Goal: Task Accomplishment & Management: Manage account settings

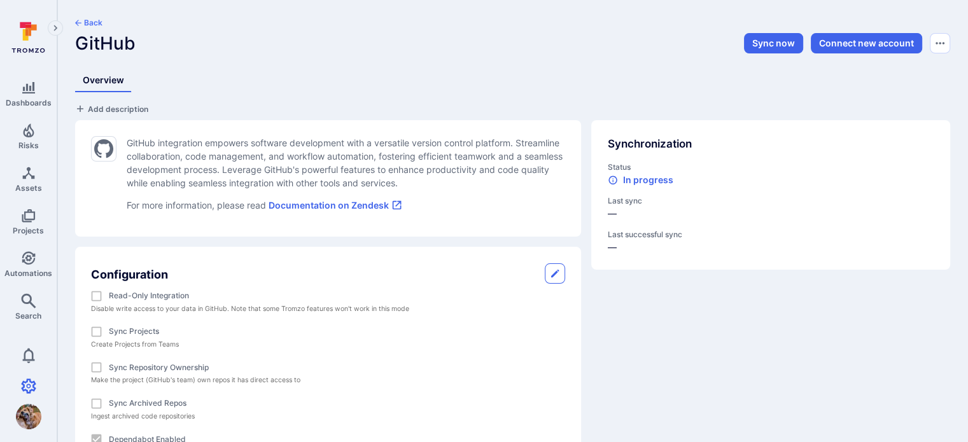
click at [97, 18] on button "Back" at bounding box center [88, 23] width 27 height 10
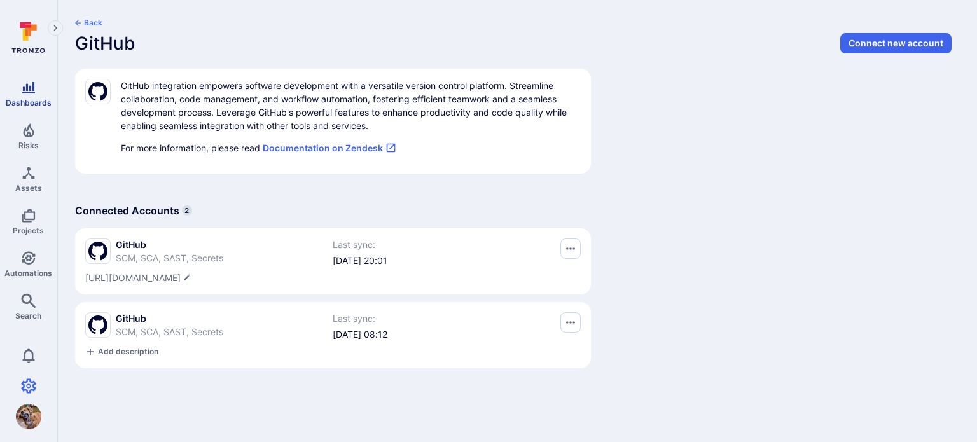
click at [23, 89] on icon "Dashboards" at bounding box center [28, 87] width 13 height 11
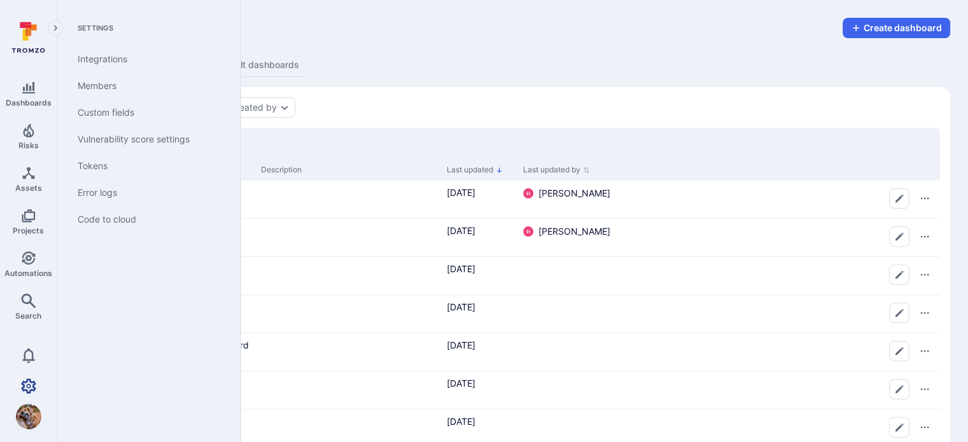
click at [25, 385] on icon "Settings" at bounding box center [28, 386] width 15 height 15
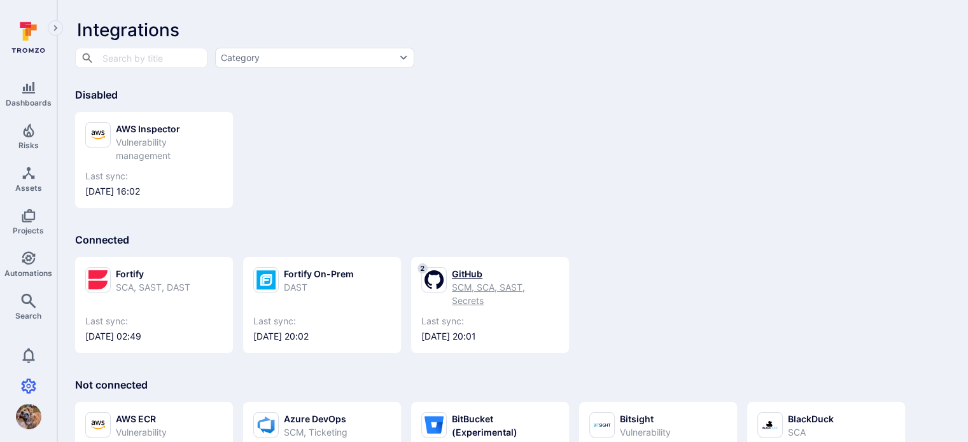
click at [466, 273] on div "GitHub" at bounding box center [505, 273] width 107 height 13
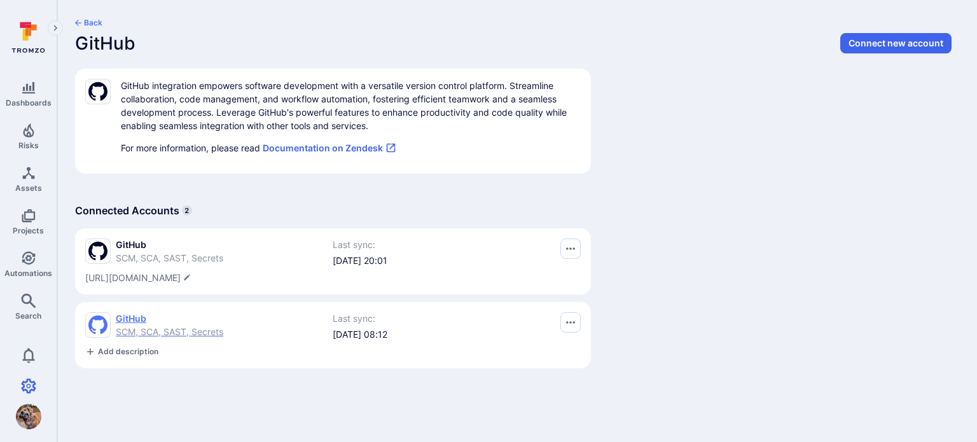
click at [119, 325] on div "GitHub SCM, SCA, SAST, Secrets" at bounding box center [170, 325] width 108 height 26
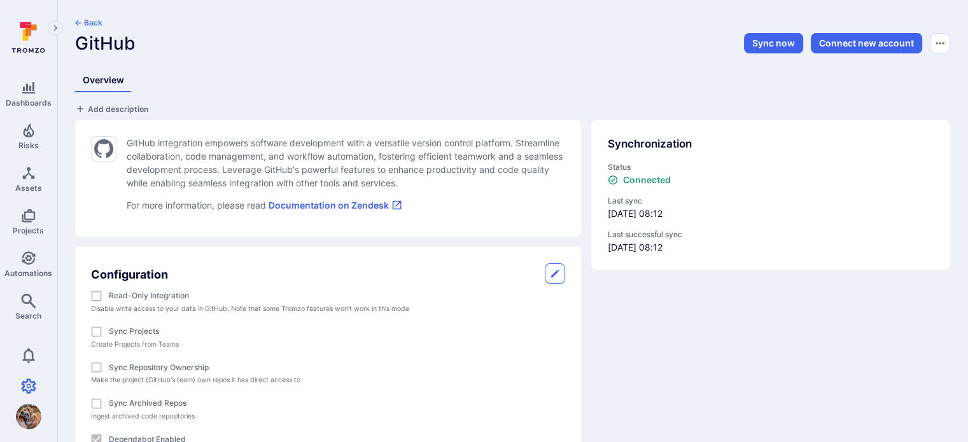
click at [100, 18] on button "Back" at bounding box center [88, 23] width 27 height 10
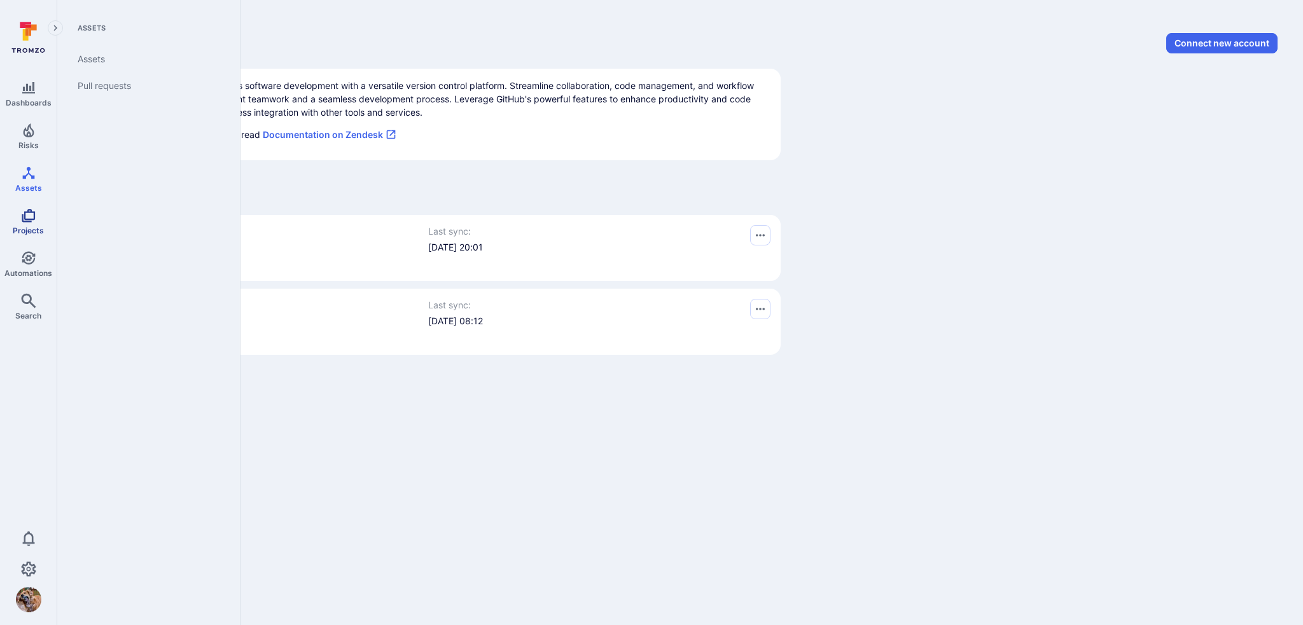
click at [33, 221] on icon "Projects" at bounding box center [28, 215] width 15 height 15
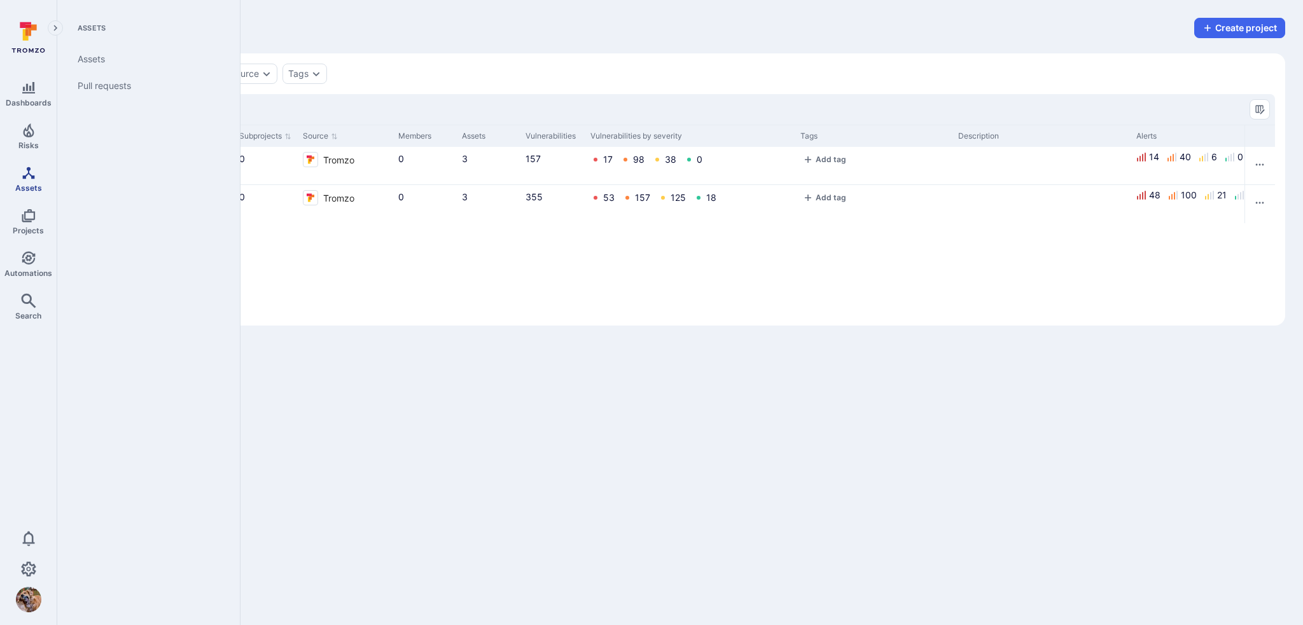
click at [27, 176] on icon "Assets" at bounding box center [28, 172] width 15 height 15
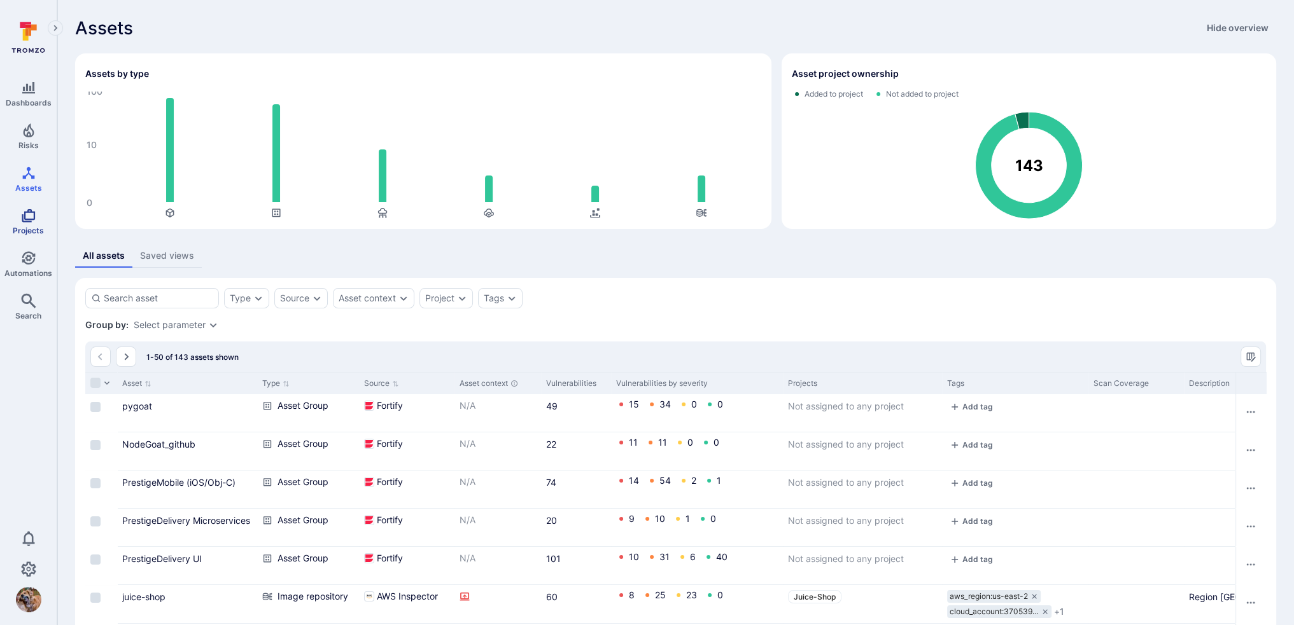
click at [39, 214] on link "Projects" at bounding box center [28, 222] width 57 height 38
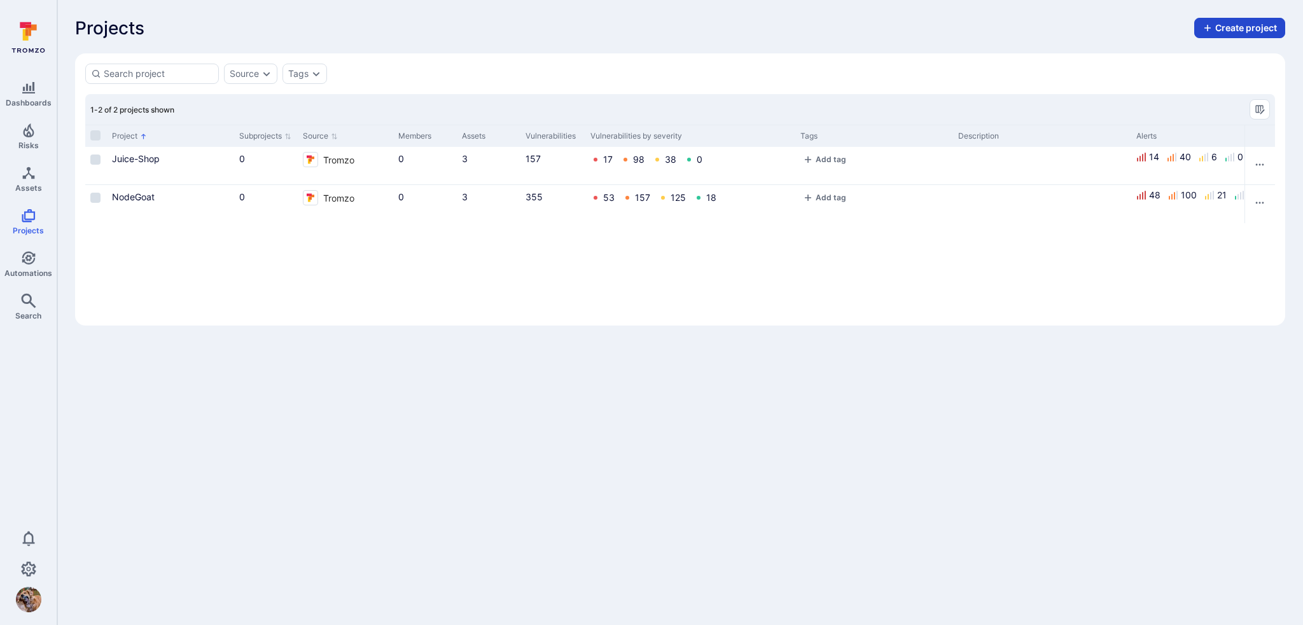
click at [967, 22] on button "Create project" at bounding box center [1239, 28] width 91 height 20
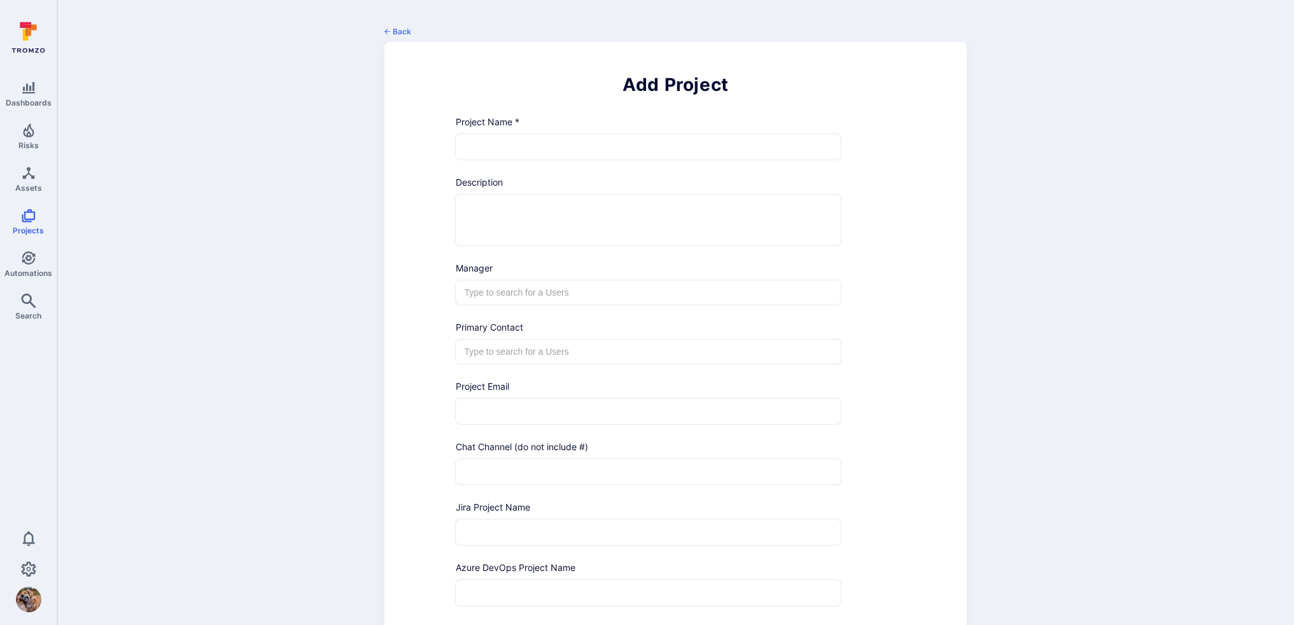
click at [499, 147] on input "text" at bounding box center [648, 146] width 385 height 25
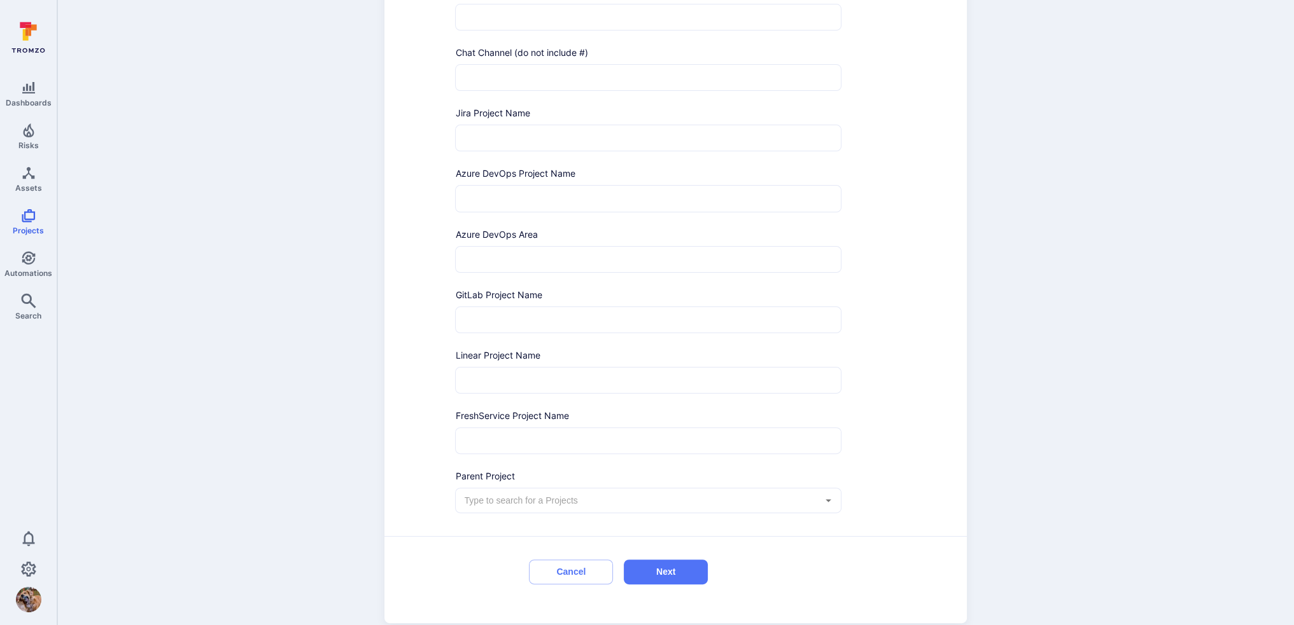
scroll to position [416, 0]
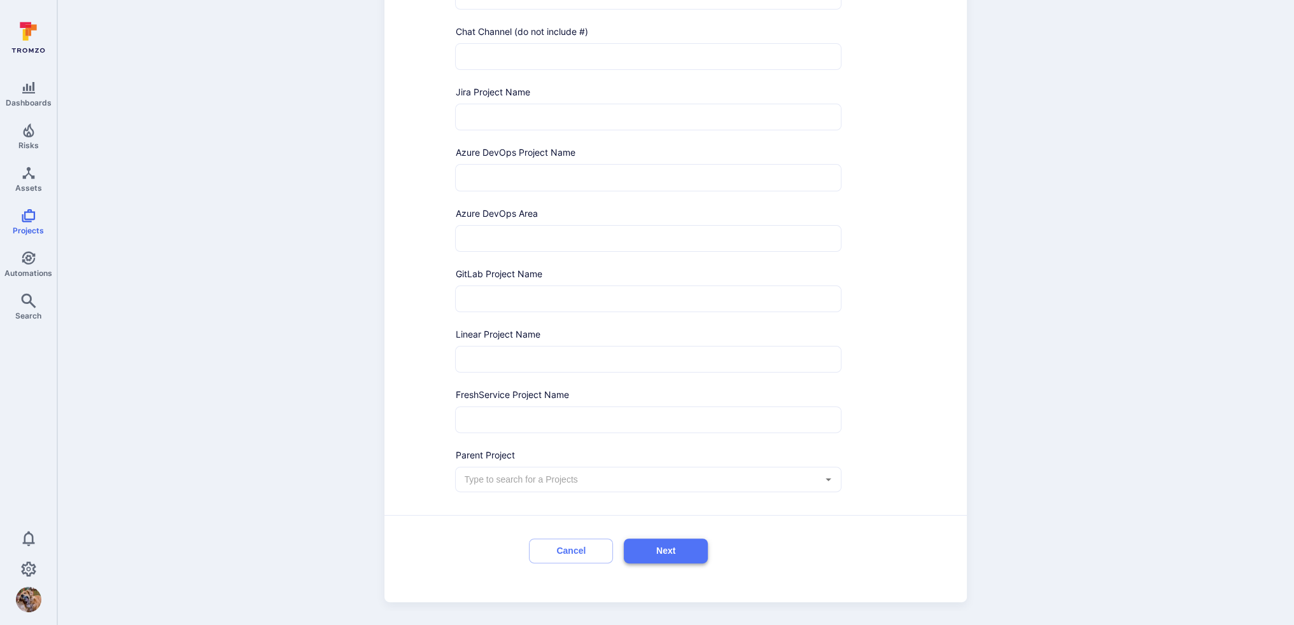
type input "pygoat"
click at [680, 442] on button "Next" at bounding box center [666, 551] width 84 height 25
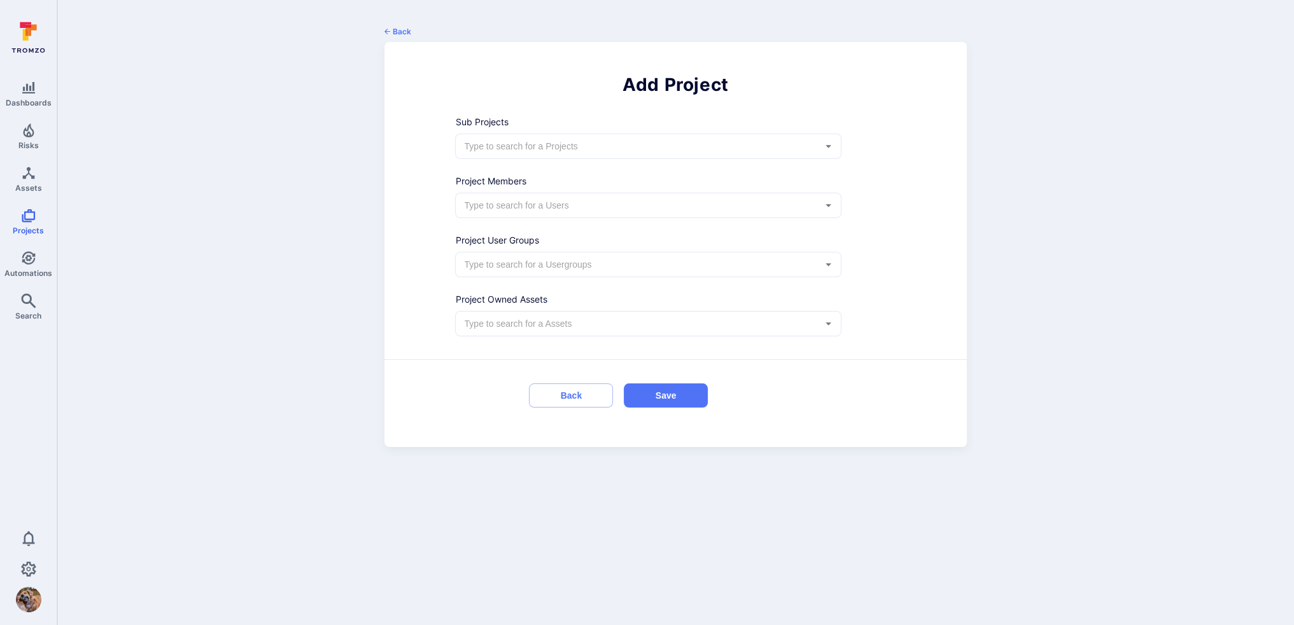
scroll to position [0, 0]
click at [580, 150] on input "text" at bounding box center [644, 146] width 358 height 13
click at [363, 193] on div "Back Add Project Project Name * [PERSON_NAME] ​ Description x ​ Manager ​ Prima…" at bounding box center [680, 237] width 1246 height 474
click at [559, 204] on input "text" at bounding box center [644, 205] width 358 height 13
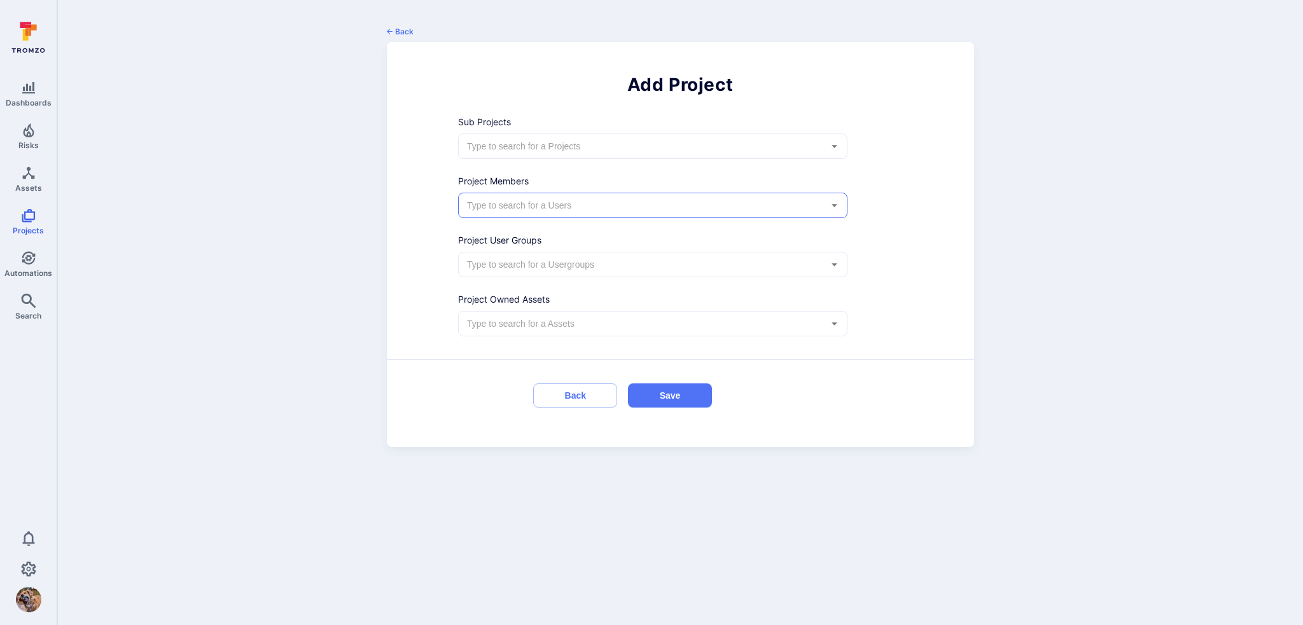
click at [559, 204] on input "text" at bounding box center [644, 205] width 358 height 13
click at [671, 389] on button "Save" at bounding box center [670, 396] width 84 height 25
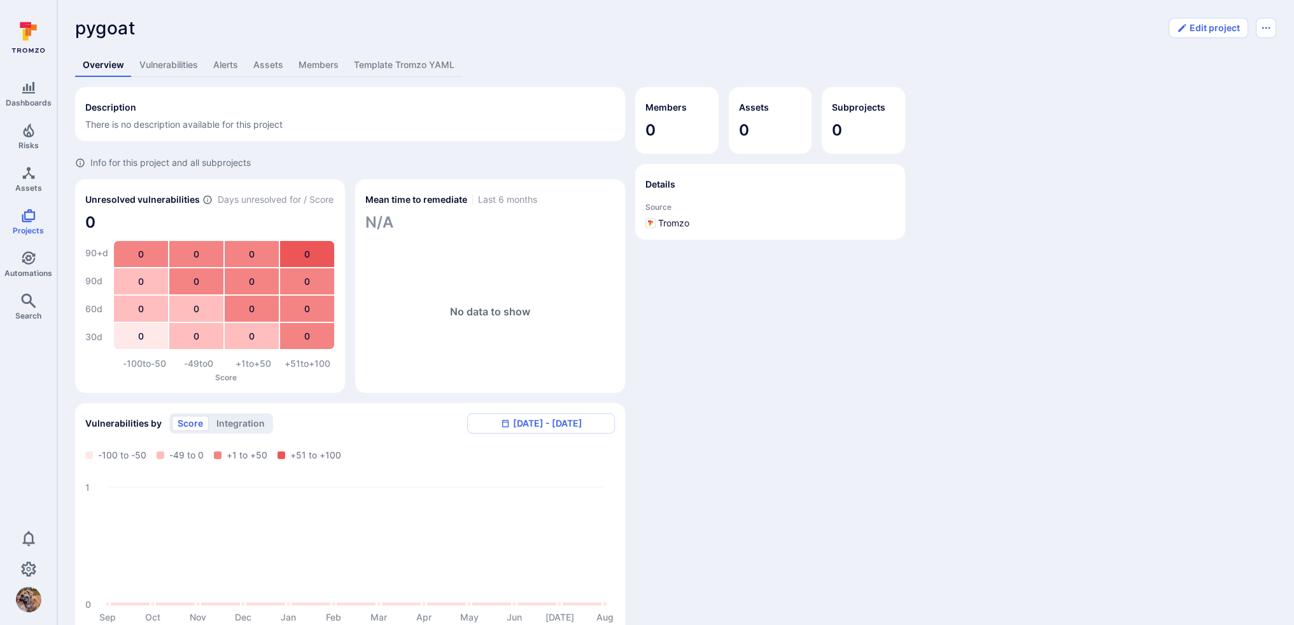
click at [274, 65] on link "Assets" at bounding box center [268, 65] width 45 height 24
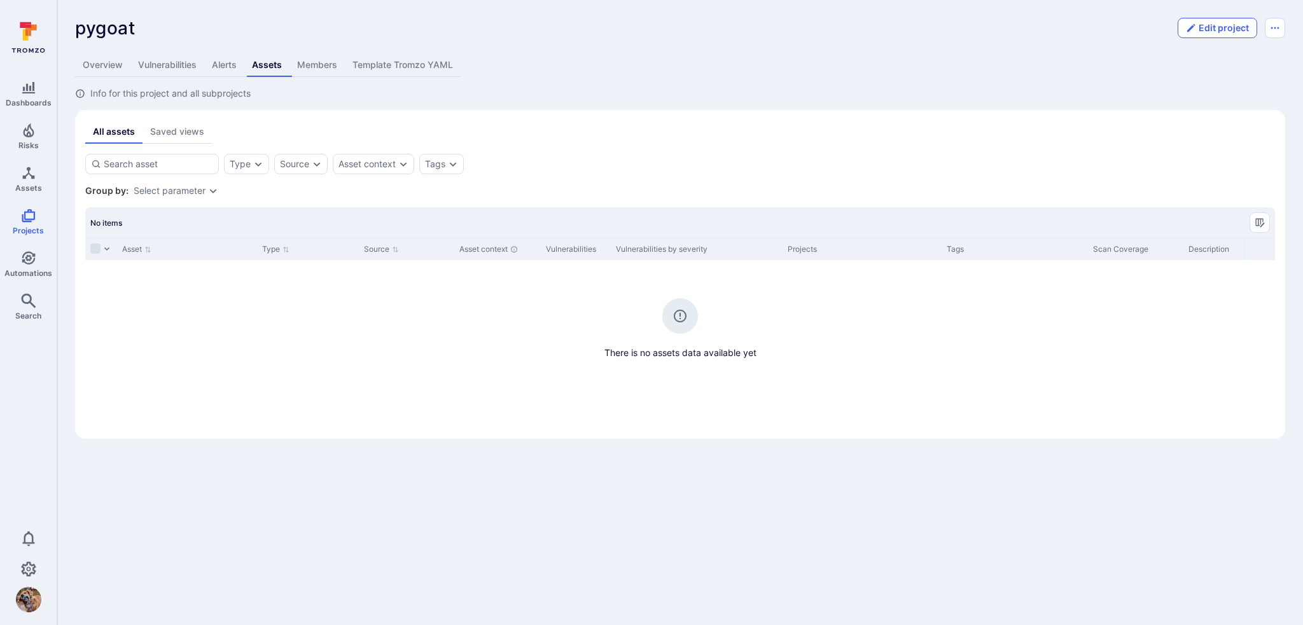
drag, startPoint x: 1211, startPoint y: 28, endPoint x: 1142, endPoint y: 80, distance: 86.3
click at [967, 29] on button "Edit project" at bounding box center [1218, 28] width 80 height 20
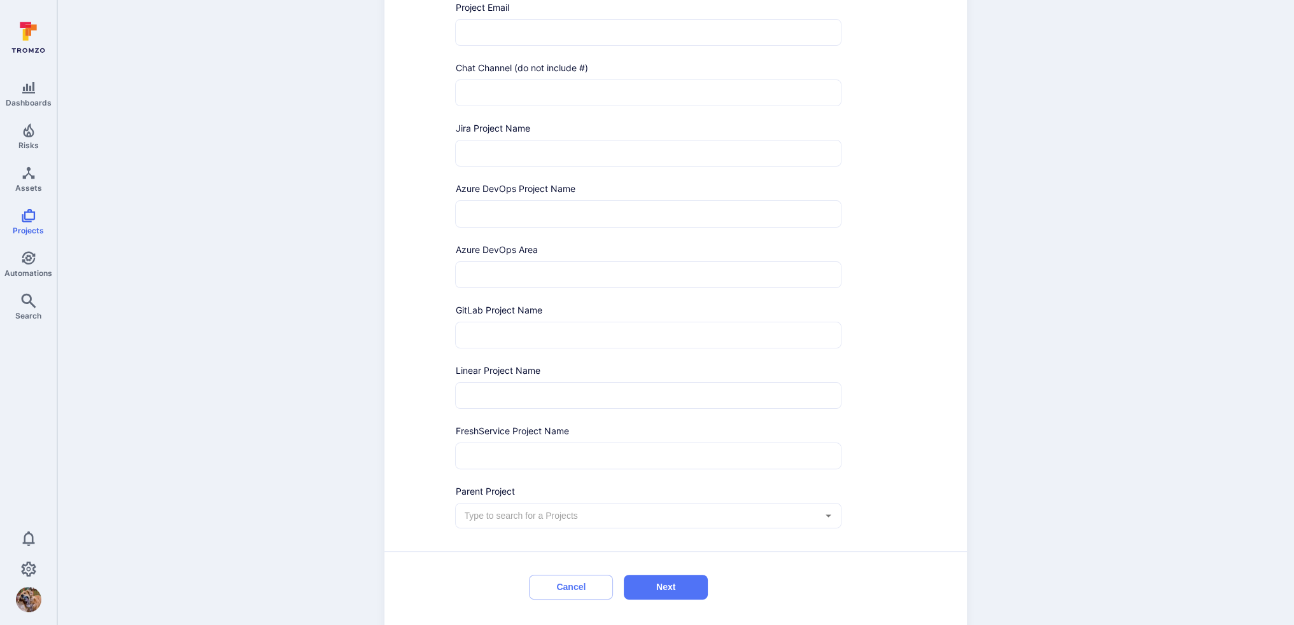
scroll to position [400, 0]
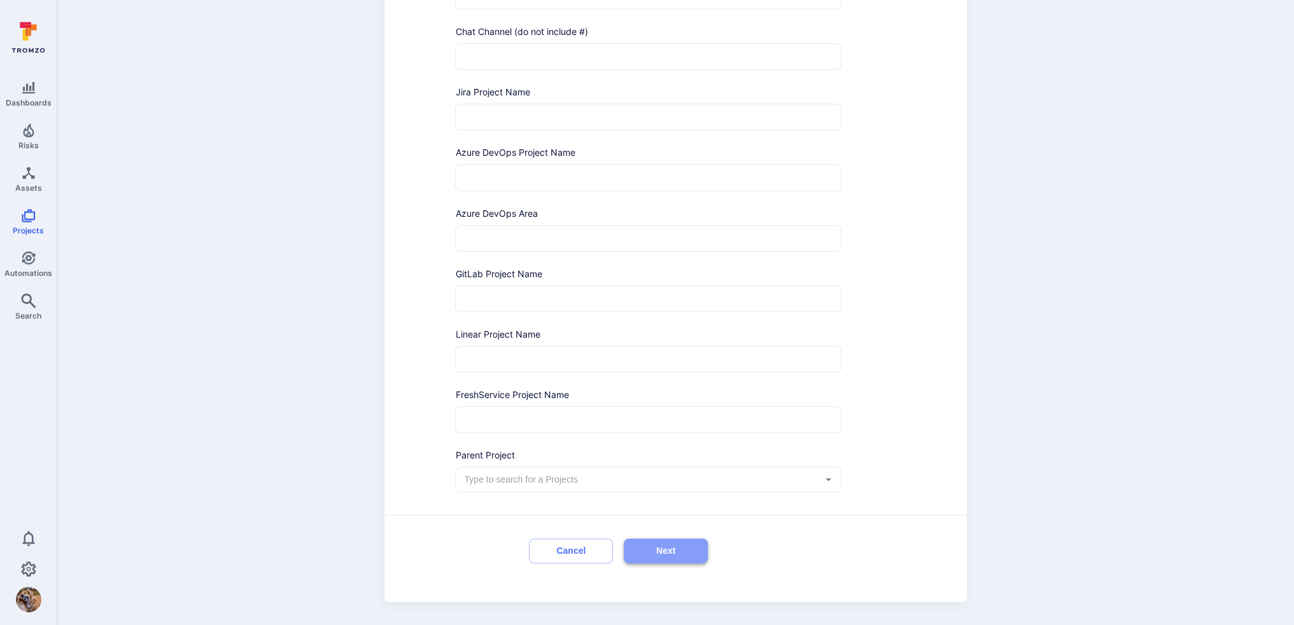
click at [659, 442] on button "Next" at bounding box center [666, 551] width 84 height 25
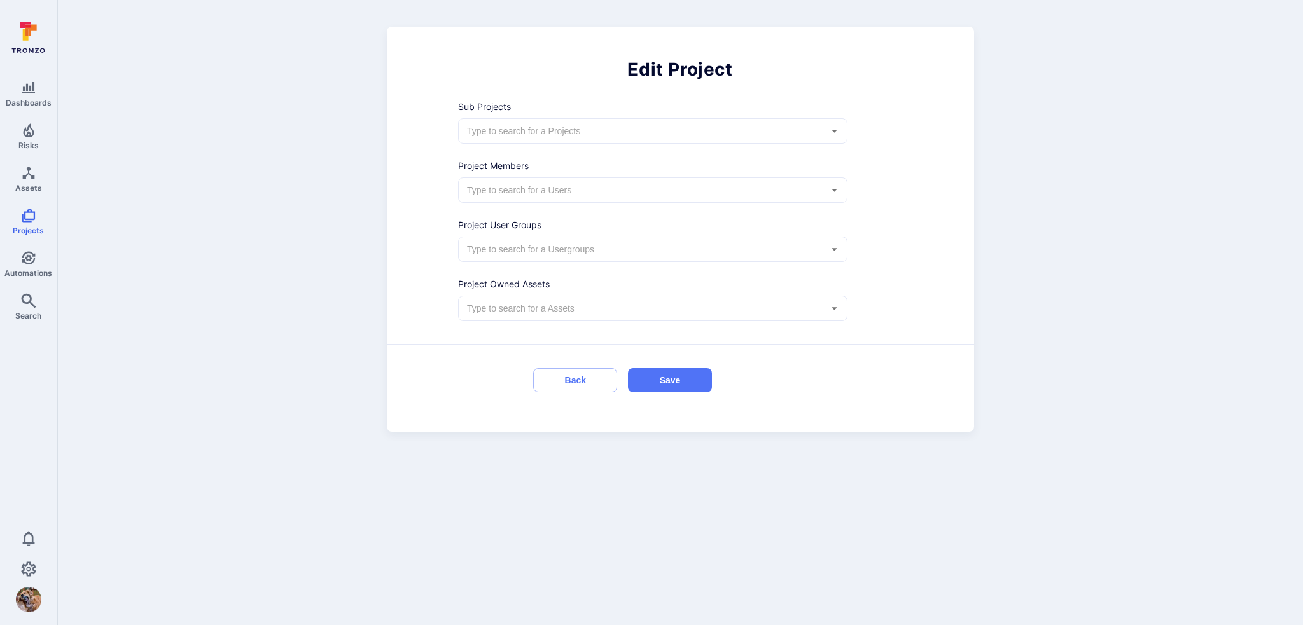
click at [594, 305] on input "text" at bounding box center [644, 308] width 358 height 13
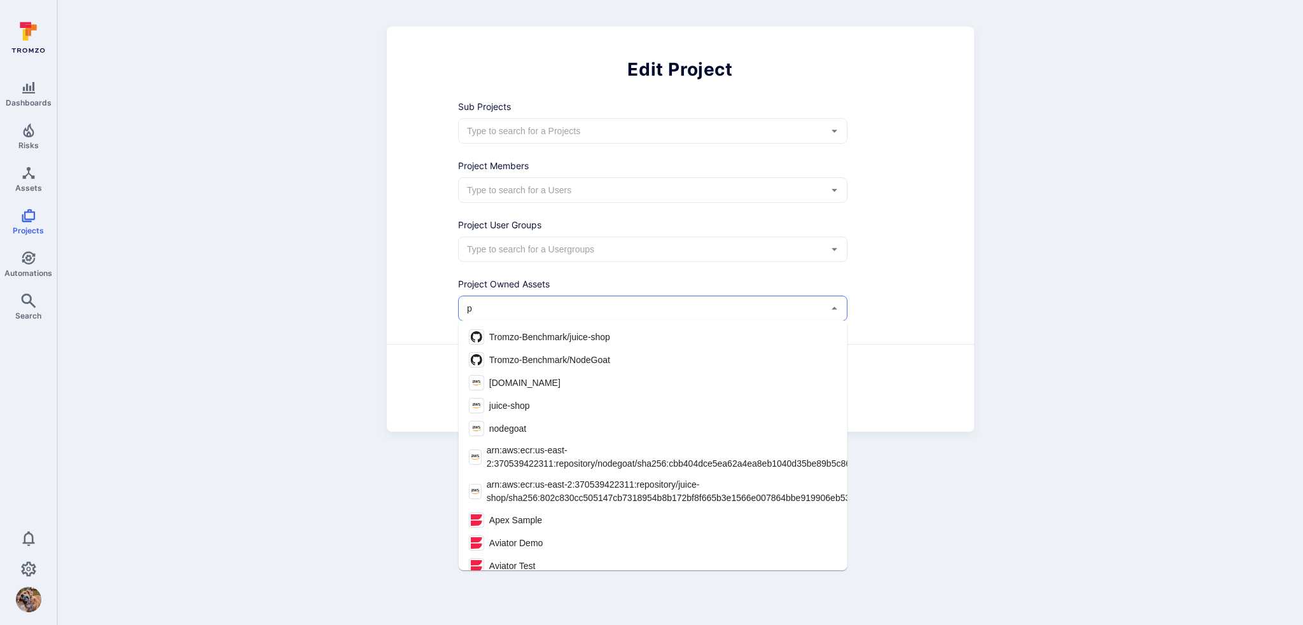
type input "py"
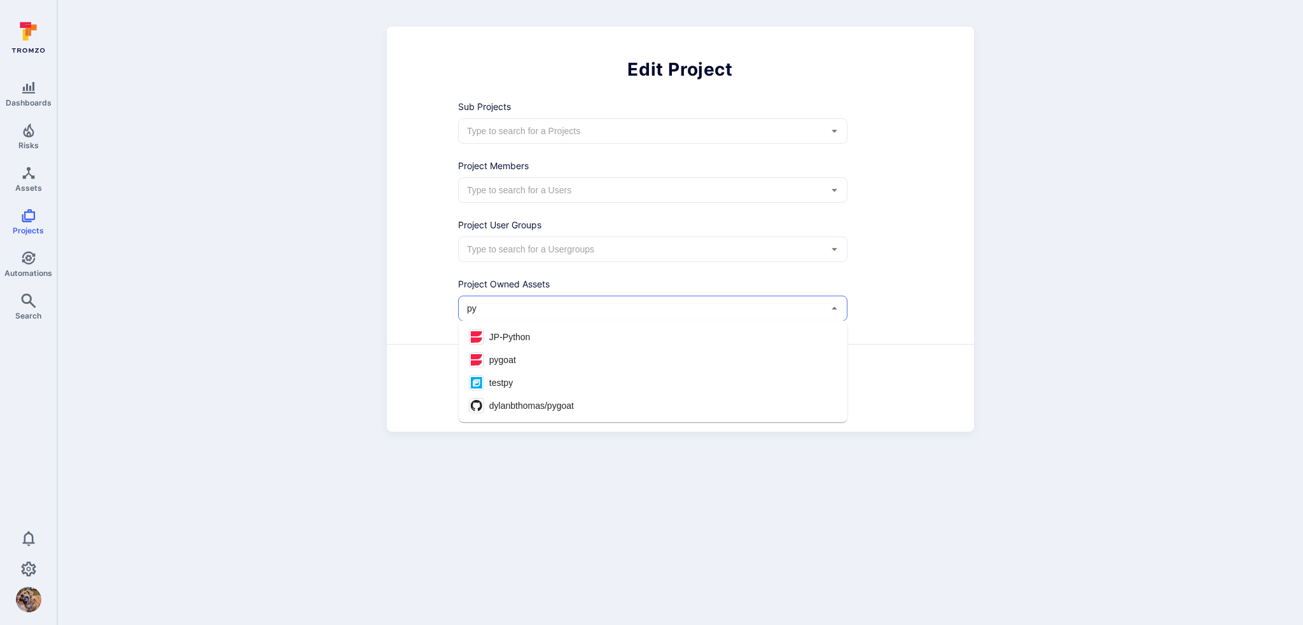
click at [522, 357] on li "pygoat" at bounding box center [653, 360] width 389 height 23
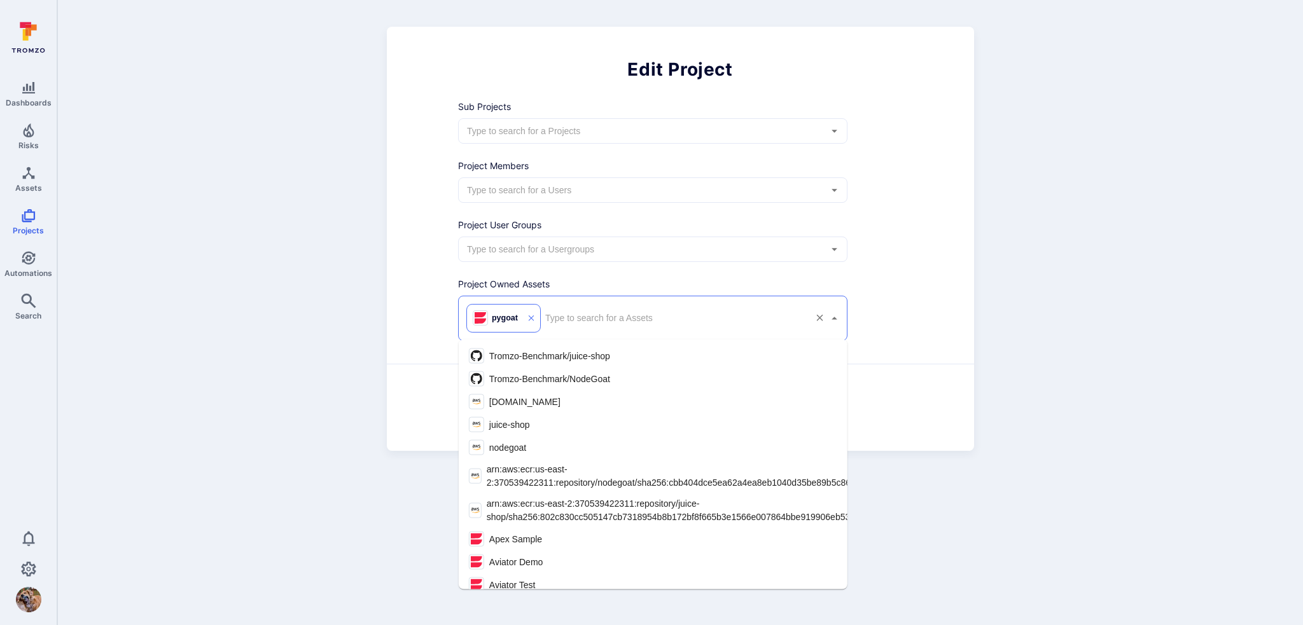
click at [614, 321] on input "text" at bounding box center [674, 318] width 263 height 13
type input "py"
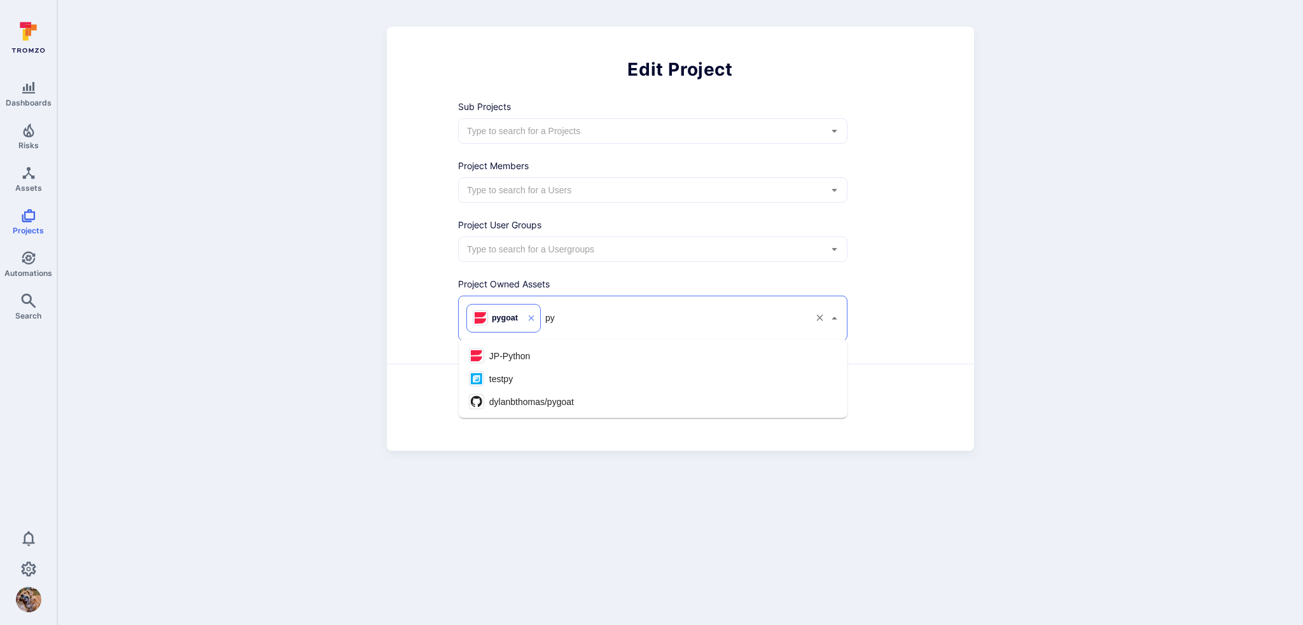
click at [569, 398] on span "dylanbthomas/pygoat" at bounding box center [531, 401] width 85 height 13
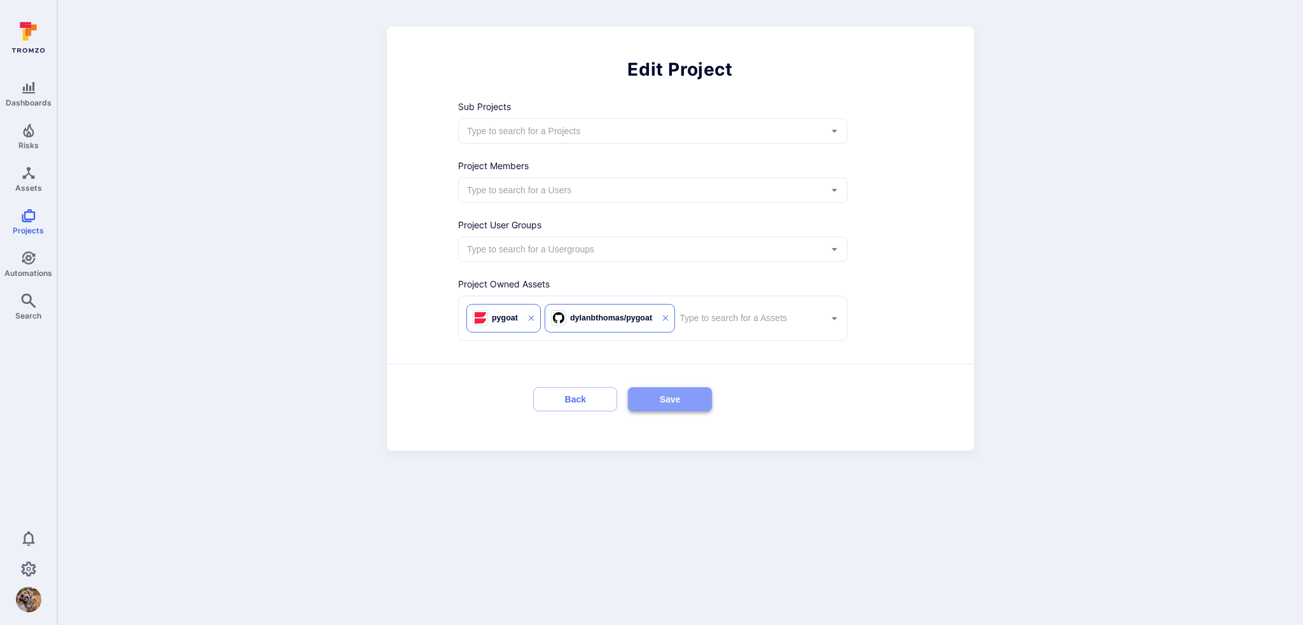
click at [657, 396] on button "Save" at bounding box center [670, 400] width 84 height 25
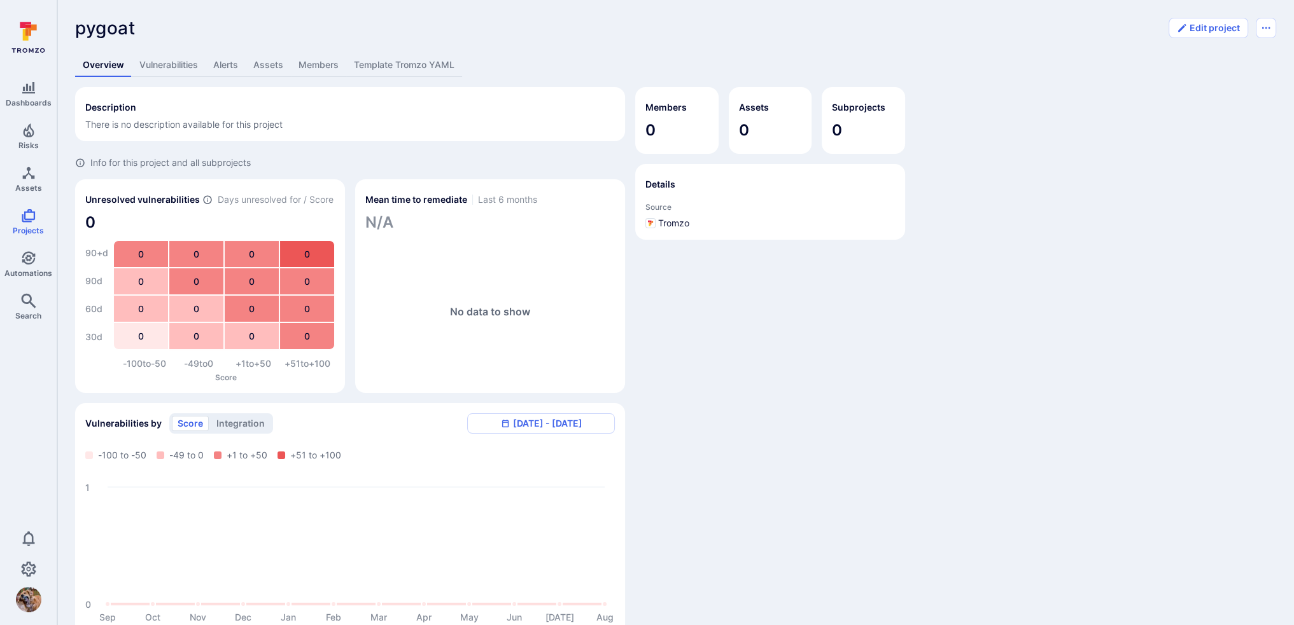
click at [227, 66] on link "Alerts" at bounding box center [226, 65] width 40 height 24
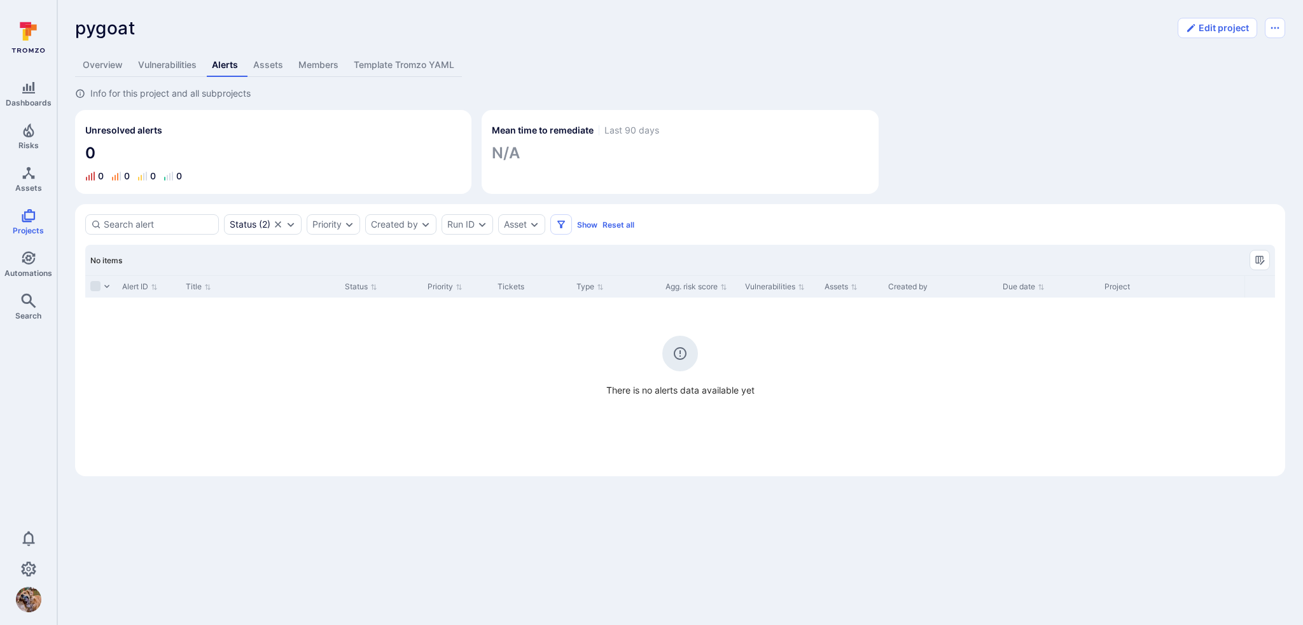
click at [166, 62] on link "Vulnerabilities" at bounding box center [167, 65] width 74 height 24
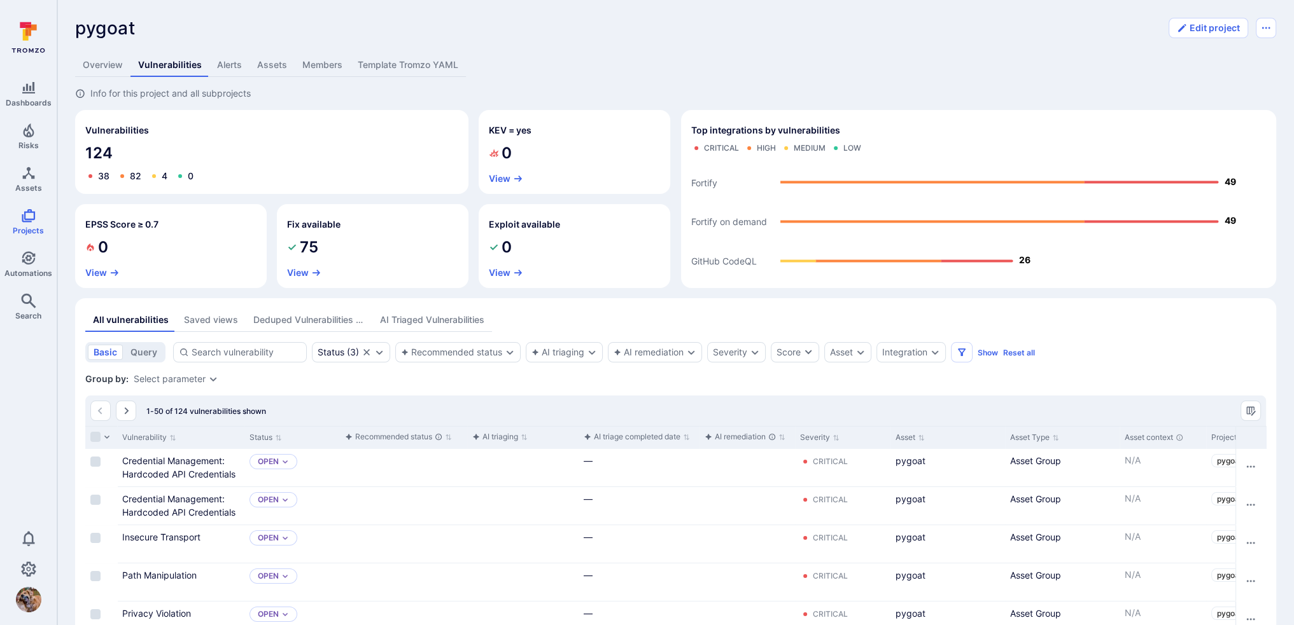
click at [101, 67] on link "Overview" at bounding box center [102, 65] width 55 height 24
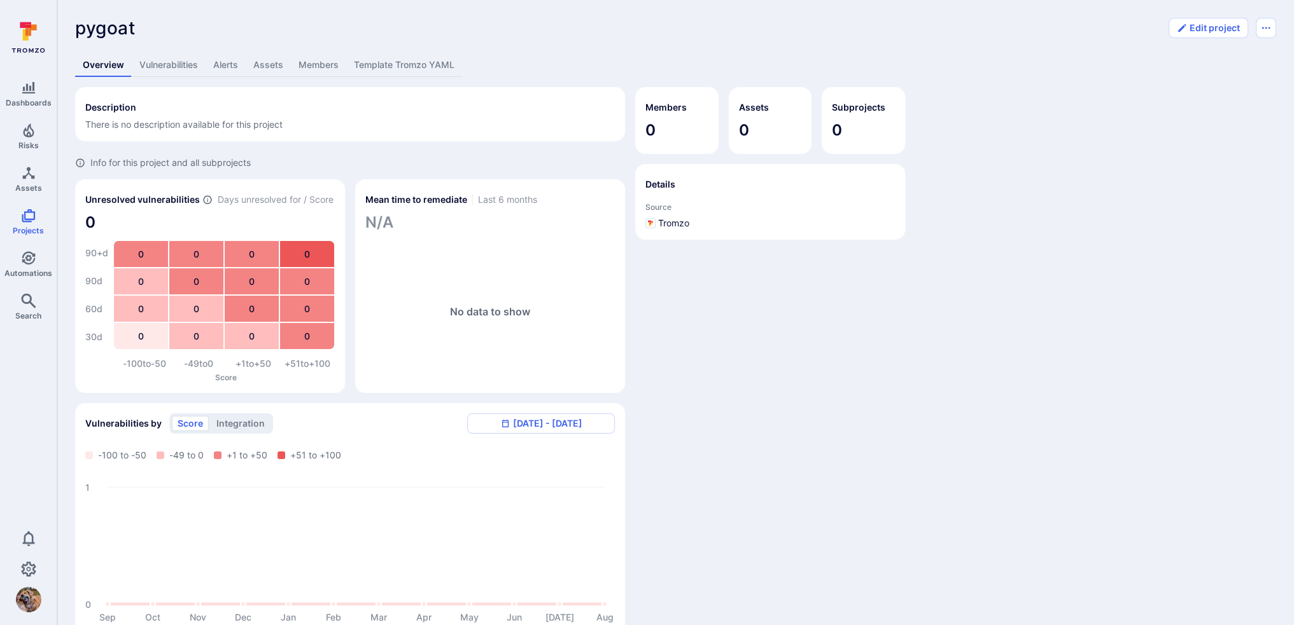
click at [81, 162] on icon at bounding box center [80, 163] width 10 height 10
click at [165, 60] on link "Vulnerabilities" at bounding box center [169, 65] width 74 height 24
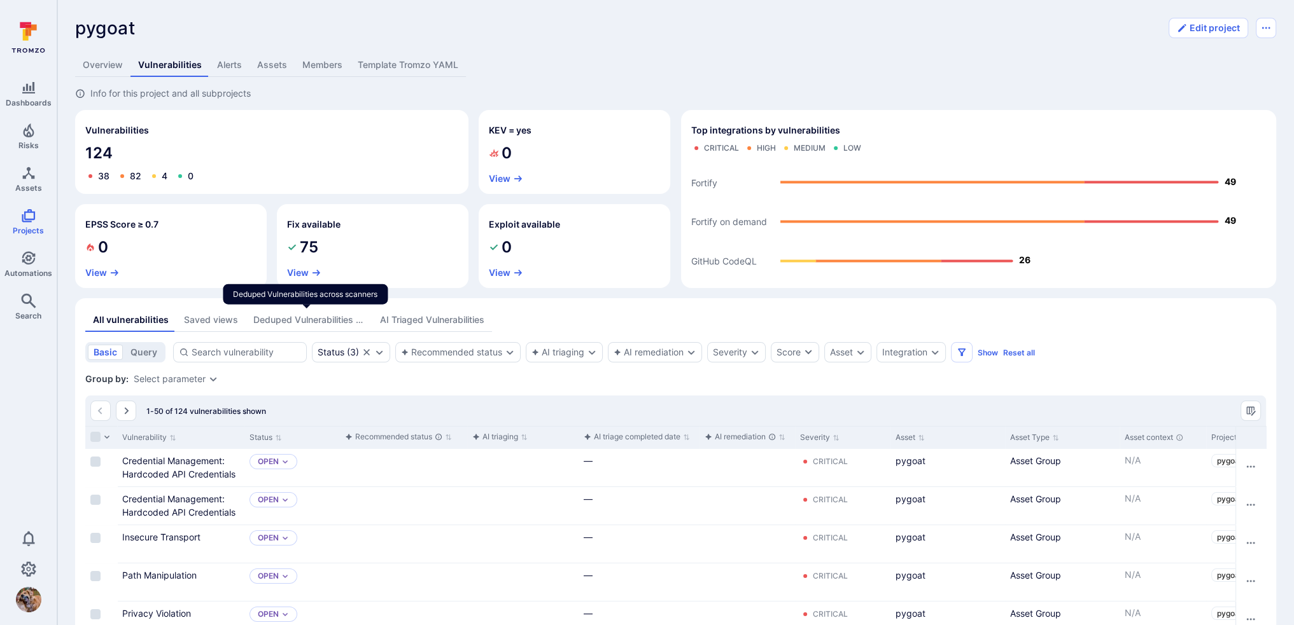
click at [298, 321] on div "Deduped Vulnerabilities across scanners" at bounding box center [308, 320] width 111 height 13
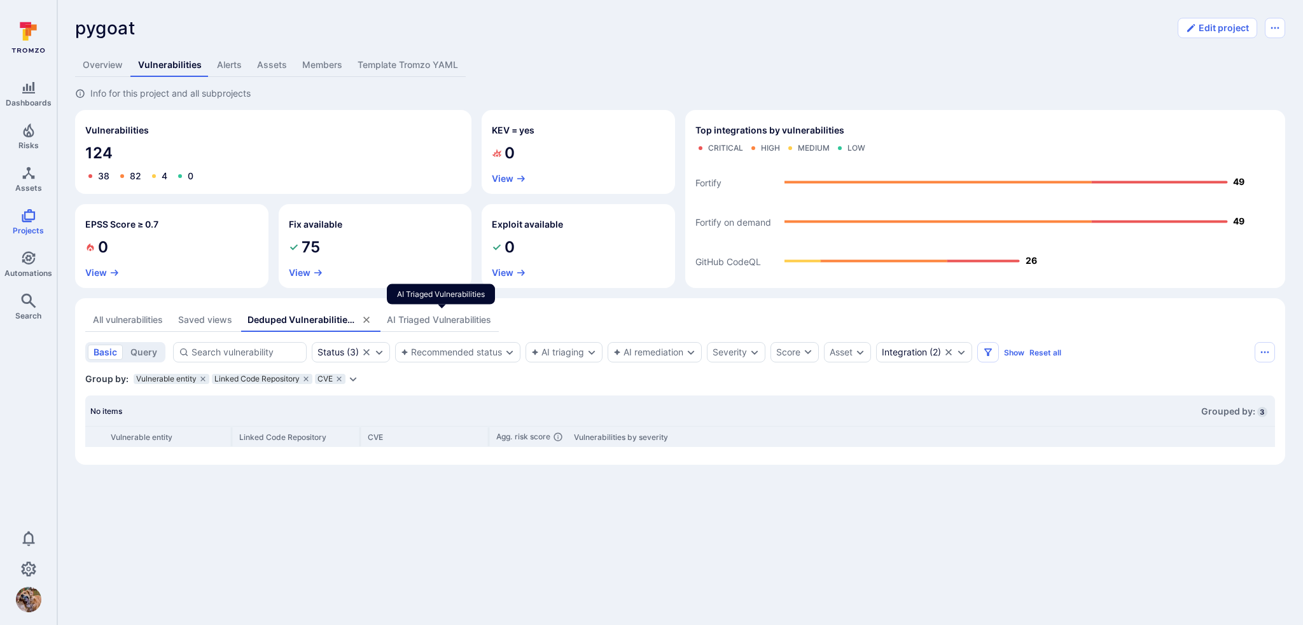
click at [402, 318] on div "AI Triaged Vulnerabilities" at bounding box center [439, 320] width 104 height 13
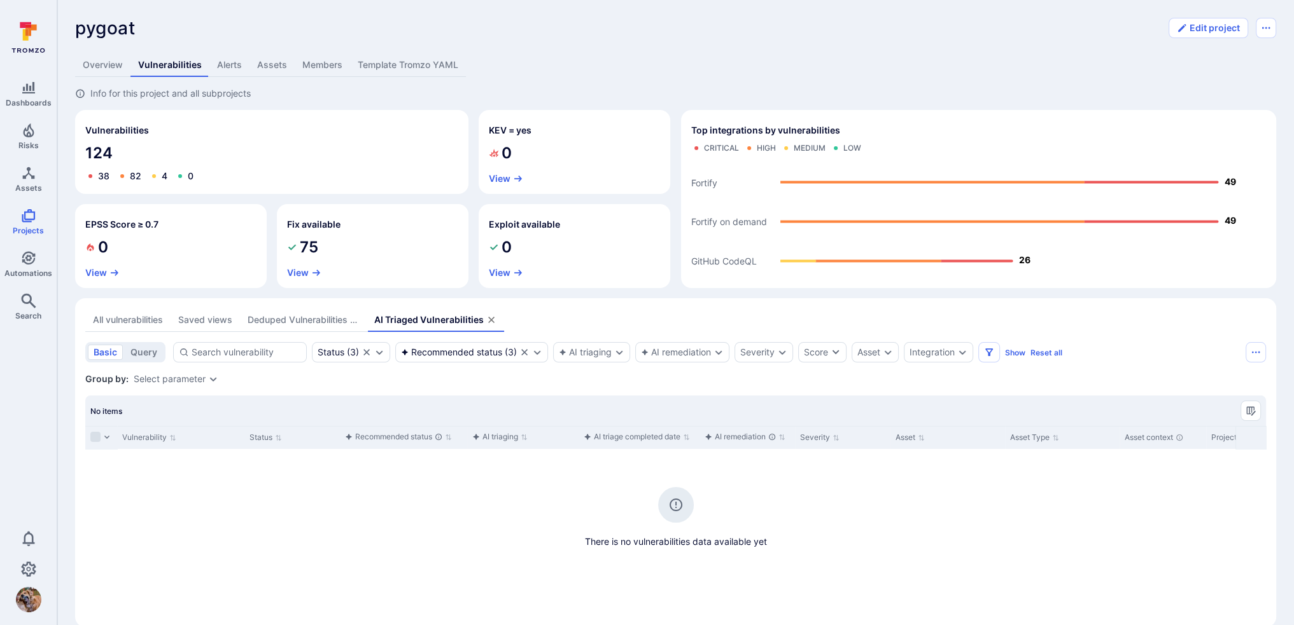
click at [192, 325] on div "Saved views" at bounding box center [205, 320] width 54 height 13
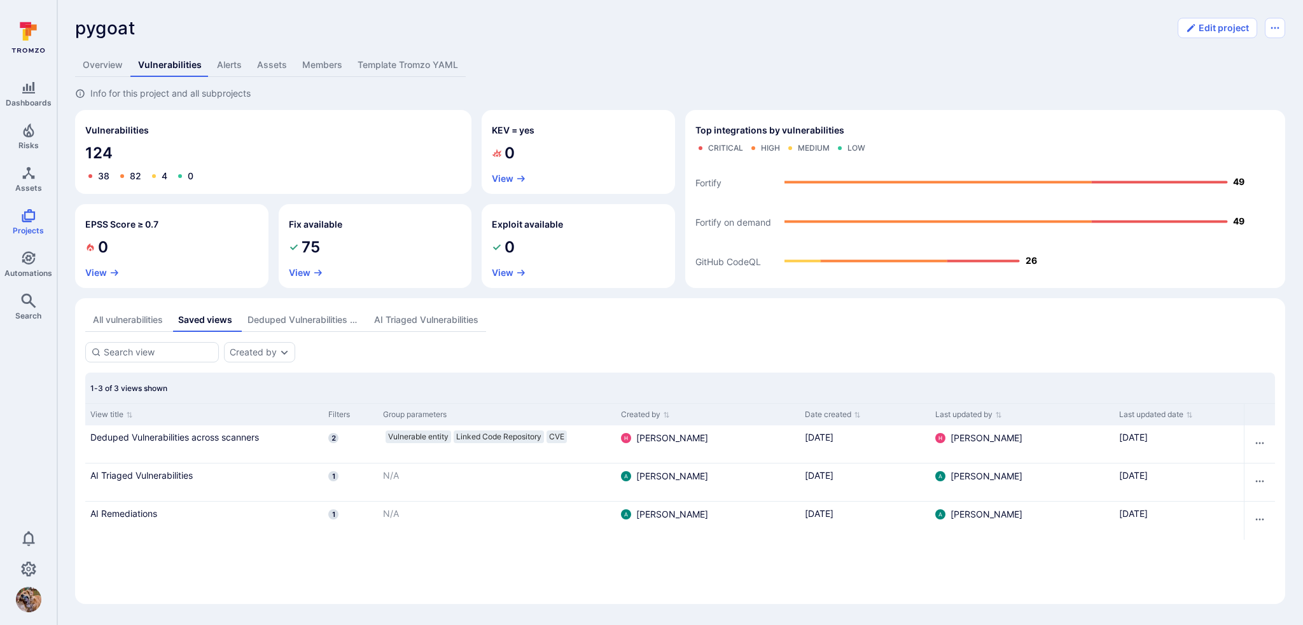
click at [130, 324] on div "All vulnerabilities" at bounding box center [128, 320] width 70 height 13
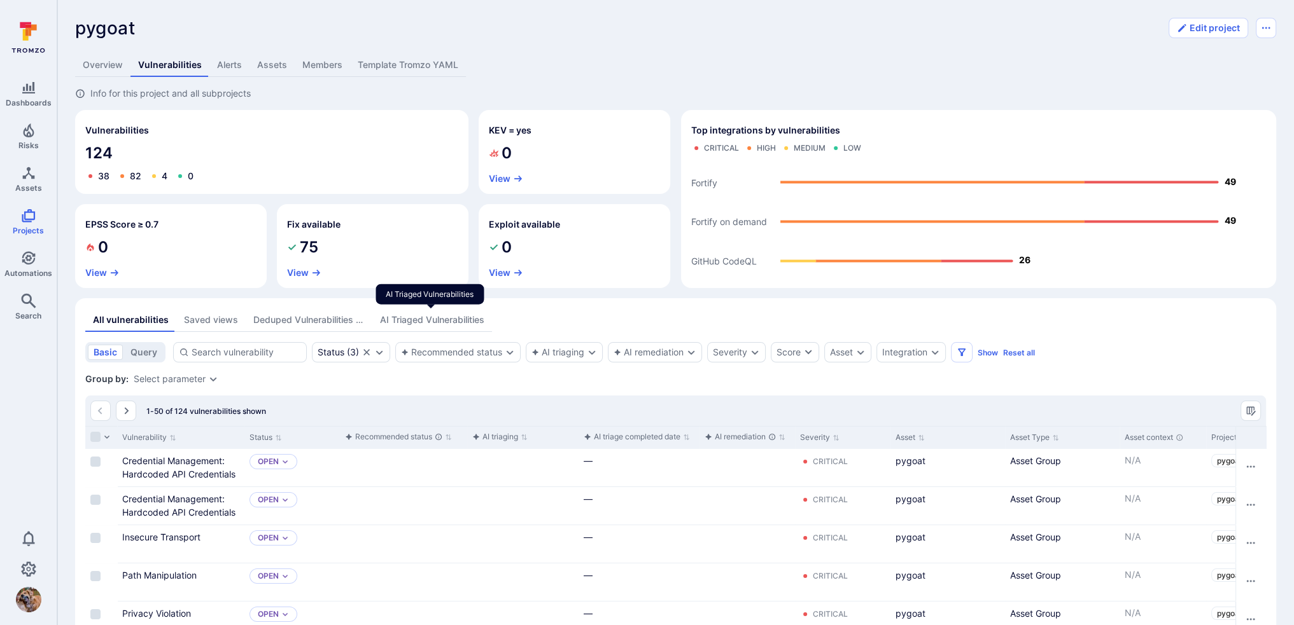
click at [398, 316] on div "AI Triaged Vulnerabilities" at bounding box center [432, 320] width 104 height 13
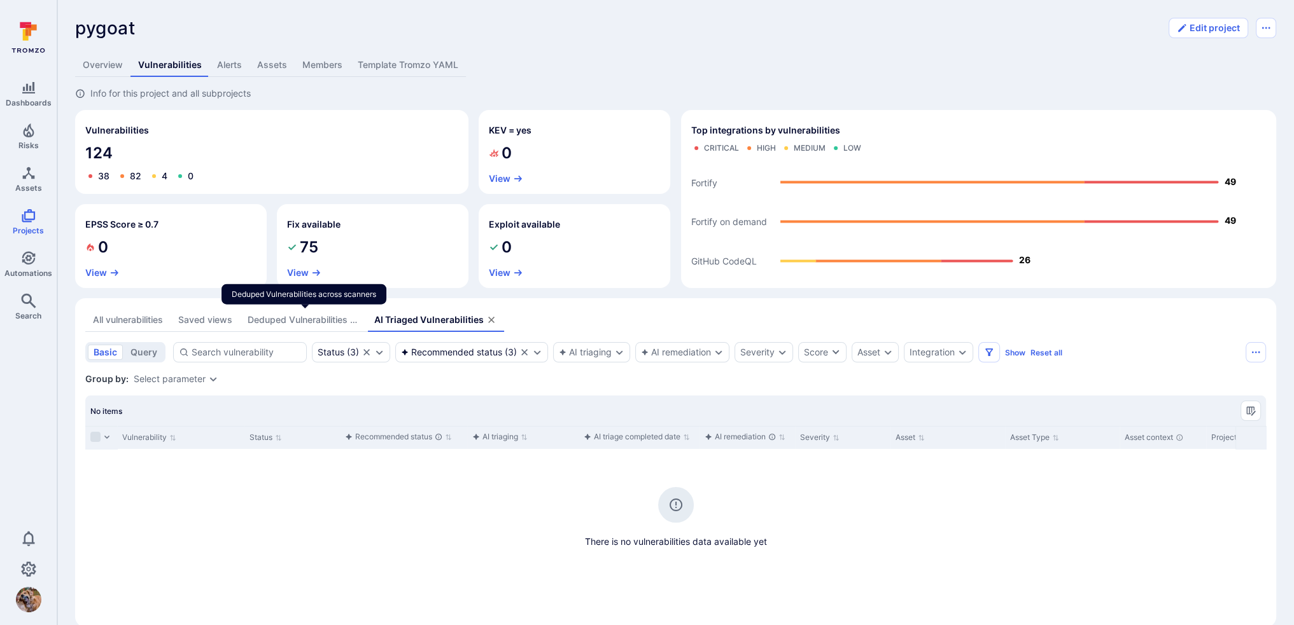
click at [315, 320] on div "Deduped Vulnerabilities across scanners" at bounding box center [303, 320] width 111 height 13
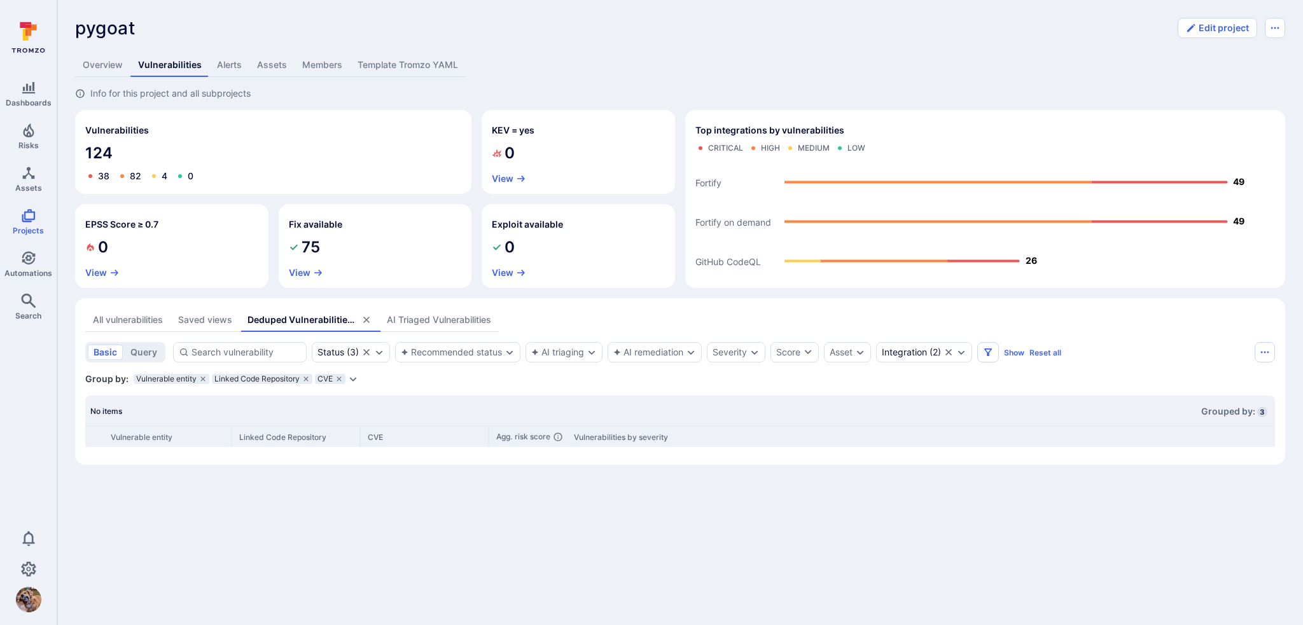
click at [211, 325] on div "Saved views" at bounding box center [205, 320] width 54 height 13
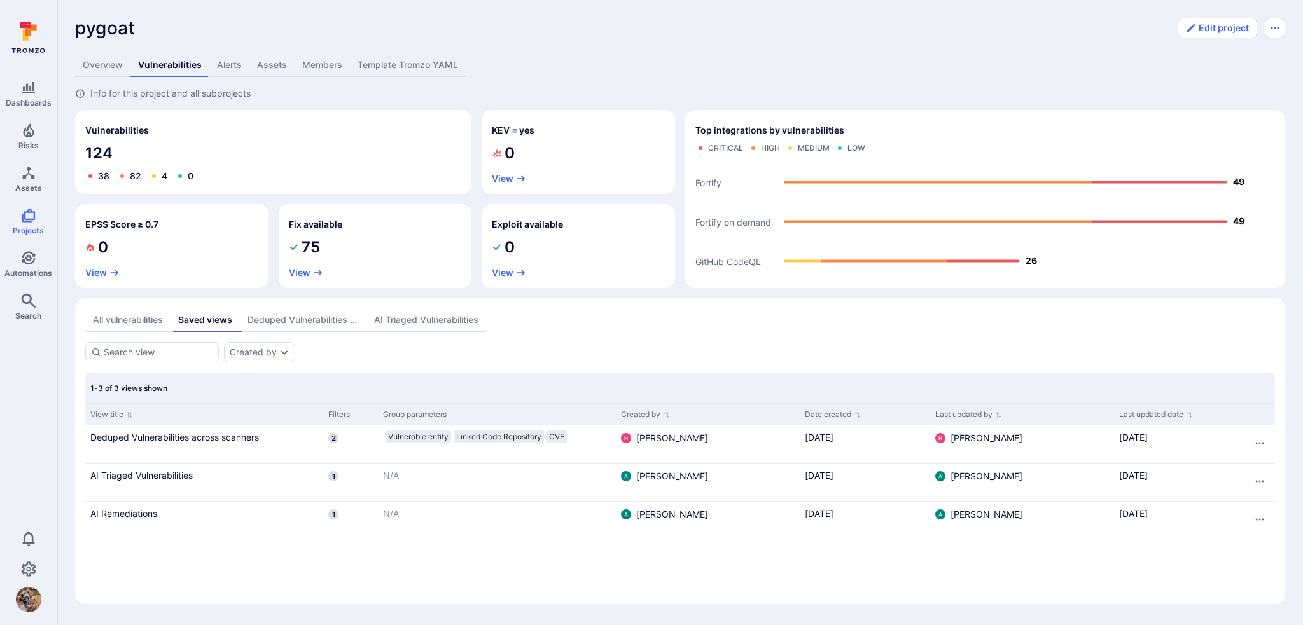
click at [127, 325] on div "All vulnerabilities" at bounding box center [128, 320] width 70 height 13
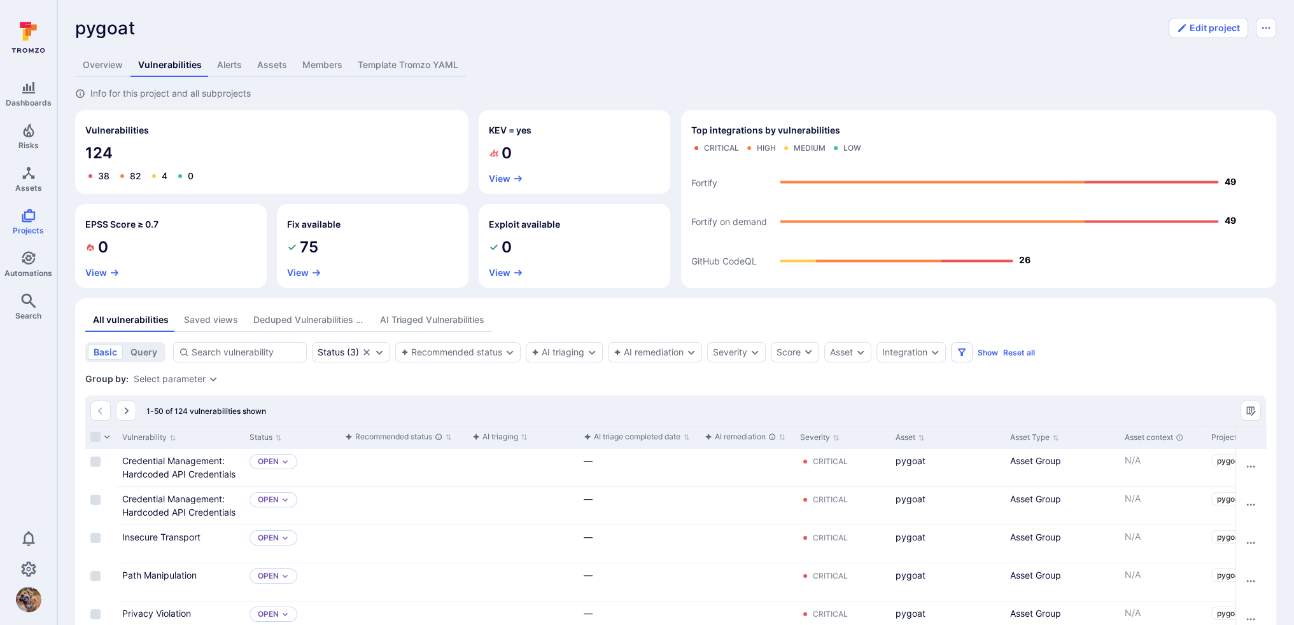
click at [274, 61] on link "Assets" at bounding box center [271, 65] width 45 height 24
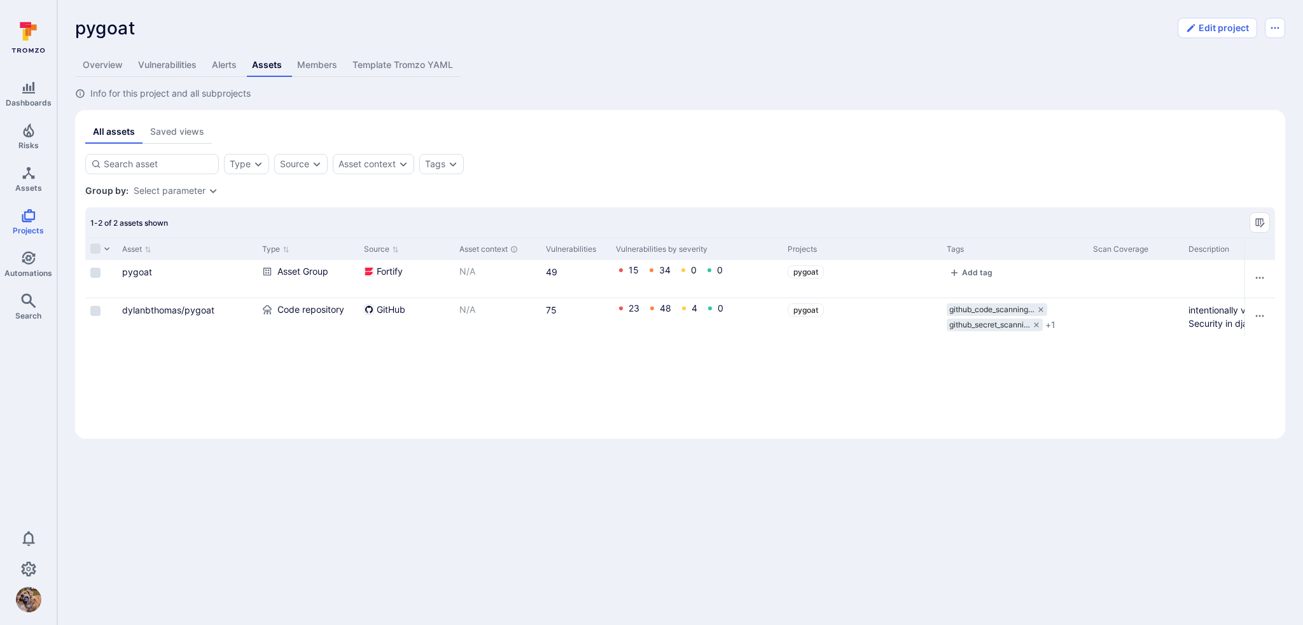
click at [184, 52] on div "pygoat ... Show more Edit project Overview Vulnerabilities Alerts Assets Member…" at bounding box center [680, 228] width 1246 height 457
click at [190, 65] on link "Vulnerabilities" at bounding box center [167, 65] width 74 height 24
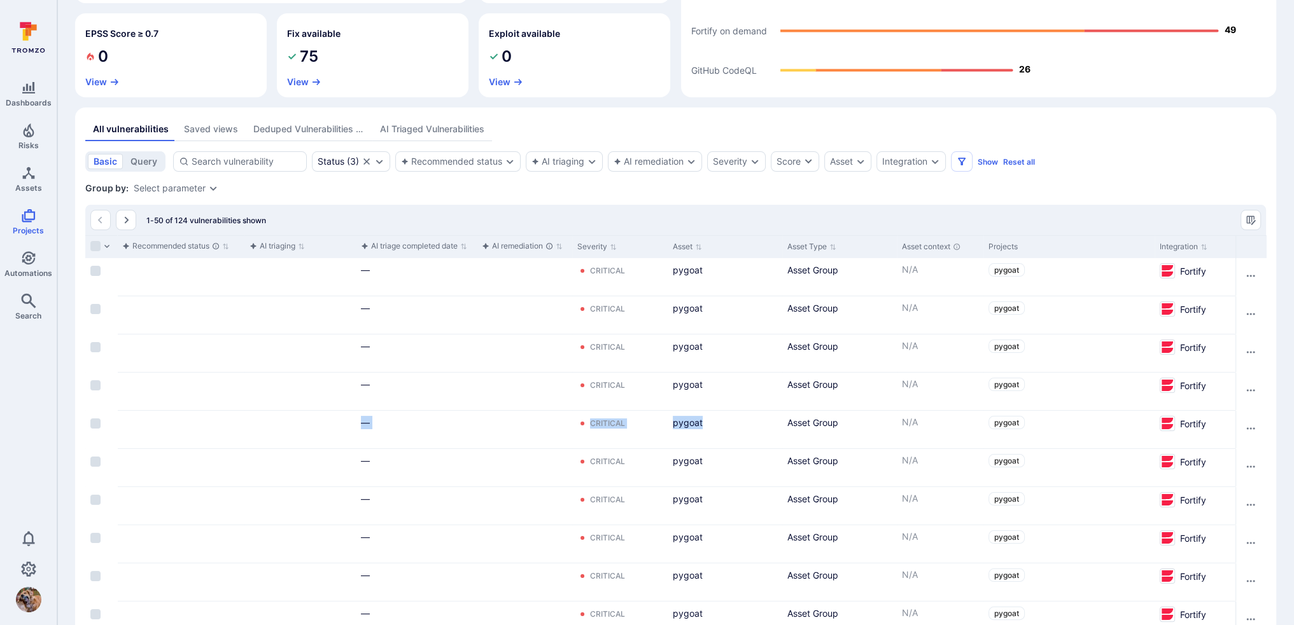
scroll to position [0, 534]
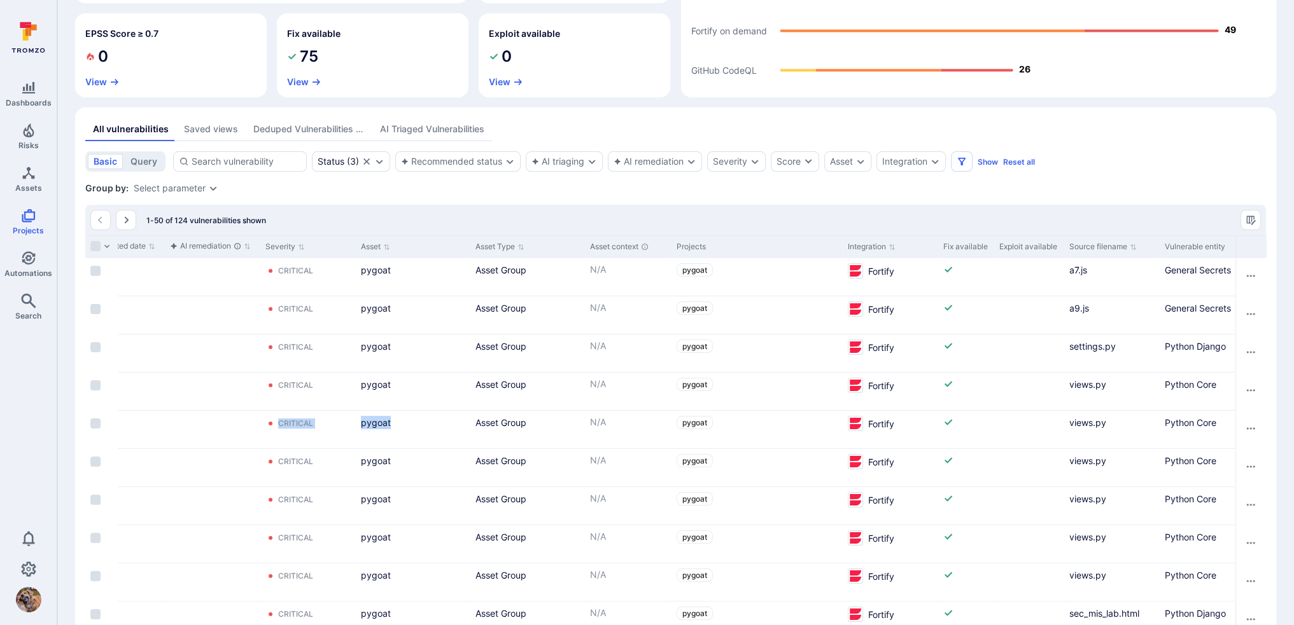
drag, startPoint x: 1191, startPoint y: 410, endPoint x: 1372, endPoint y: 409, distance: 180.7
click at [967, 409] on html "Dashboards Risks Assets Projects Automations Search 0 Projects pygoat ... Show …" at bounding box center [647, 121] width 1294 height 625
click at [945, 403] on div "Cell for Fix available" at bounding box center [966, 392] width 56 height 38
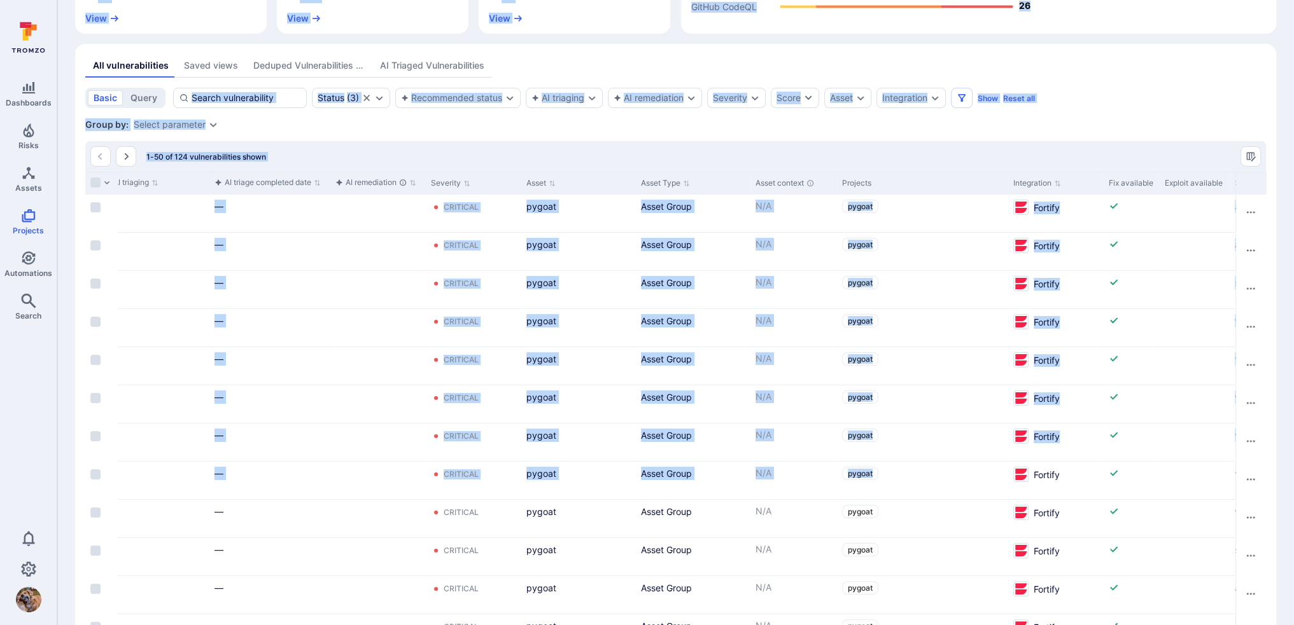
scroll to position [0, 0]
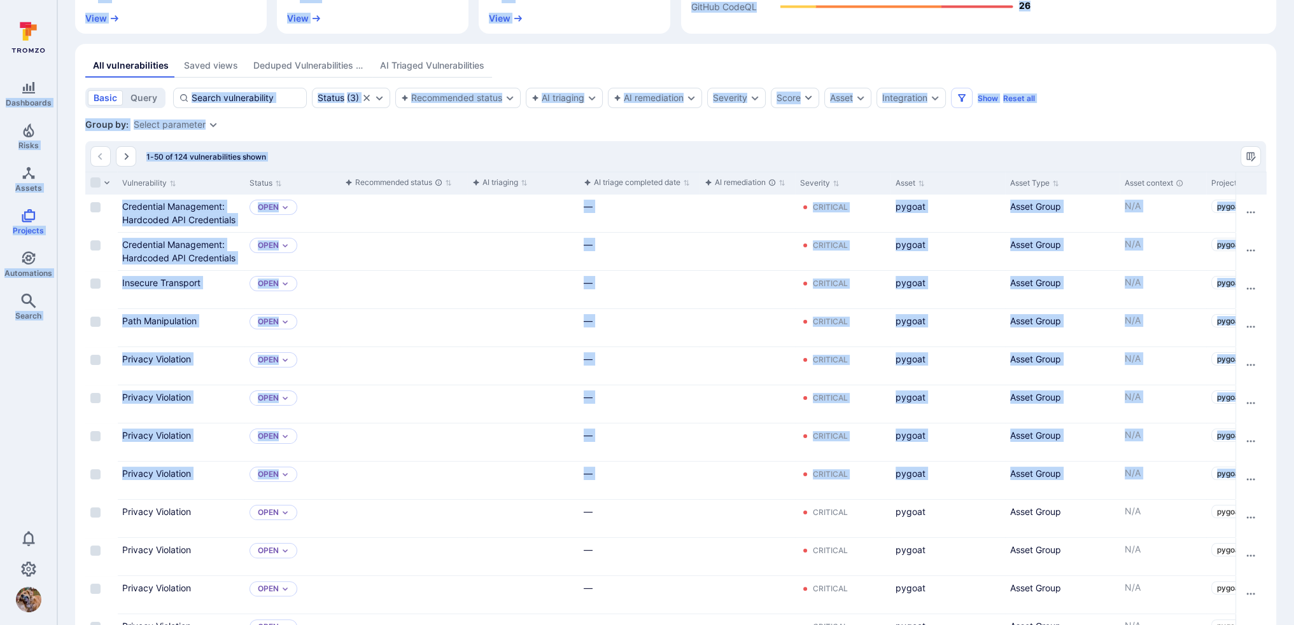
drag, startPoint x: 758, startPoint y: 463, endPoint x: -34, endPoint y: 469, distance: 791.6
click at [0, 371] on html "Dashboards Risks Assets Projects Automations Search 0 Projects pygoat ... Show …" at bounding box center [647, 57] width 1294 height 625
click at [522, 384] on div "Cell for aiCtx" at bounding box center [522, 366] width 111 height 38
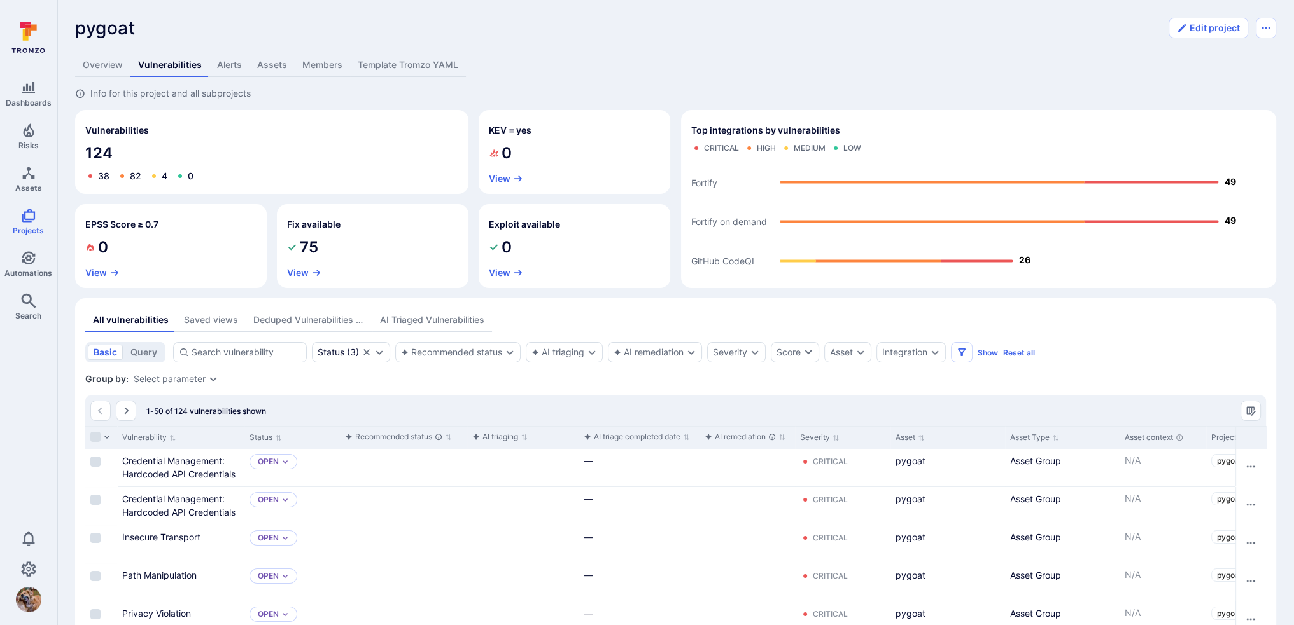
click at [110, 69] on link "Overview" at bounding box center [102, 65] width 55 height 24
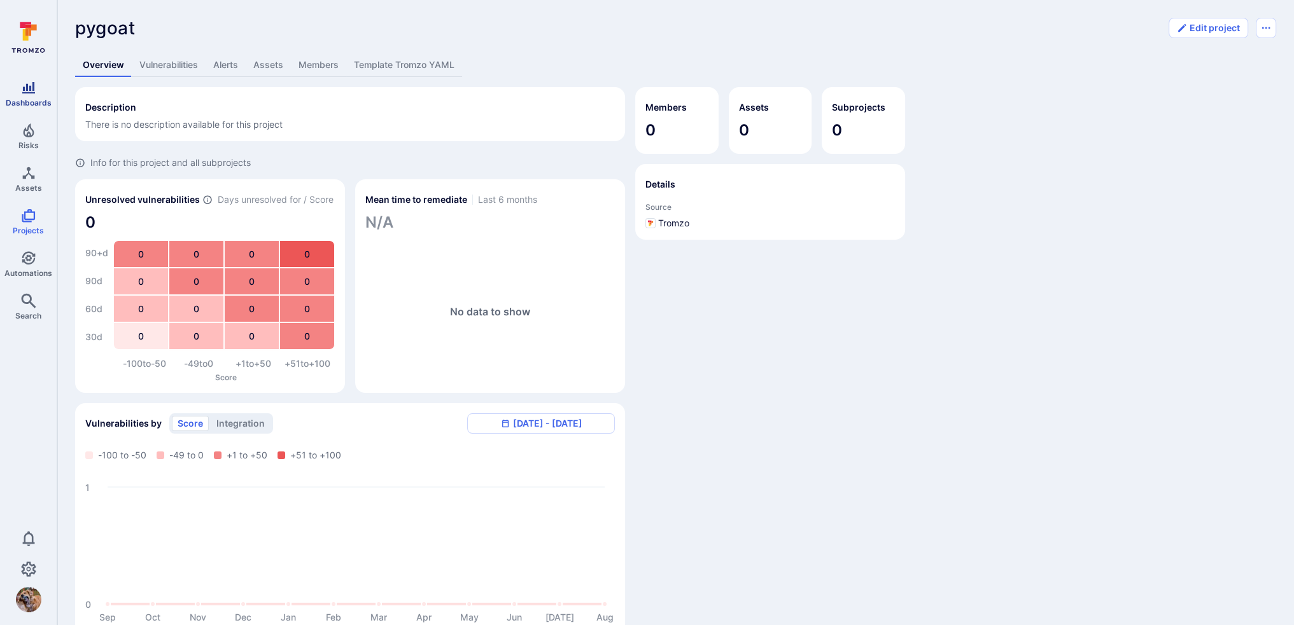
click at [27, 94] on icon "Dashboards" at bounding box center [28, 87] width 15 height 15
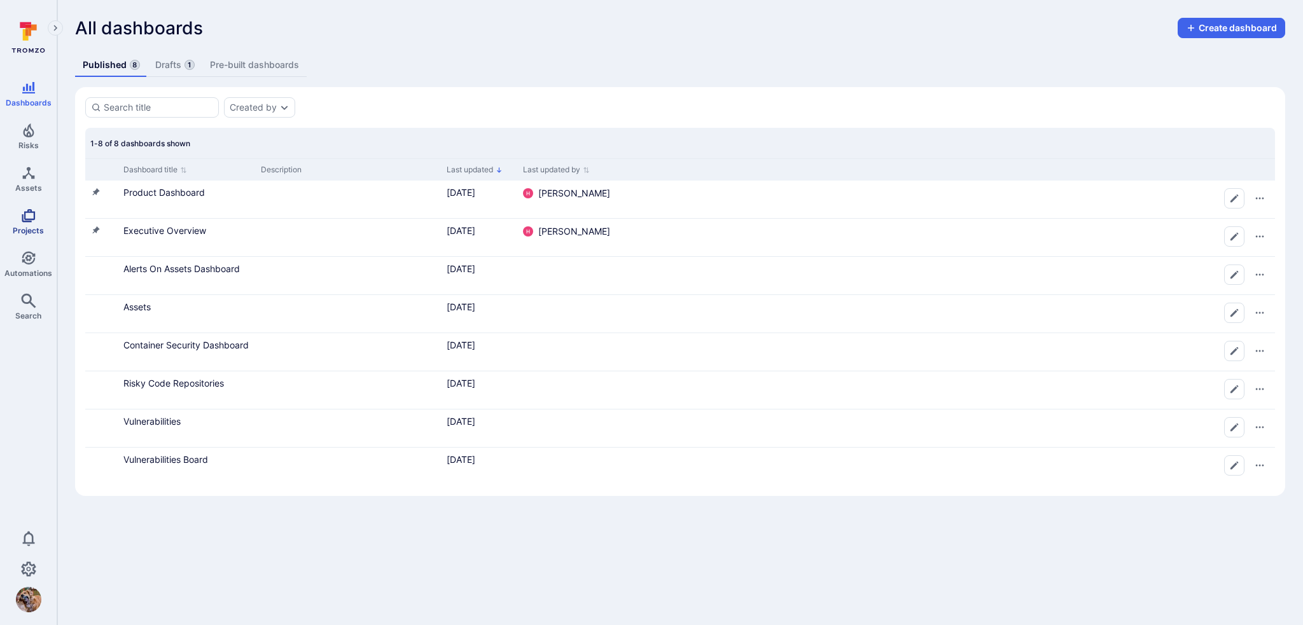
click at [38, 222] on link "Projects" at bounding box center [28, 222] width 57 height 38
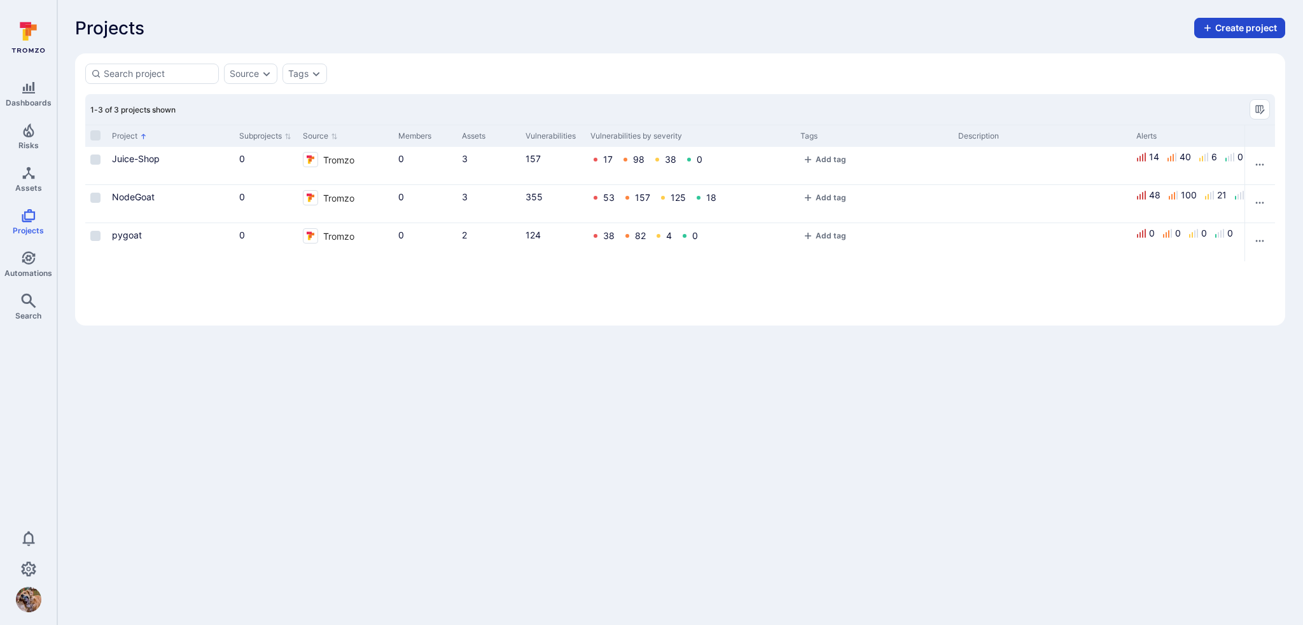
click at [967, 33] on button "Create project" at bounding box center [1239, 28] width 91 height 20
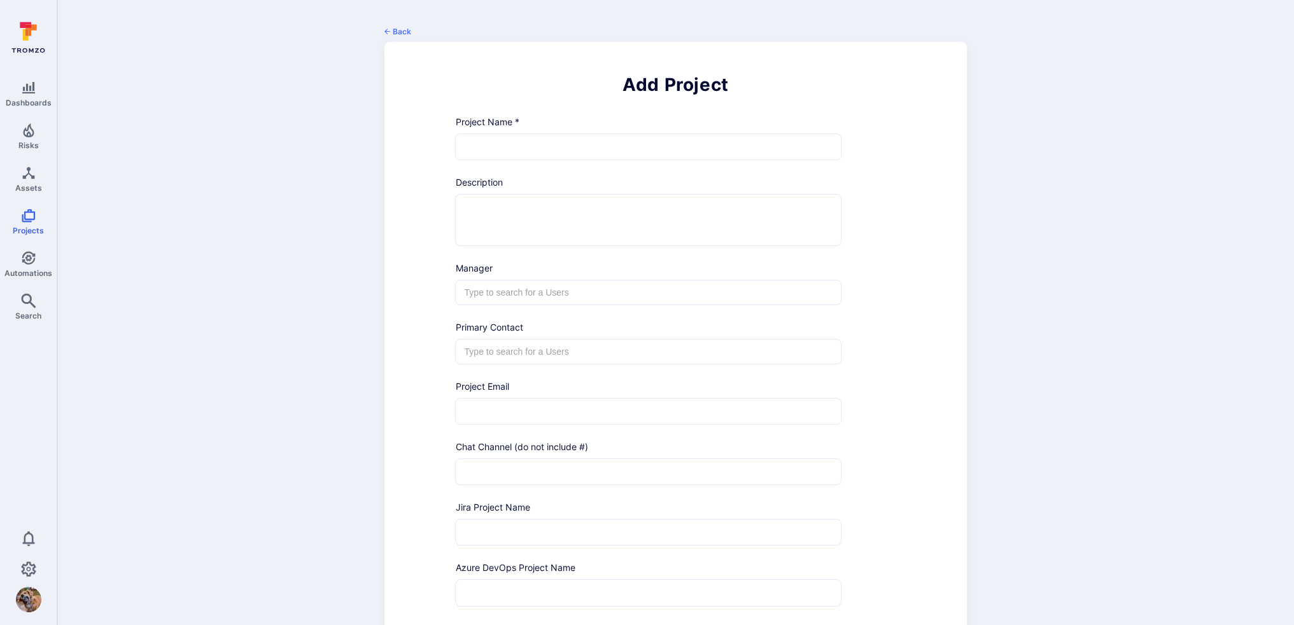
click at [705, 153] on input "text" at bounding box center [648, 146] width 385 height 25
drag, startPoint x: 354, startPoint y: 183, endPoint x: 297, endPoint y: 165, distance: 60.6
click at [354, 183] on div "Back Add Project Project Name * ​ Description x ​ Manager ​ Primary Contact ​ P…" at bounding box center [675, 522] width 1236 height 1045
drag, startPoint x: 39, startPoint y: 170, endPoint x: 95, endPoint y: 194, distance: 61.0
click at [38, 170] on link "Assets" at bounding box center [28, 179] width 57 height 38
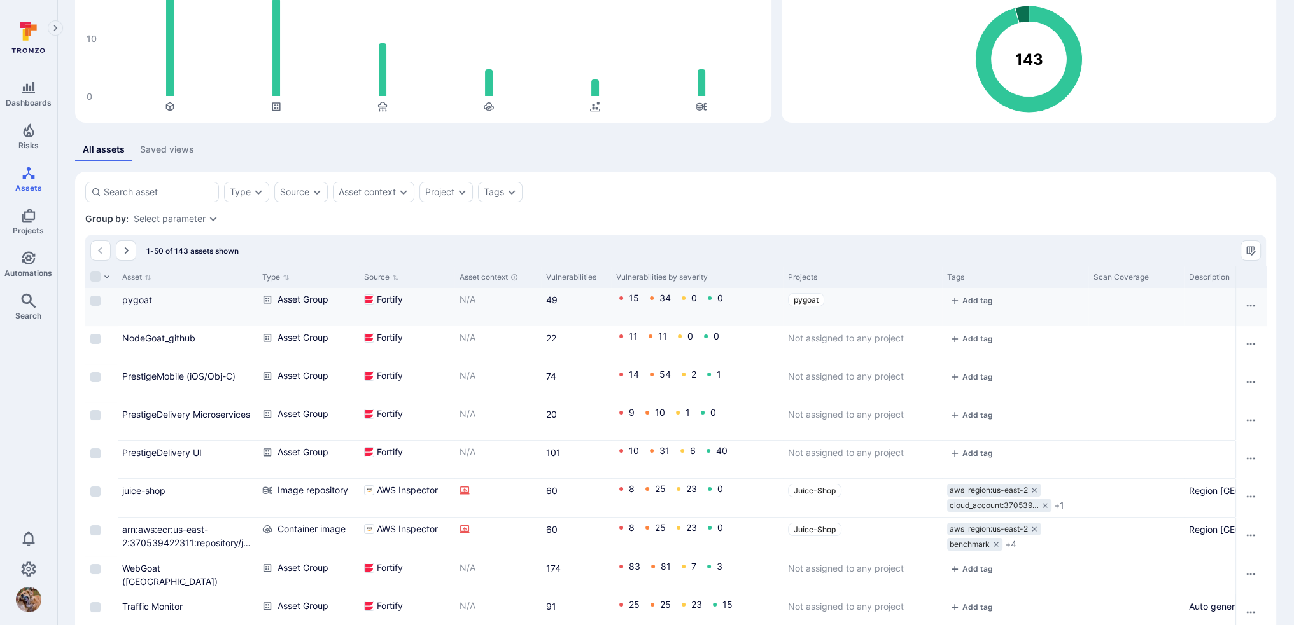
scroll to position [127, 0]
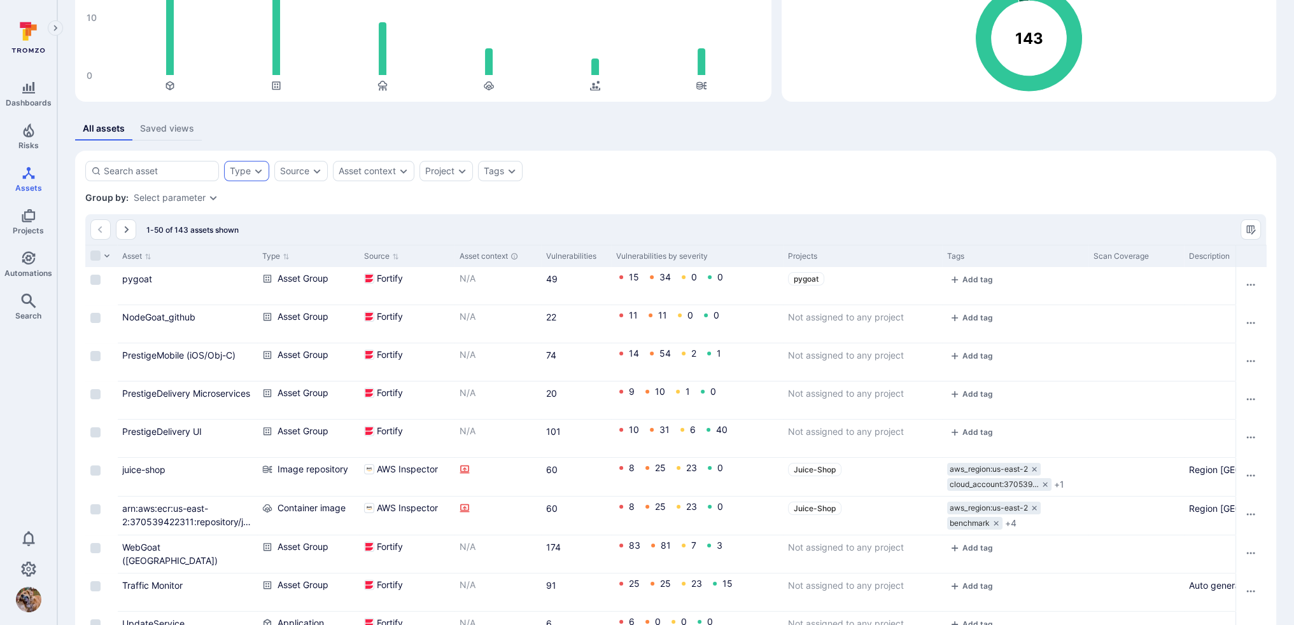
click at [258, 169] on icon "Expand dropdown" at bounding box center [258, 171] width 10 height 10
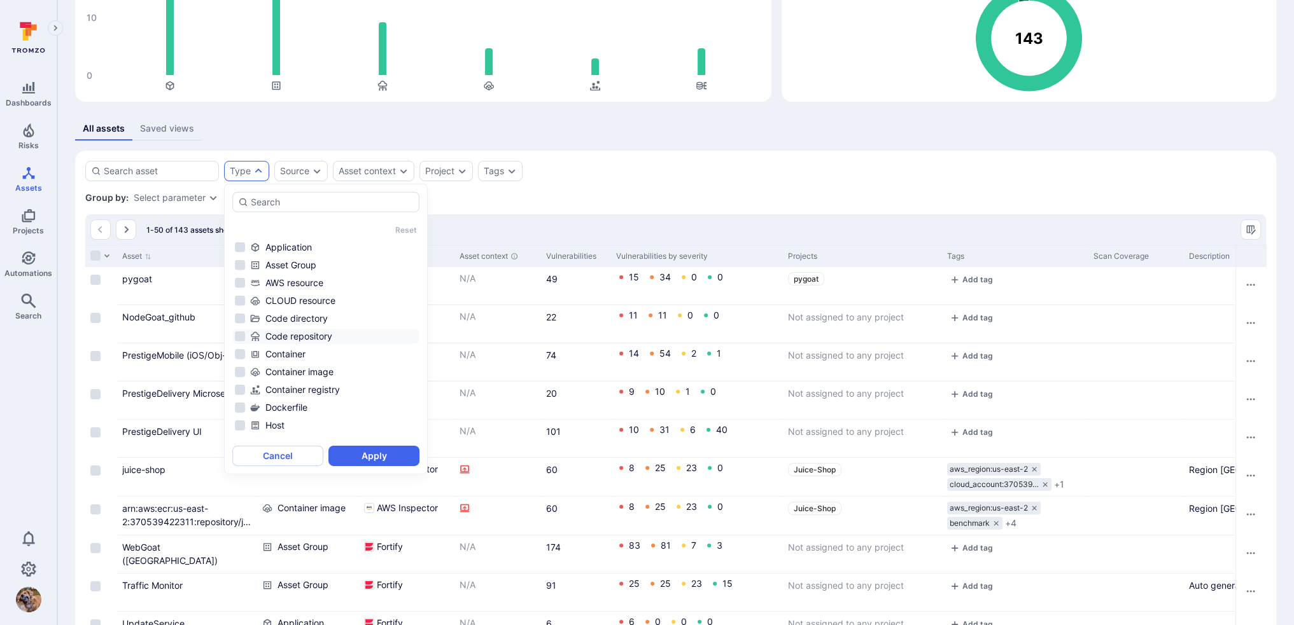
click at [302, 337] on div "Code repository" at bounding box center [333, 336] width 167 height 13
click at [353, 442] on div "Reset Application Asset Group AWS resource CLOUD resource Code directory Code r…" at bounding box center [326, 329] width 204 height 291
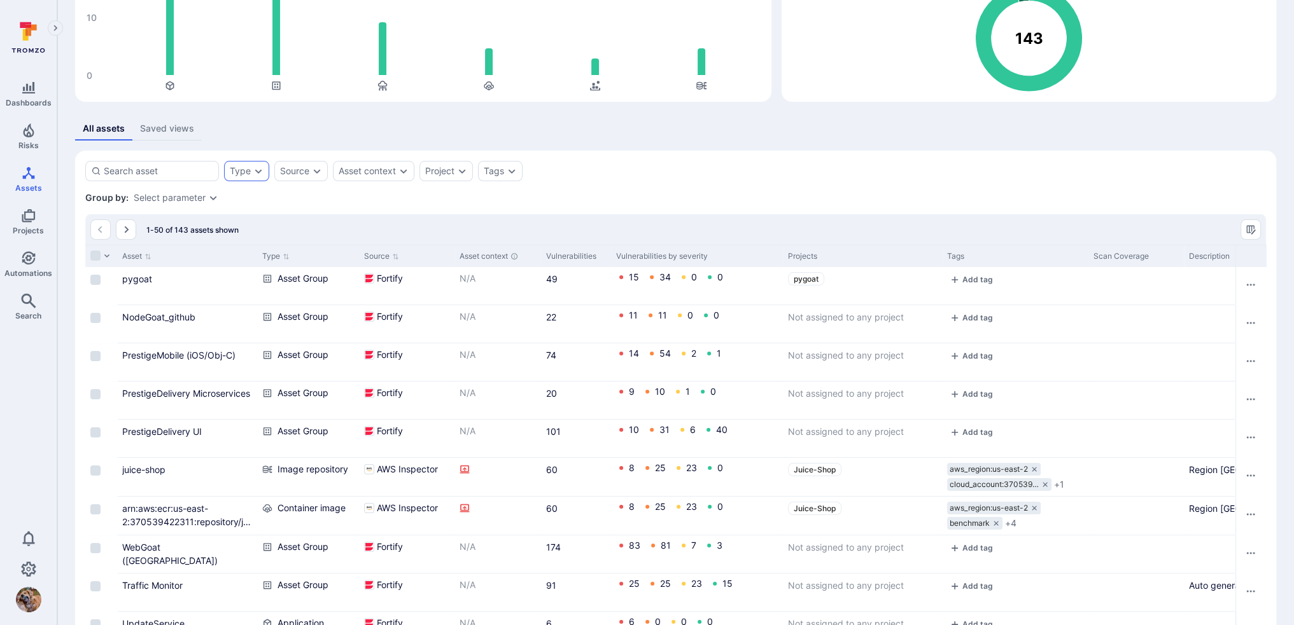
click at [261, 176] on div "Type" at bounding box center [246, 171] width 45 height 20
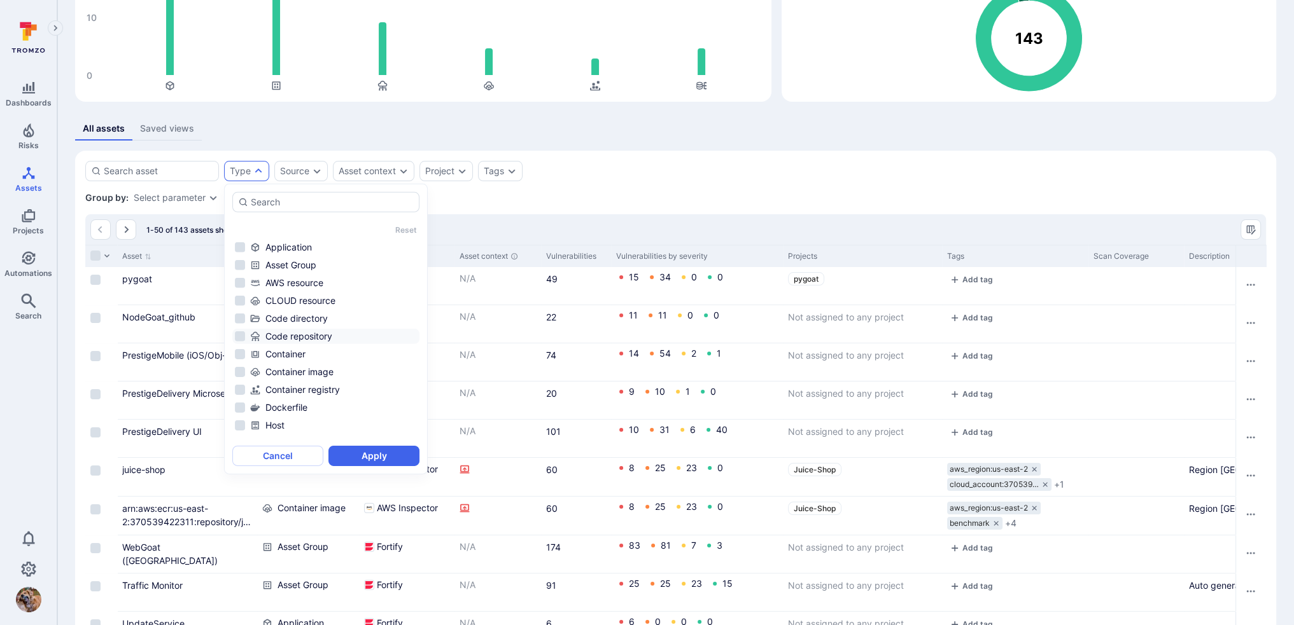
click at [300, 335] on div "Code repository" at bounding box center [333, 336] width 167 height 13
click at [368, 442] on button "Apply" at bounding box center [373, 456] width 91 height 20
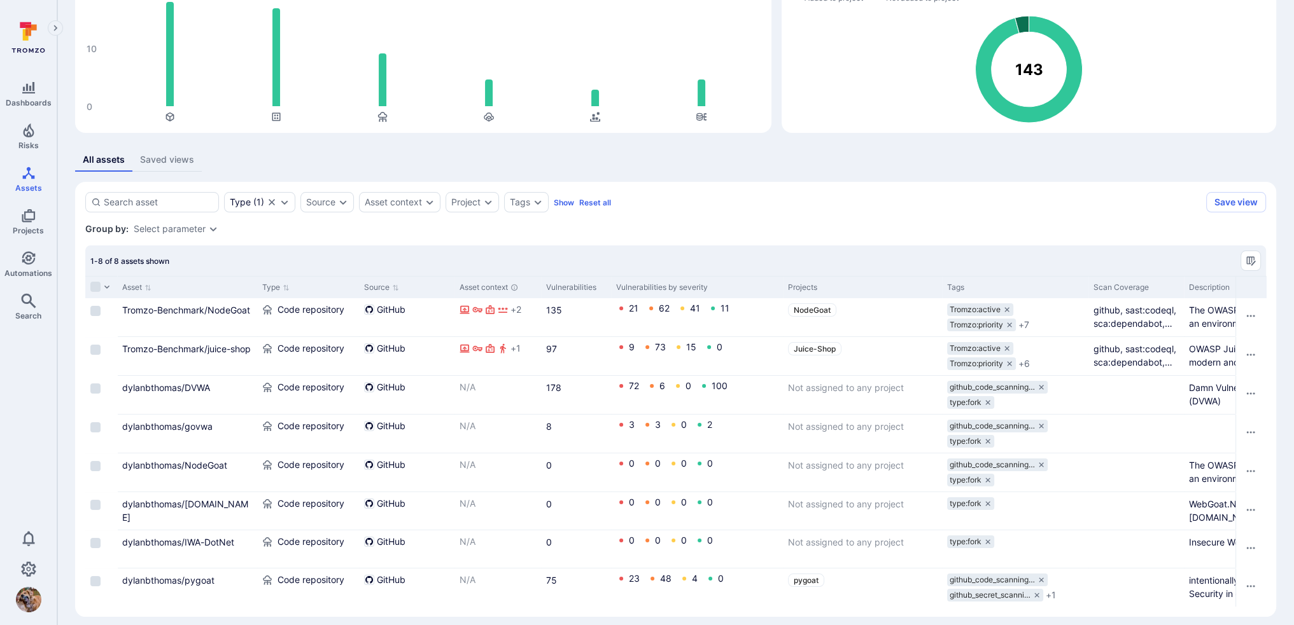
scroll to position [111, 0]
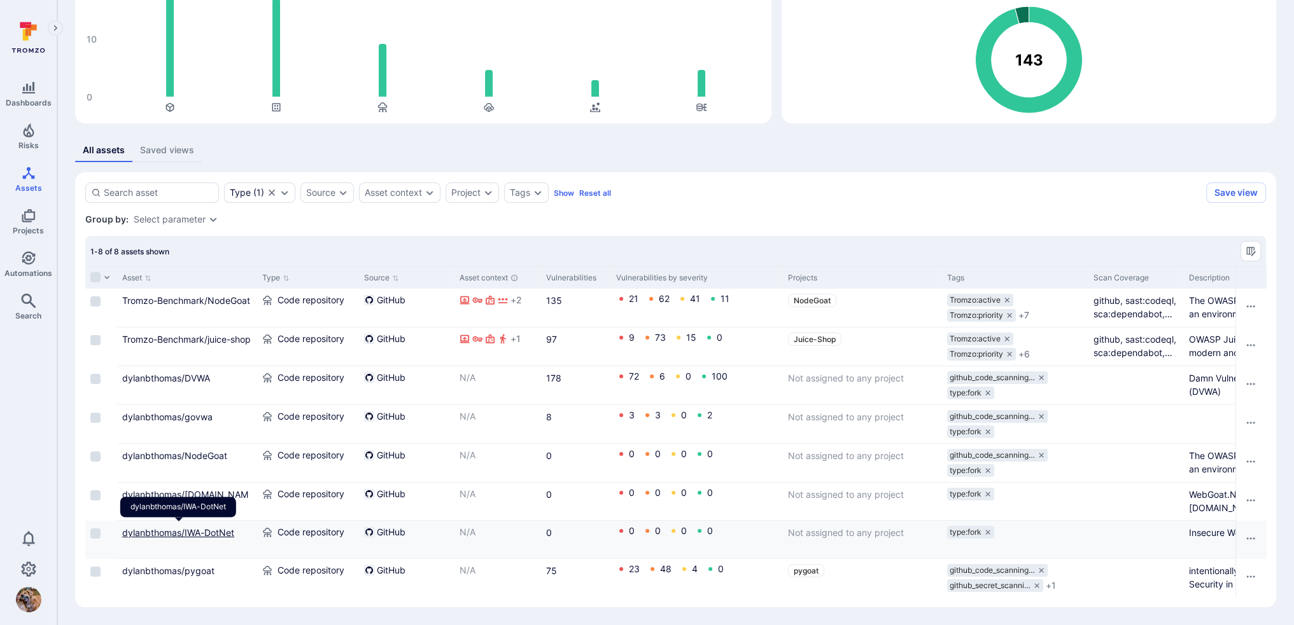
click at [211, 442] on link "dylanbthomas/IWA-DotNet" at bounding box center [178, 532] width 112 height 11
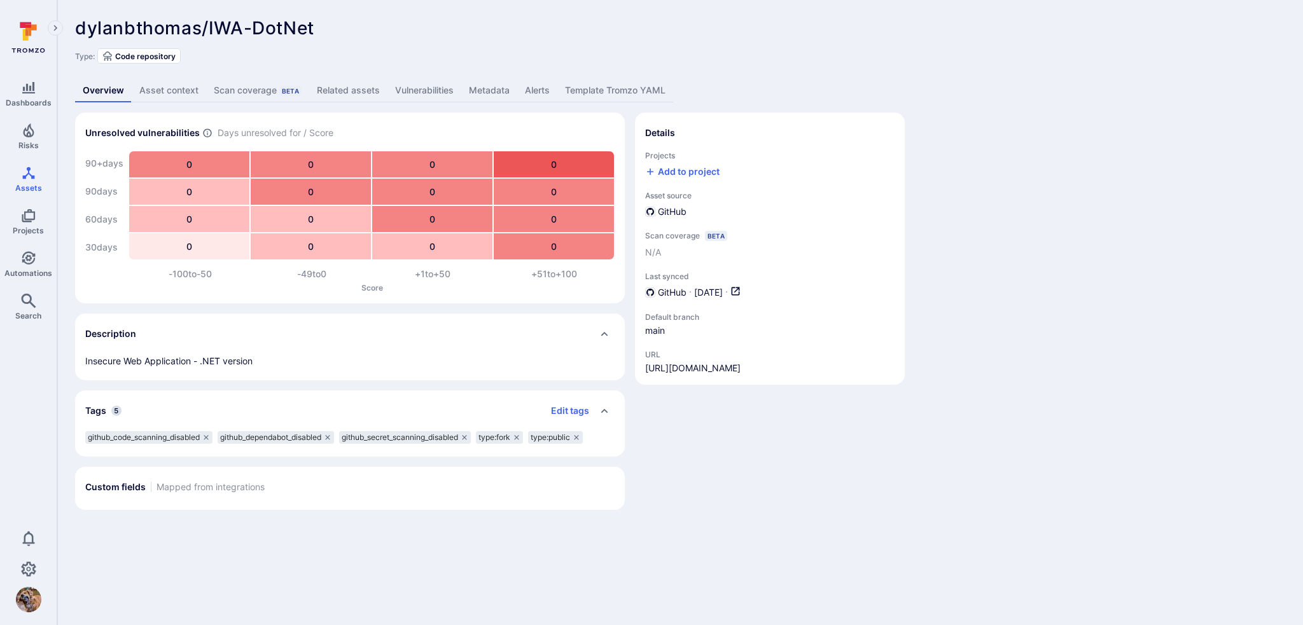
click at [167, 89] on link "Asset context" at bounding box center [169, 91] width 74 height 24
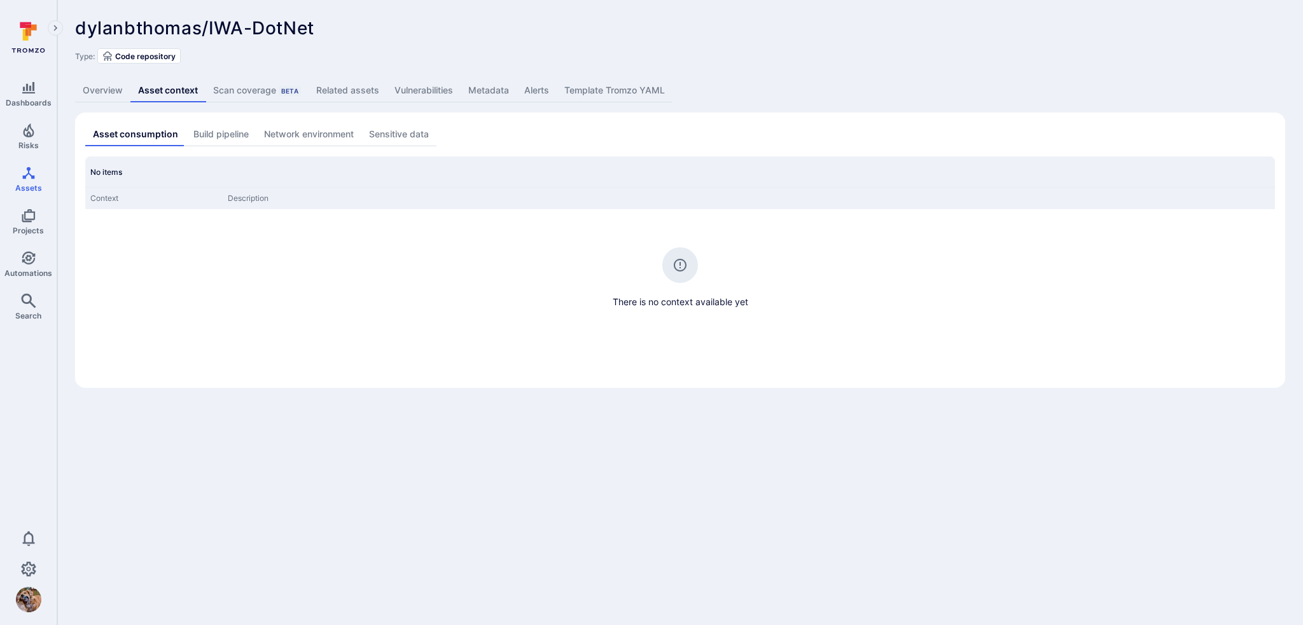
click at [230, 135] on link "Build pipeline" at bounding box center [221, 135] width 71 height 24
click at [388, 132] on link "Sensitive data" at bounding box center [398, 135] width 75 height 24
click at [332, 132] on link "Network environment" at bounding box center [305, 135] width 105 height 24
click at [251, 132] on link "Build pipeline" at bounding box center [217, 135] width 71 height 24
click at [170, 134] on link "Asset consumption" at bounding box center [133, 135] width 97 height 24
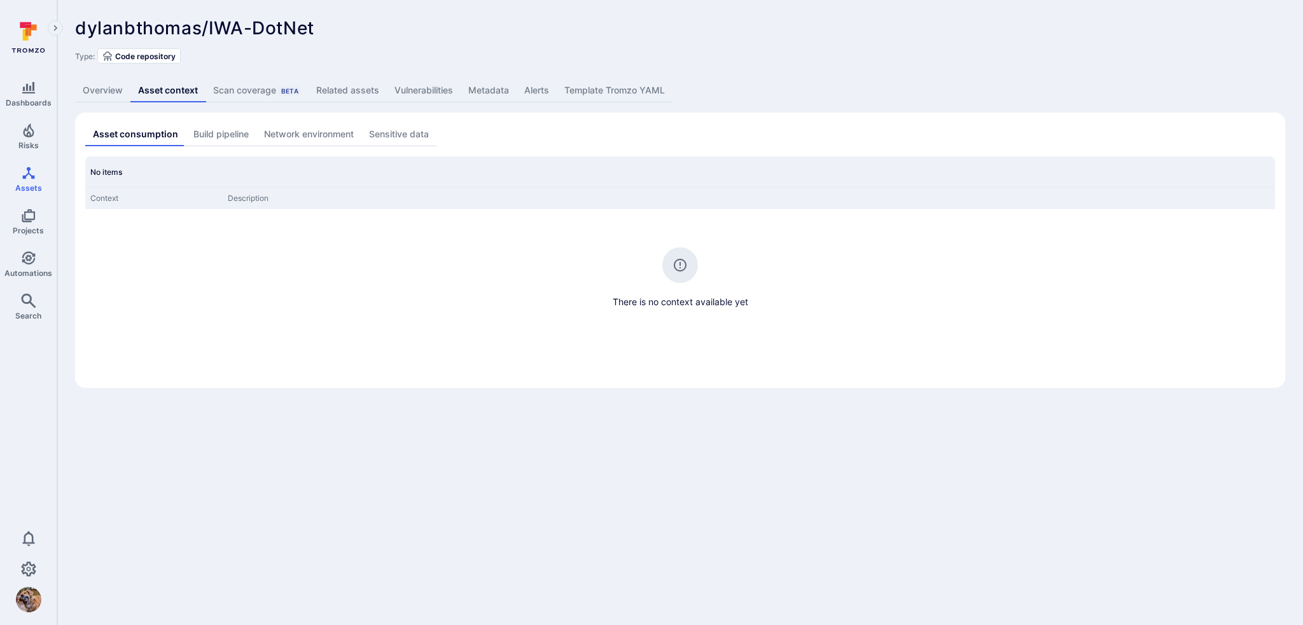
click at [340, 92] on link "Related assets" at bounding box center [348, 91] width 78 height 24
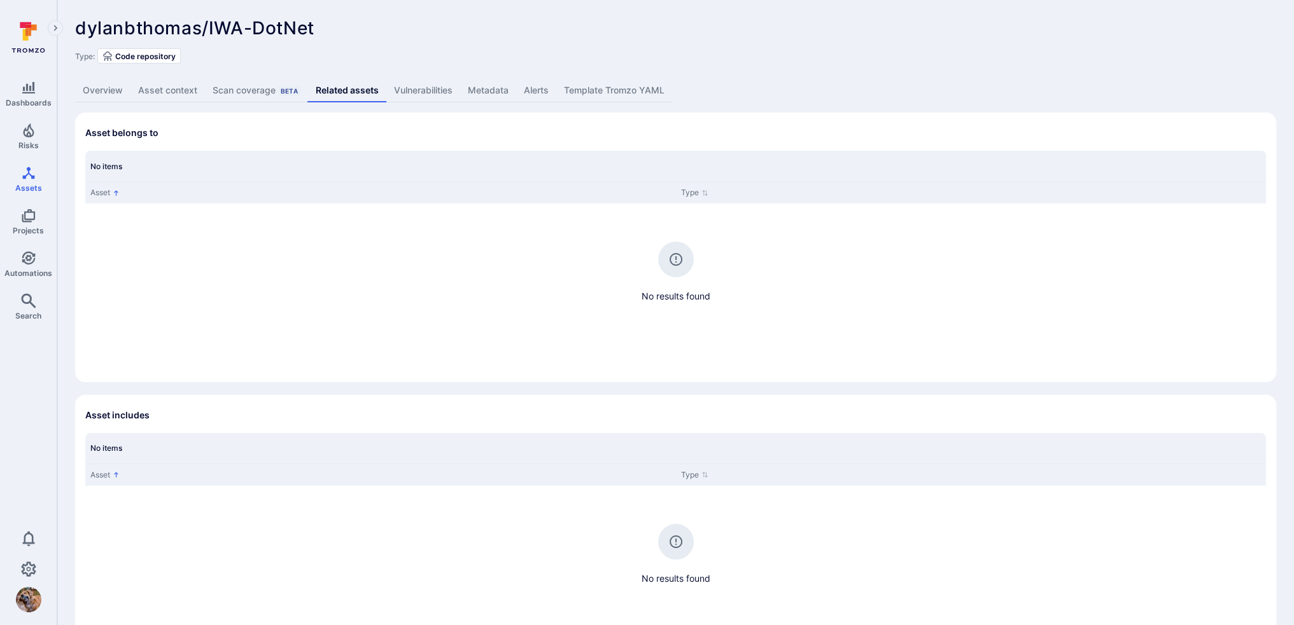
click at [428, 87] on link "Vulnerabilities" at bounding box center [423, 91] width 74 height 24
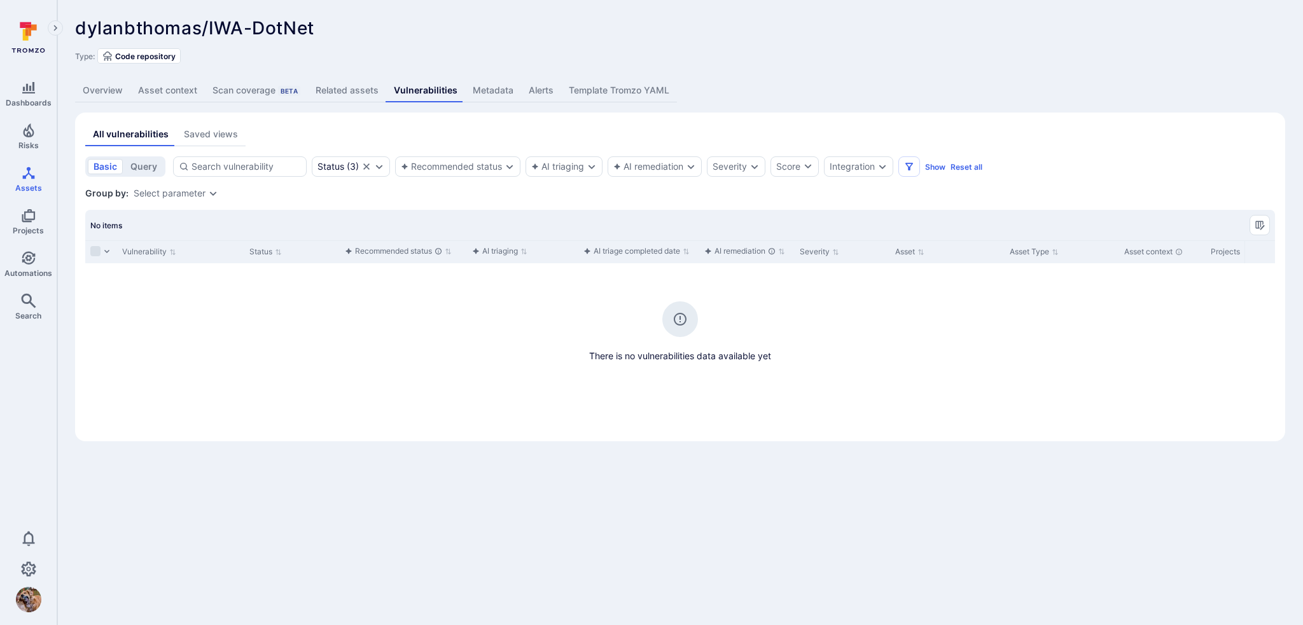
drag, startPoint x: 489, startPoint y: 88, endPoint x: 522, endPoint y: 87, distance: 33.1
click at [489, 88] on link "Metadata" at bounding box center [493, 91] width 56 height 24
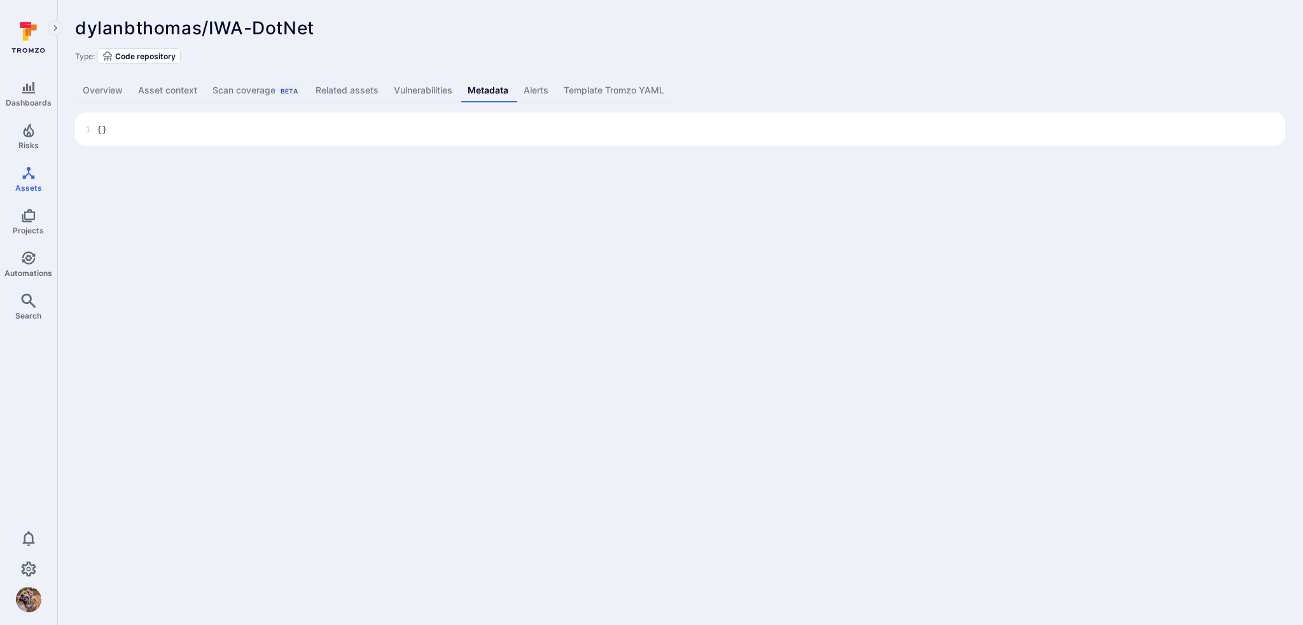
click at [522, 87] on link "Alerts" at bounding box center [536, 91] width 40 height 24
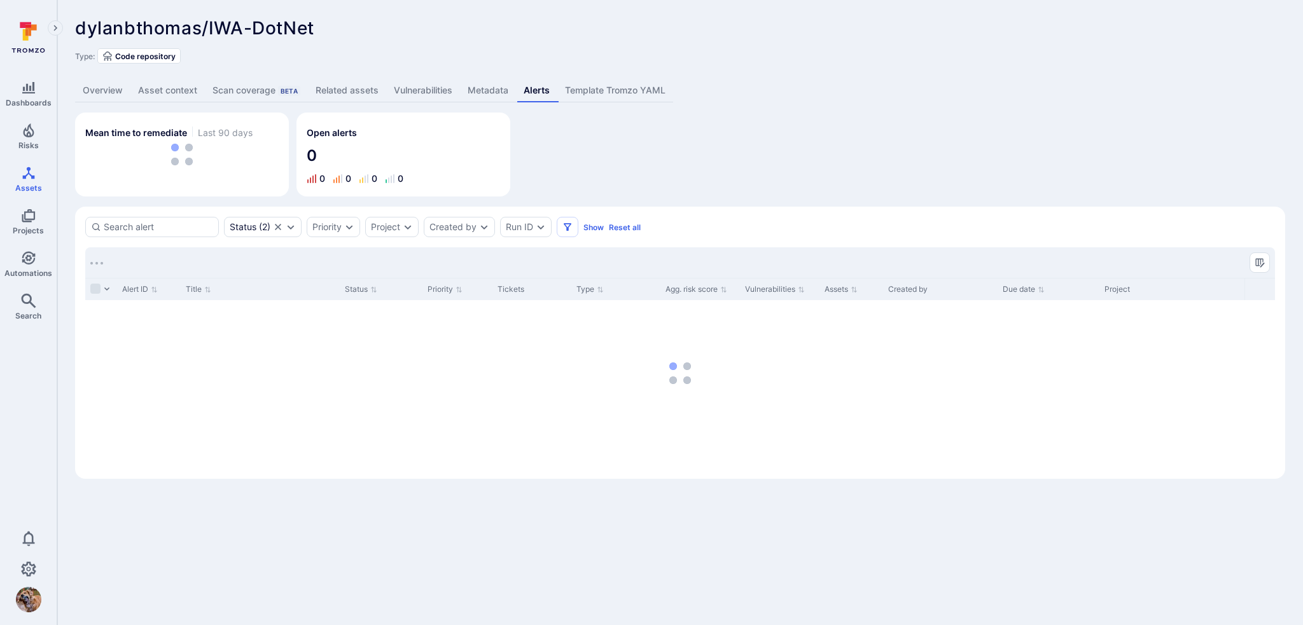
click at [602, 84] on link "Template Tromzo YAML" at bounding box center [615, 91] width 116 height 24
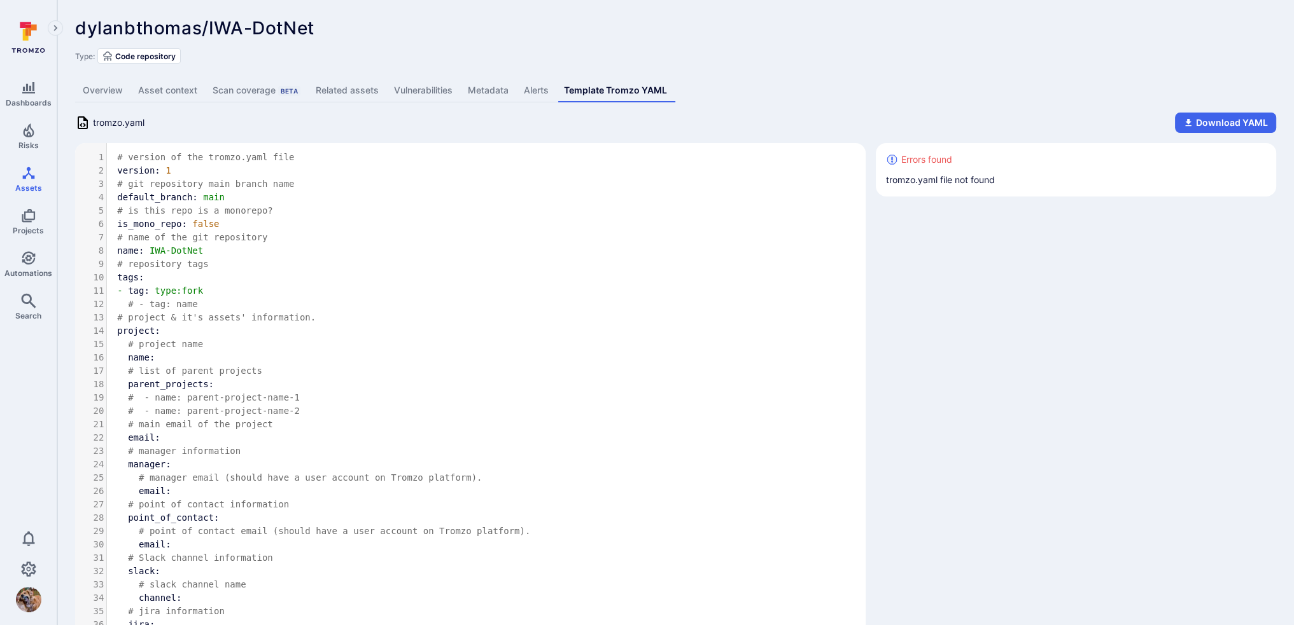
click at [105, 96] on link "Overview" at bounding box center [102, 91] width 55 height 24
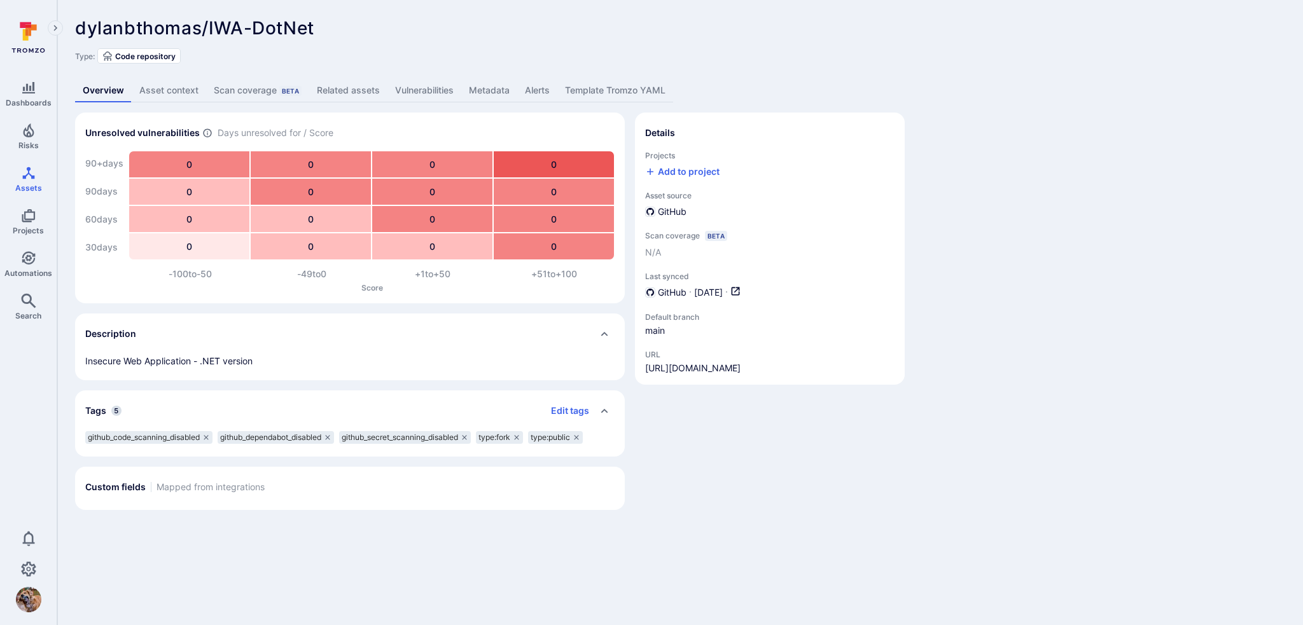
click at [132, 57] on span "Code repository" at bounding box center [145, 57] width 60 height 10
click at [693, 174] on div "Add to project" at bounding box center [682, 171] width 74 height 13
type input "IWA-DotNet"
click at [888, 242] on div at bounding box center [651, 312] width 1303 height 625
click at [20, 225] on link "Projects" at bounding box center [28, 222] width 57 height 38
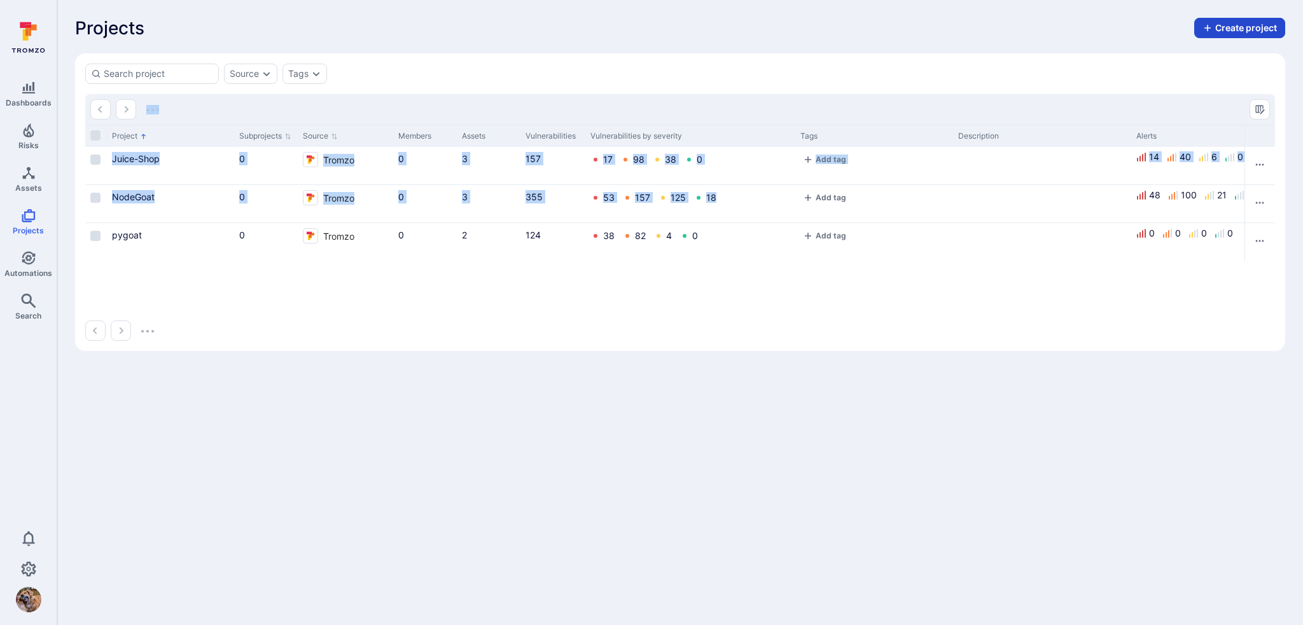
drag, startPoint x: 916, startPoint y: 152, endPoint x: 1240, endPoint y: 22, distance: 348.3
click at [967, 32] on div "Projects Create project Source Tags Project Subprojects Source Members Assets V…" at bounding box center [680, 184] width 1246 height 369
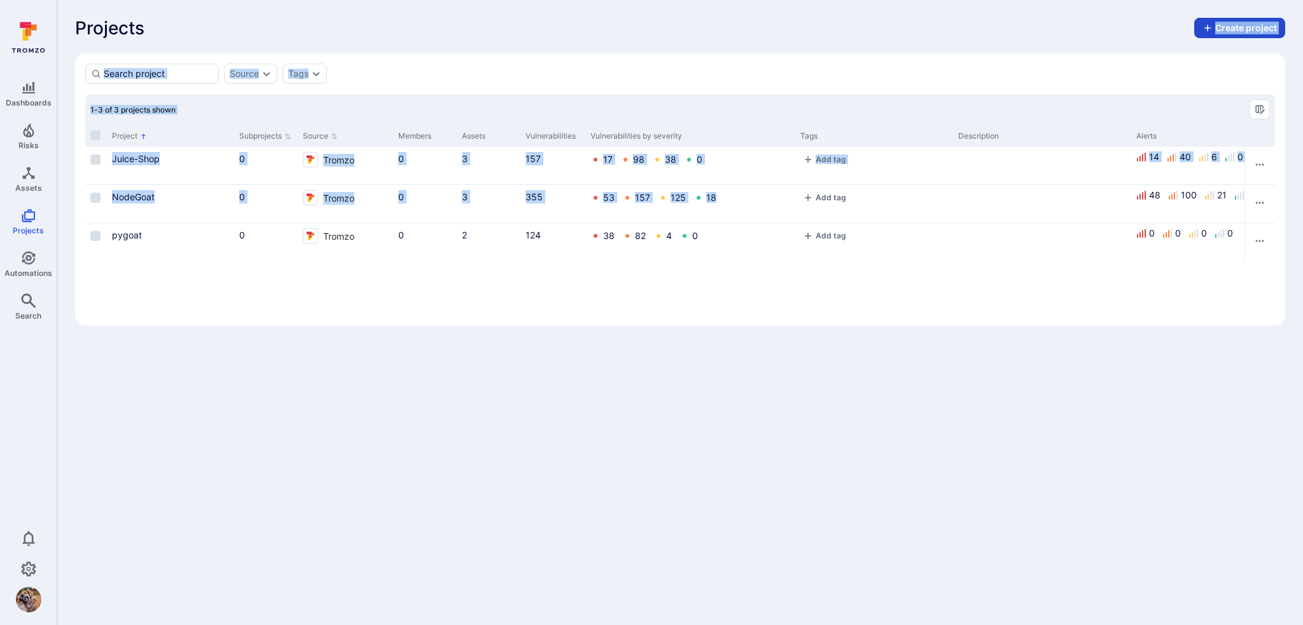
click at [967, 31] on button "Create project" at bounding box center [1239, 28] width 91 height 20
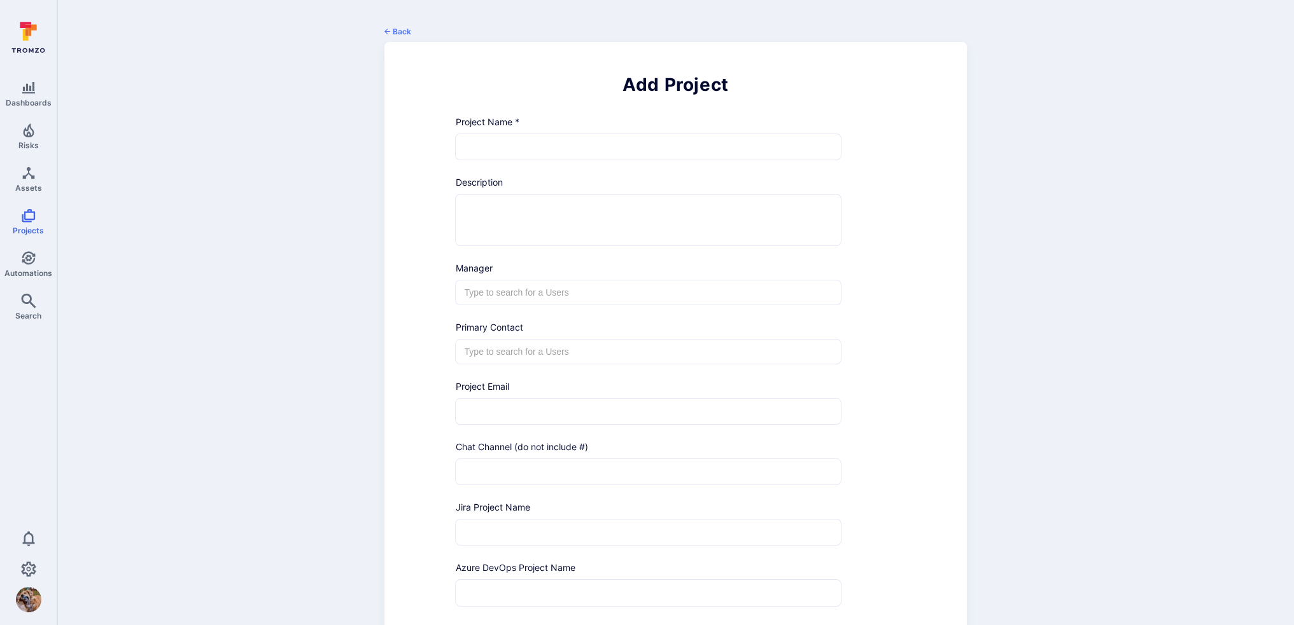
click at [800, 132] on div "Project Name * ​" at bounding box center [643, 135] width 396 height 60
click at [809, 148] on input "text" at bounding box center [648, 146] width 385 height 25
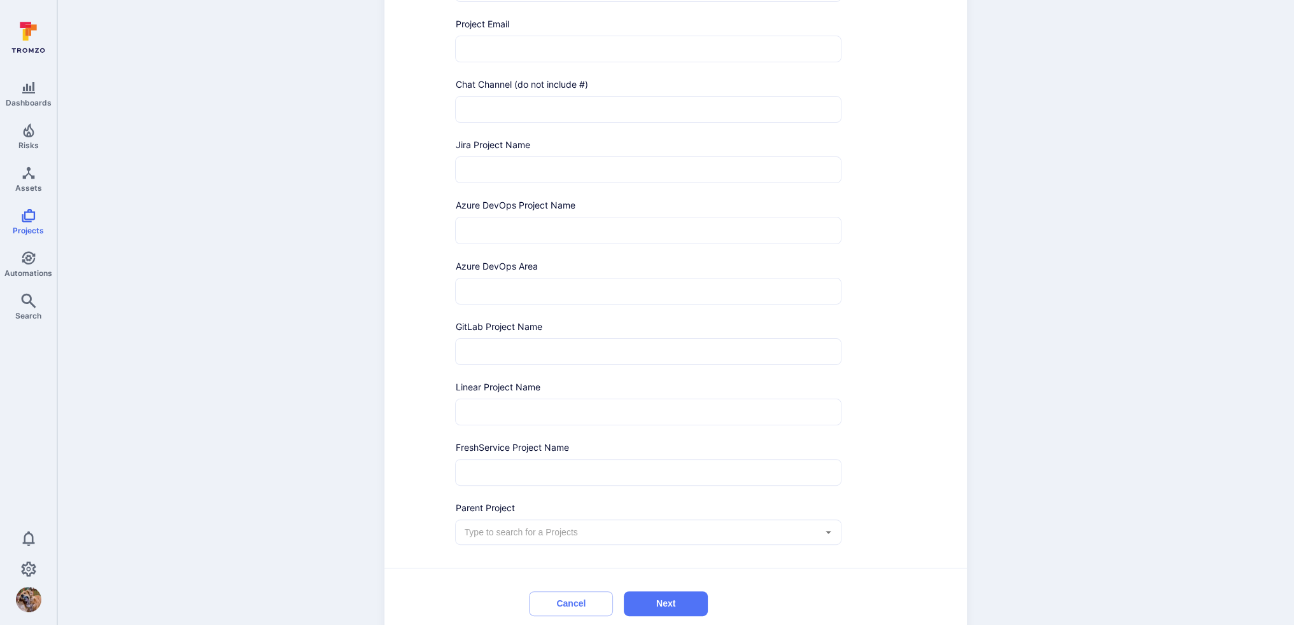
scroll to position [416, 0]
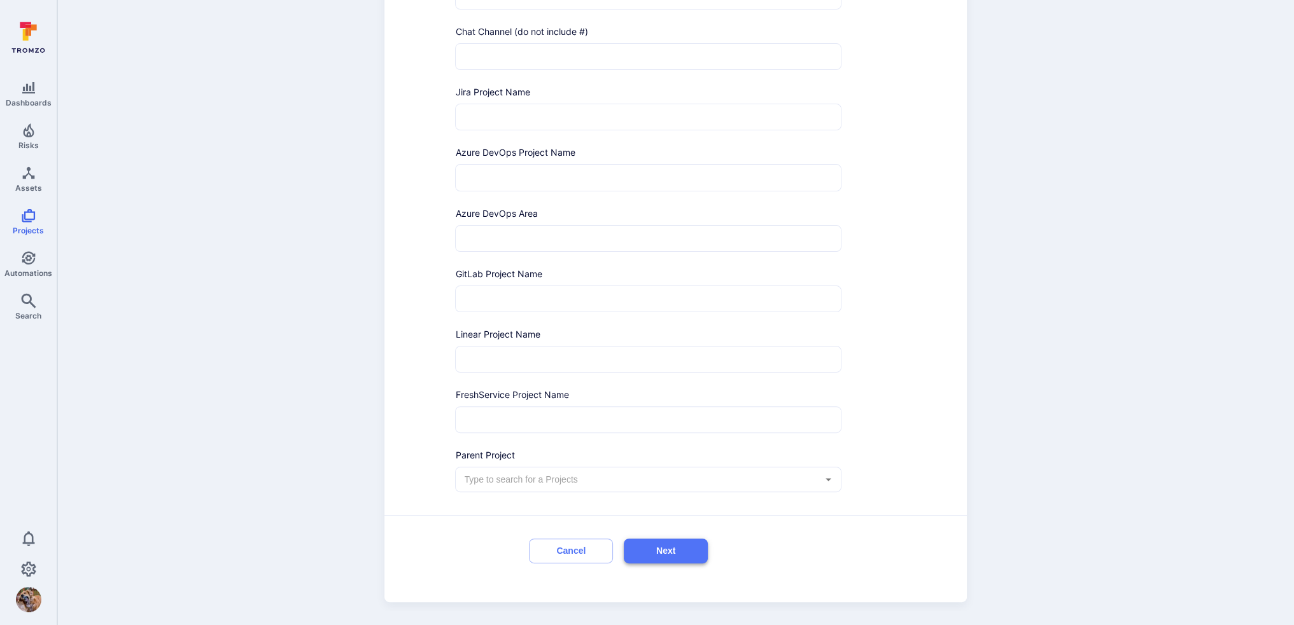
type input "DVWA"
click at [674, 442] on button "Next" at bounding box center [666, 551] width 84 height 25
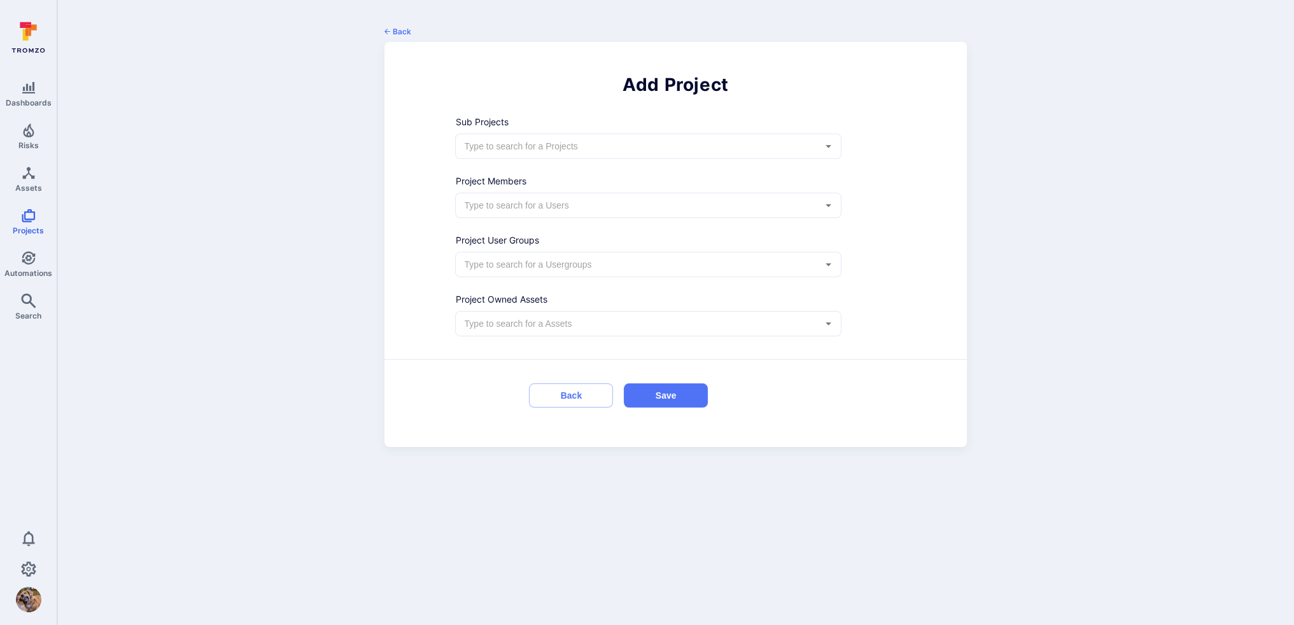
scroll to position [0, 0]
click at [578, 155] on div "​" at bounding box center [652, 146] width 389 height 25
click at [573, 201] on input "text" at bounding box center [644, 205] width 358 height 13
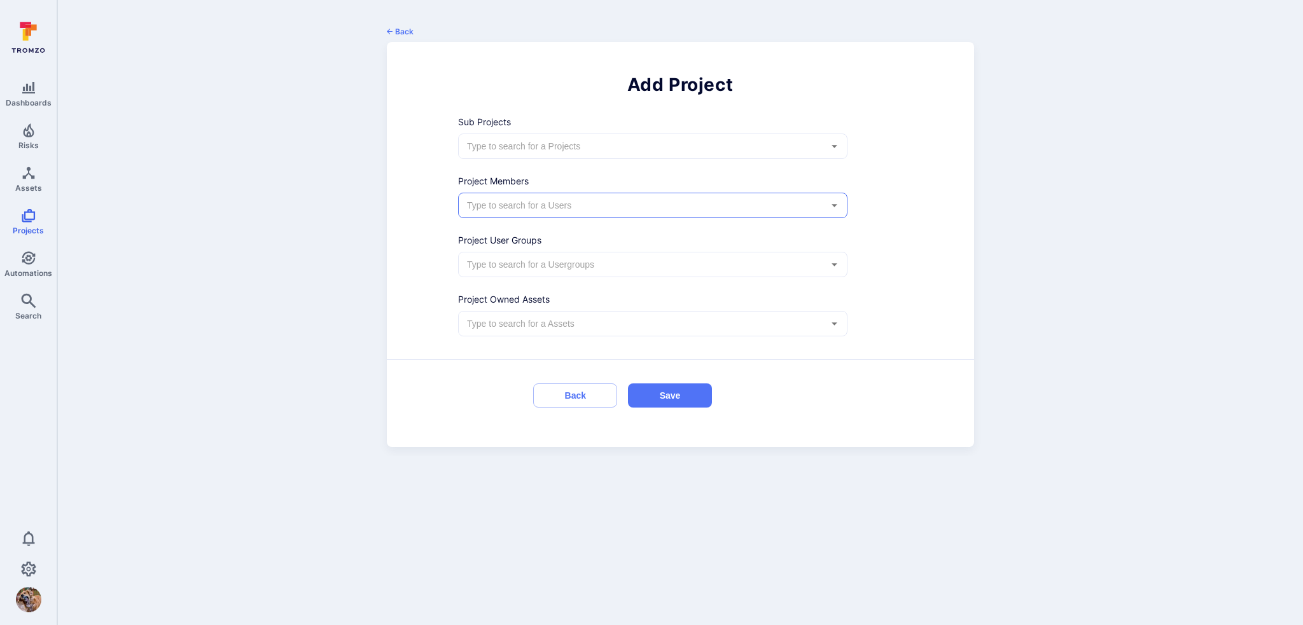
click at [576, 330] on div "​" at bounding box center [652, 323] width 389 height 25
type input "dv"
click at [527, 351] on li "DVWA" at bounding box center [653, 352] width 389 height 23
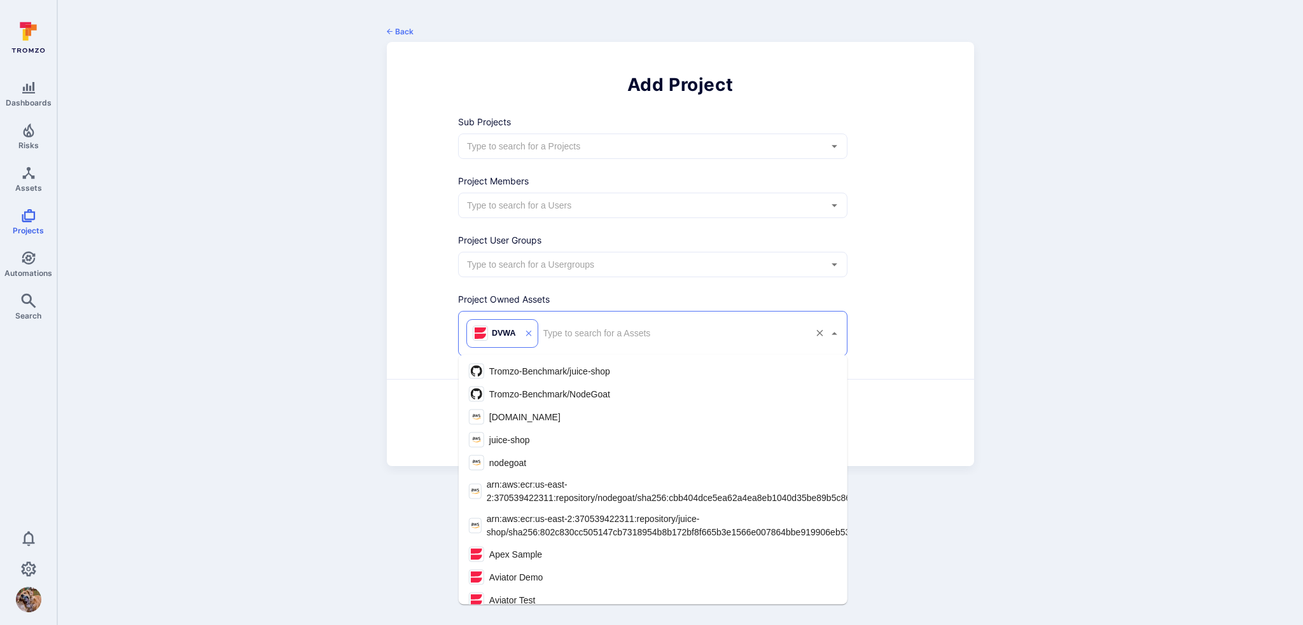
click at [566, 333] on input "text" at bounding box center [672, 333] width 265 height 13
type input "dv"
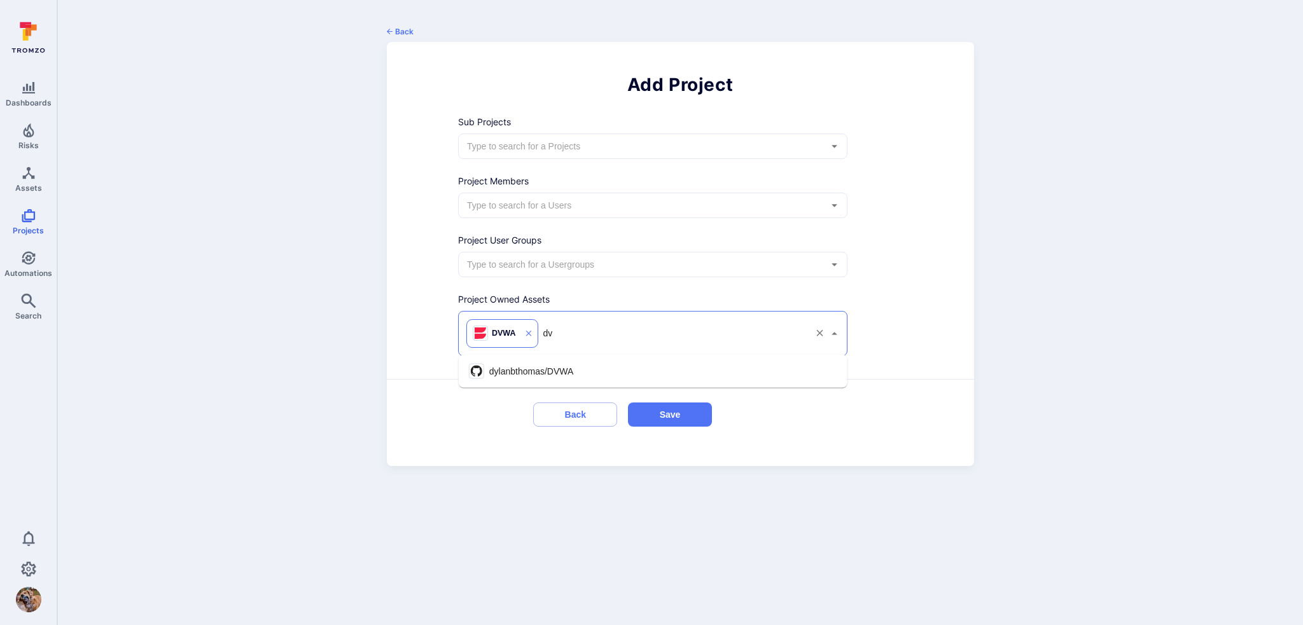
click at [563, 373] on span "dylanbthomas/DVWA" at bounding box center [531, 371] width 85 height 13
drag, startPoint x: 669, startPoint y: 410, endPoint x: 674, endPoint y: 426, distance: 16.7
click at [669, 412] on button "Save" at bounding box center [670, 415] width 84 height 25
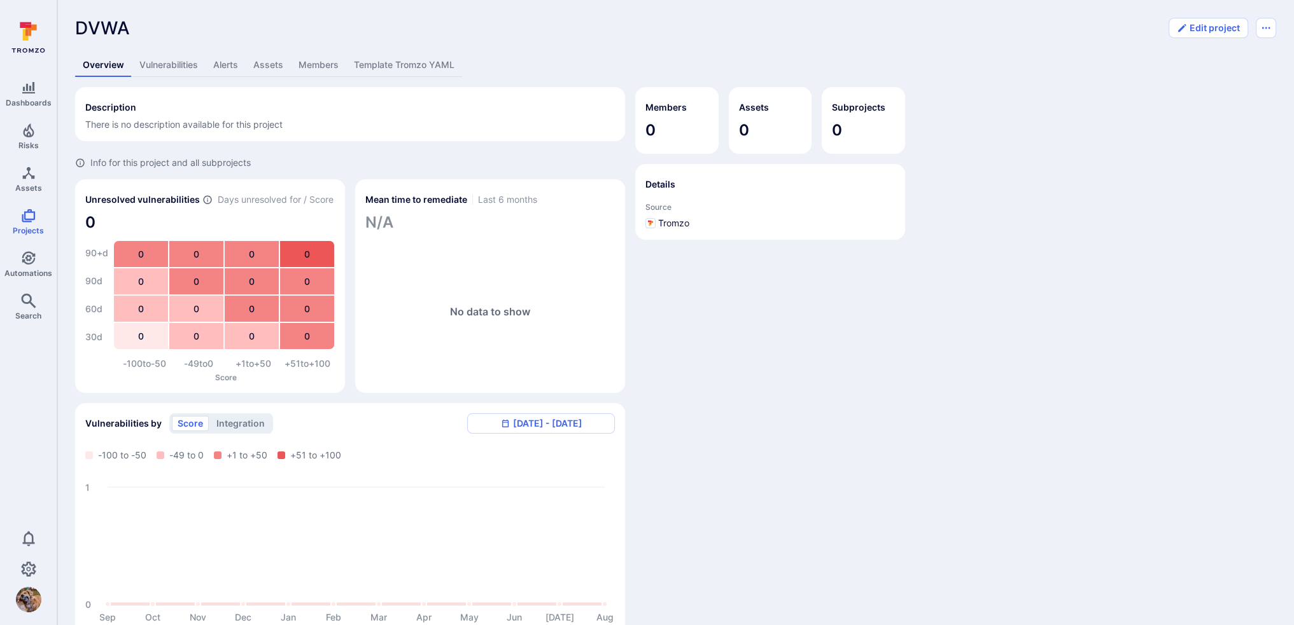
click at [88, 64] on link "Overview" at bounding box center [103, 65] width 57 height 24
click at [160, 73] on link "Vulnerabilities" at bounding box center [169, 65] width 74 height 24
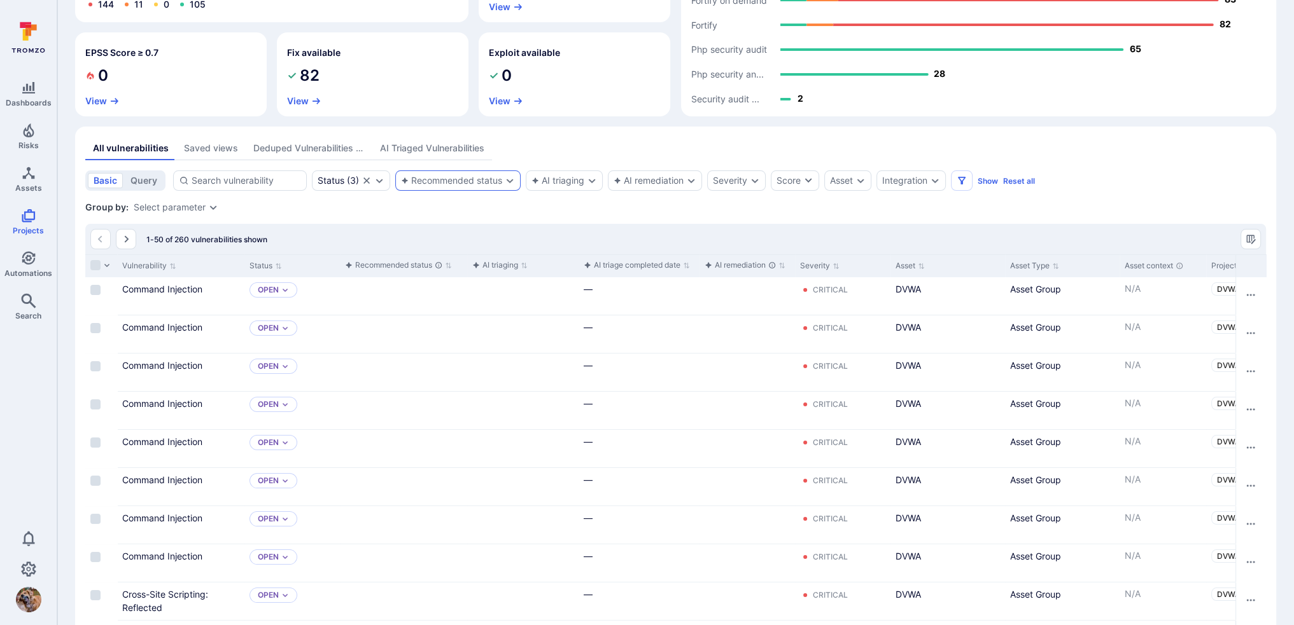
scroll to position [191, 0]
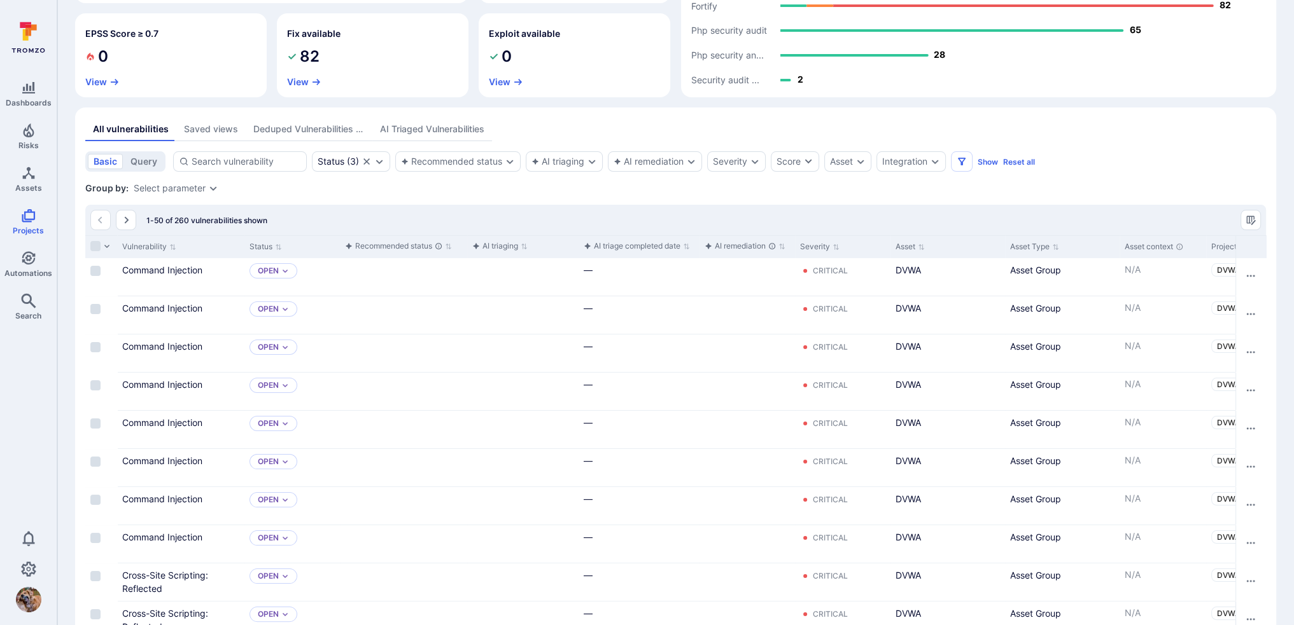
click at [277, 128] on div "Deduped Vulnerabilities across scanners" at bounding box center [308, 129] width 111 height 13
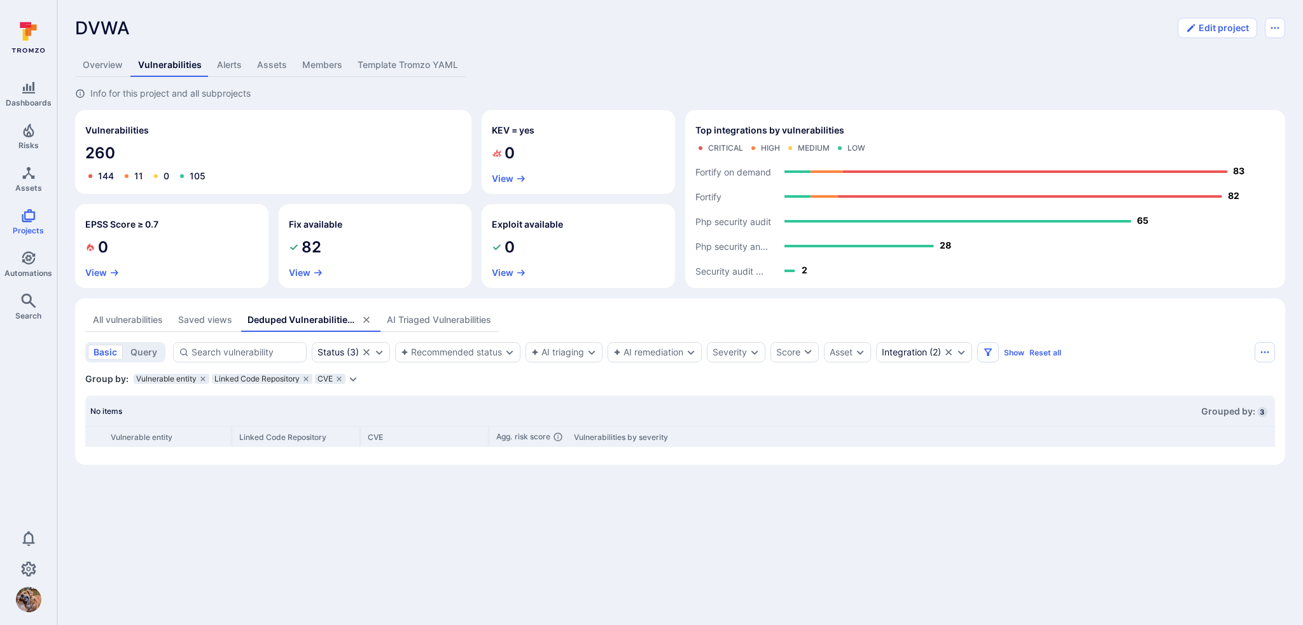
click at [140, 320] on div "All vulnerabilities" at bounding box center [128, 320] width 70 height 13
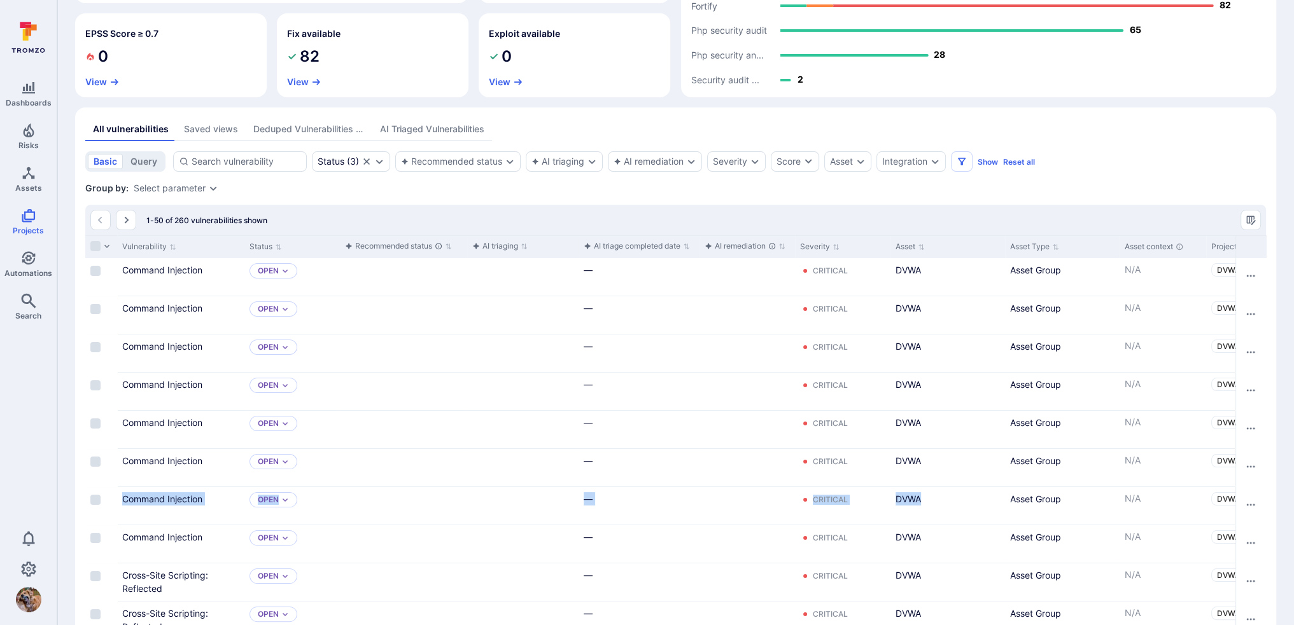
scroll to position [0, 534]
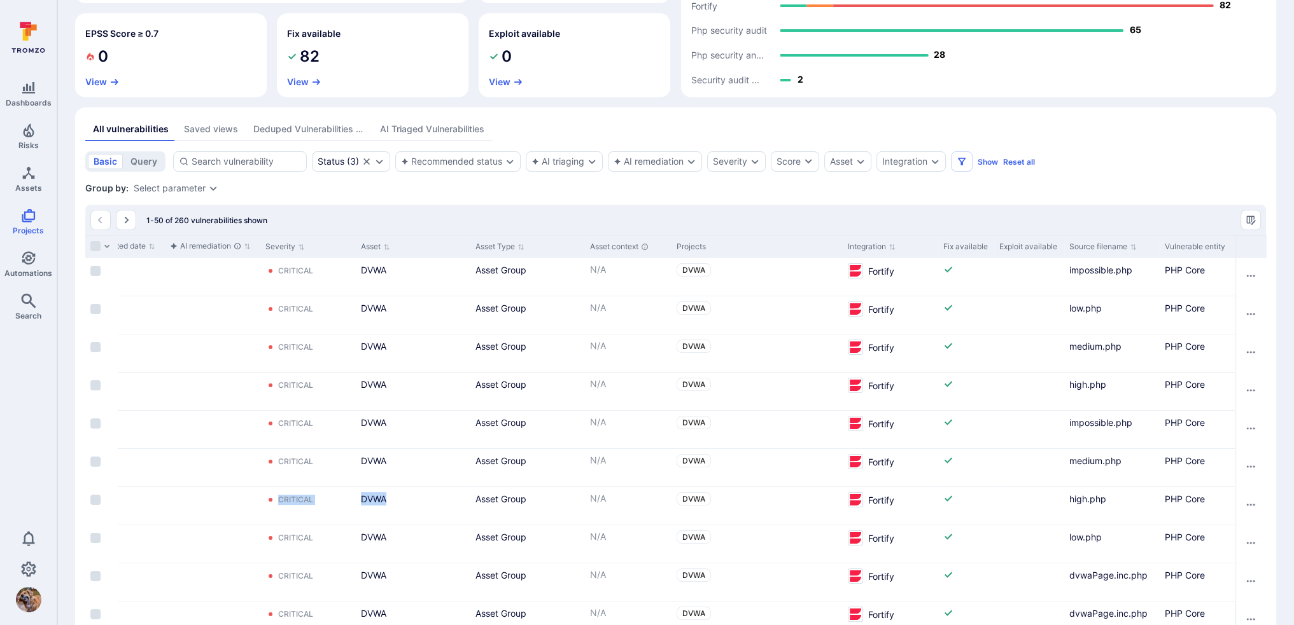
drag, startPoint x: 975, startPoint y: 508, endPoint x: 1412, endPoint y: 452, distance: 440.0
click at [967, 435] on html "Dashboards Risks Assets Projects Automations Search 0 Projects DVWA ... Show mo…" at bounding box center [647, 121] width 1294 height 625
click at [967, 414] on div "Cell for Exploit available" at bounding box center [1029, 430] width 70 height 38
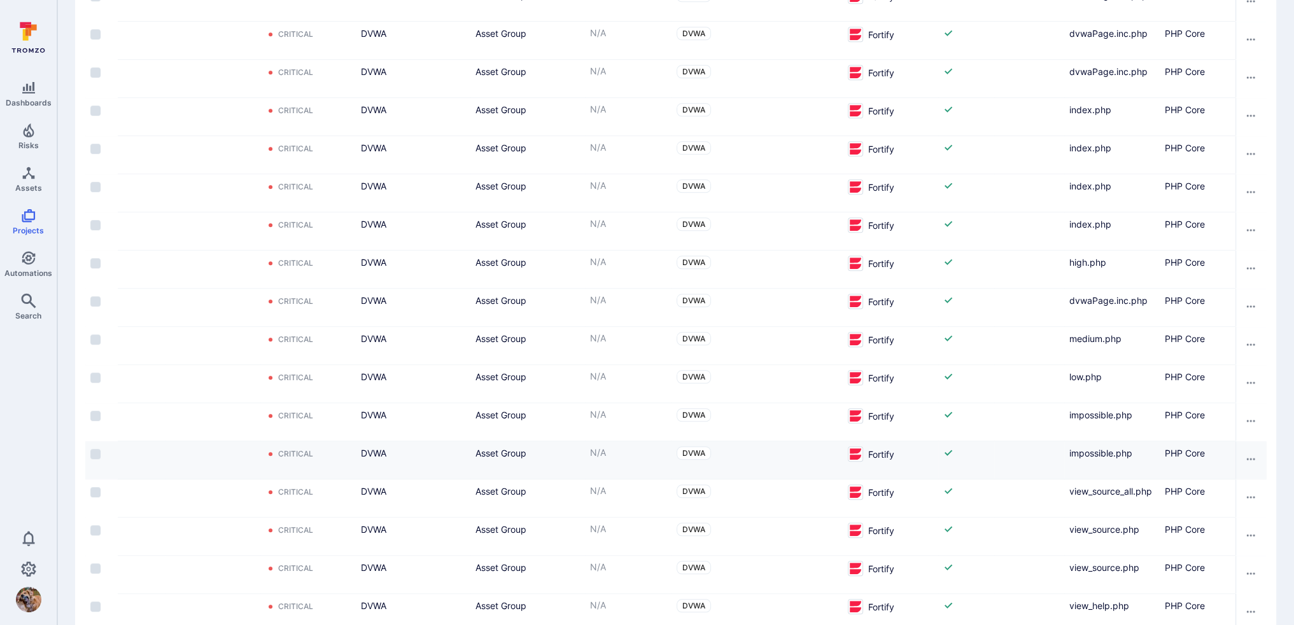
scroll to position [1792, 0]
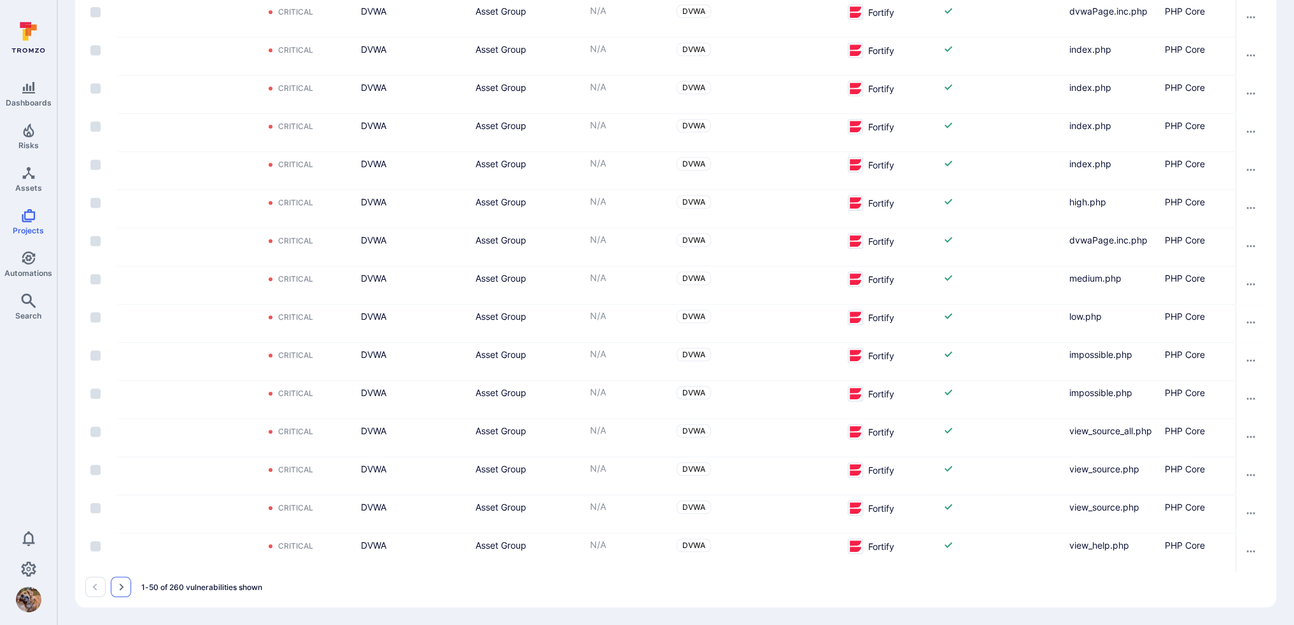
click at [116, 442] on icon "Go to the next page" at bounding box center [121, 587] width 10 height 10
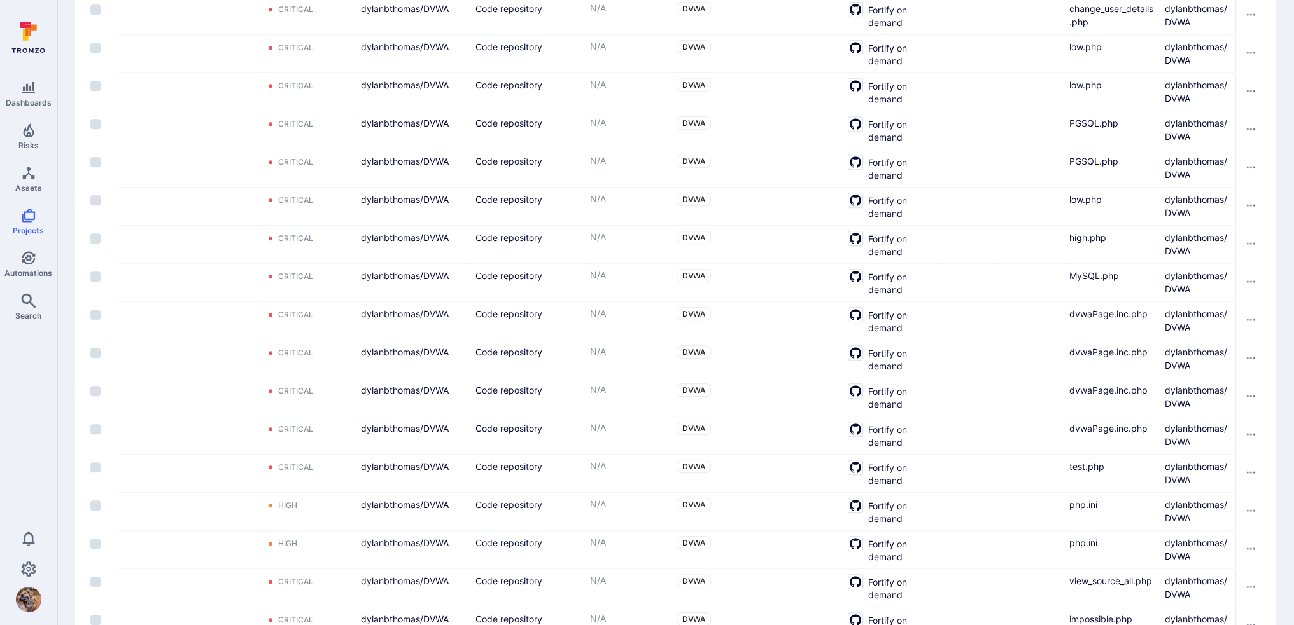
scroll to position [1792, 0]
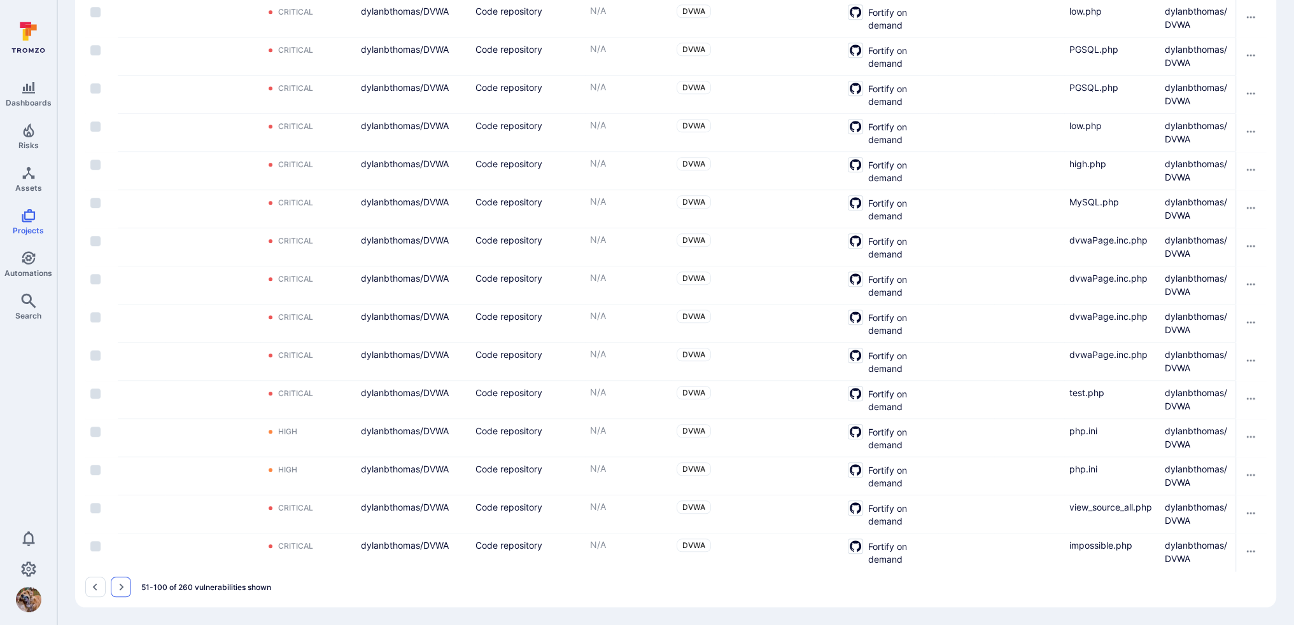
click at [120, 442] on icon "Go to the next page" at bounding box center [121, 587] width 10 height 10
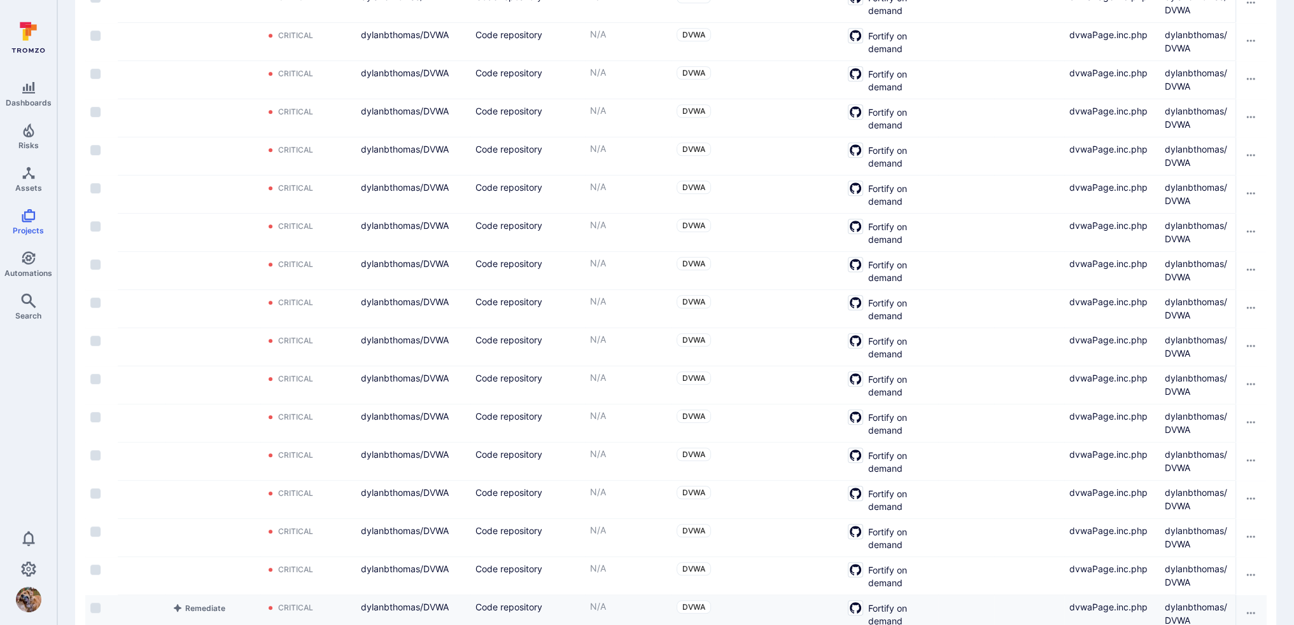
scroll to position [1792, 0]
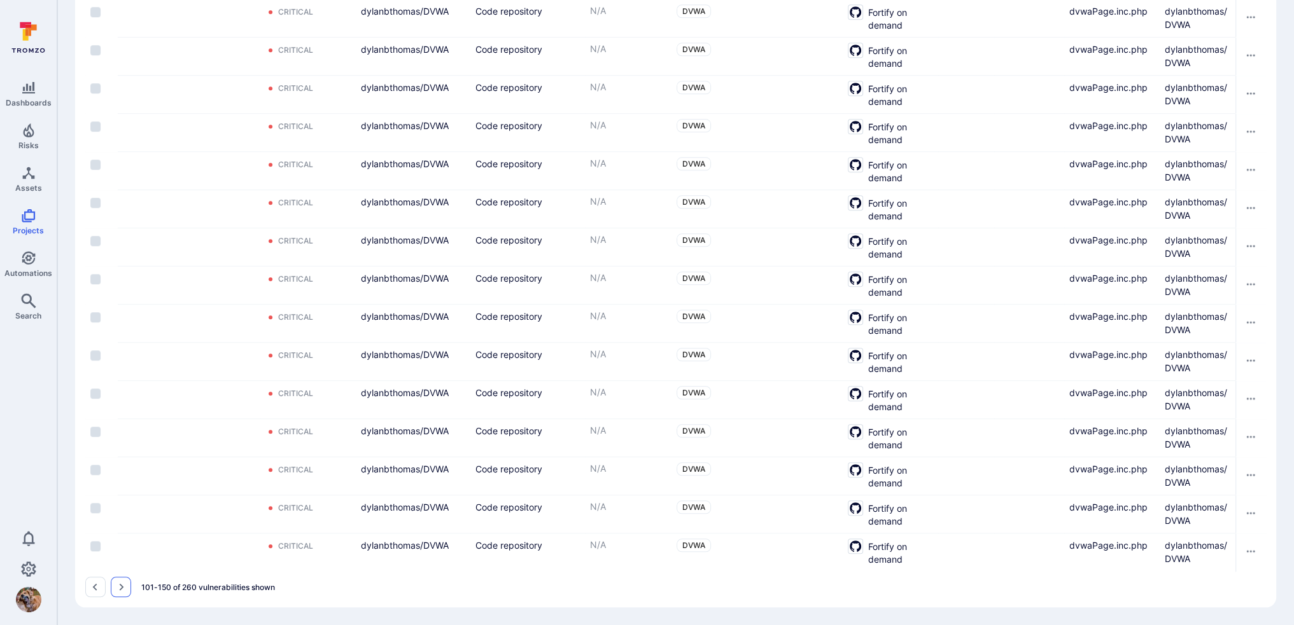
click at [125, 442] on icon "Go to the next page" at bounding box center [121, 587] width 10 height 10
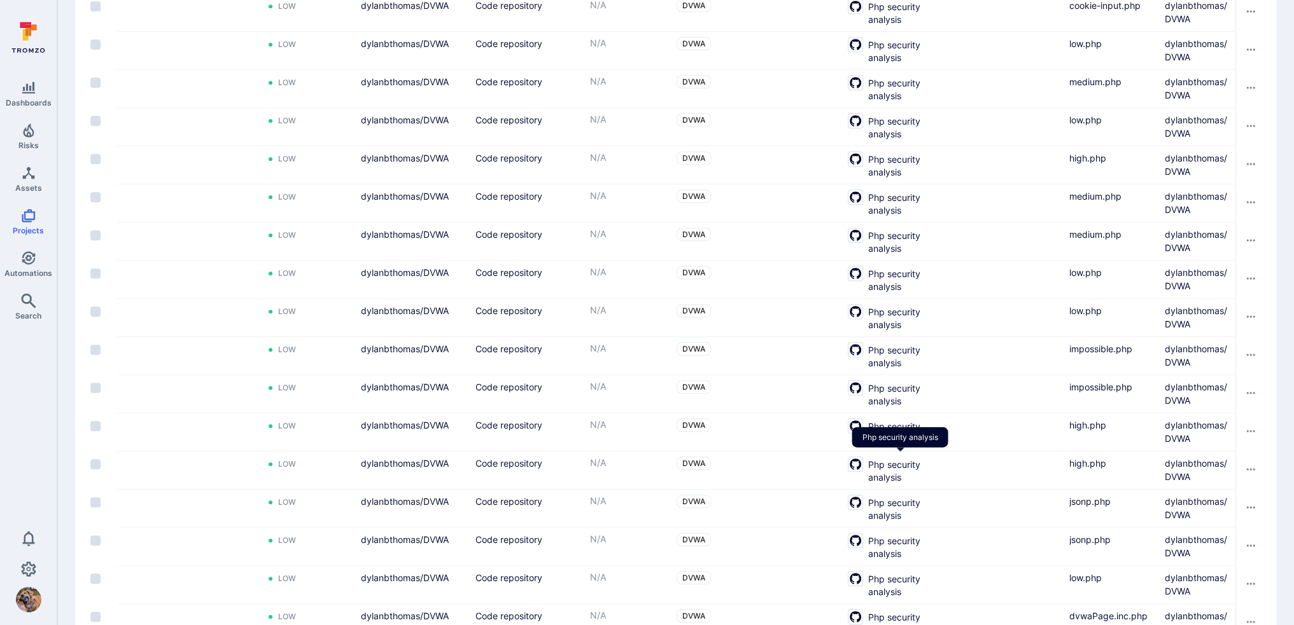
scroll to position [1792, 0]
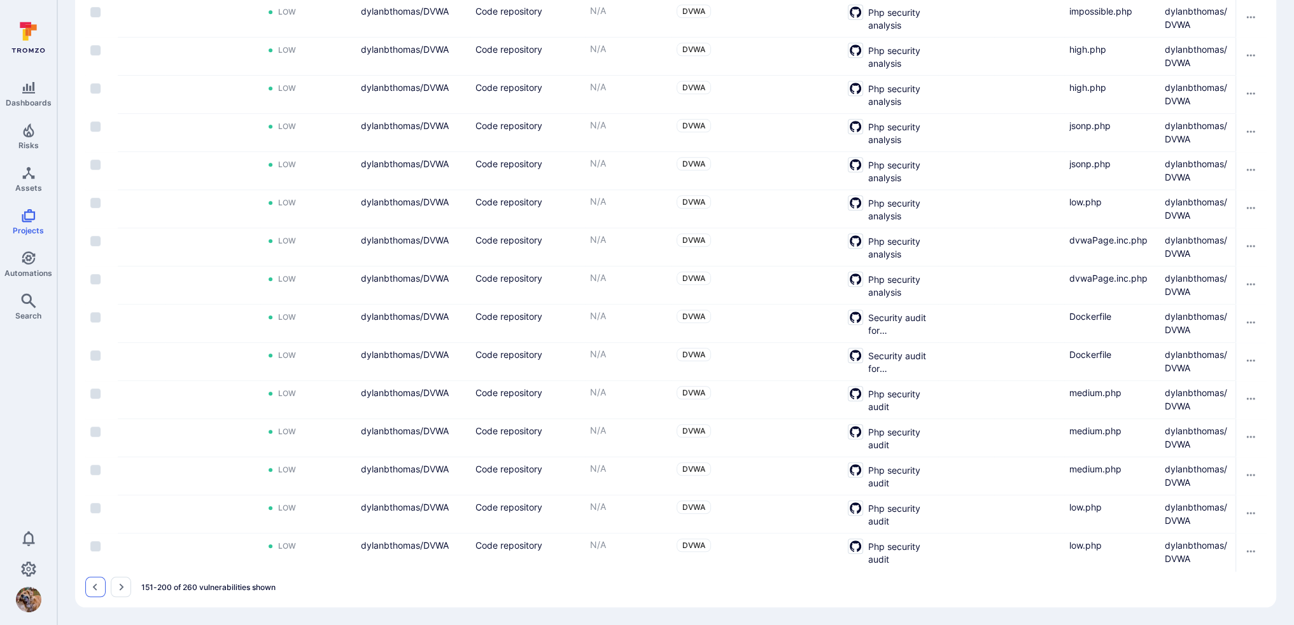
drag, startPoint x: 122, startPoint y: 580, endPoint x: 97, endPoint y: 596, distance: 30.4
click at [122, 442] on button "Go to the next page" at bounding box center [121, 587] width 20 height 20
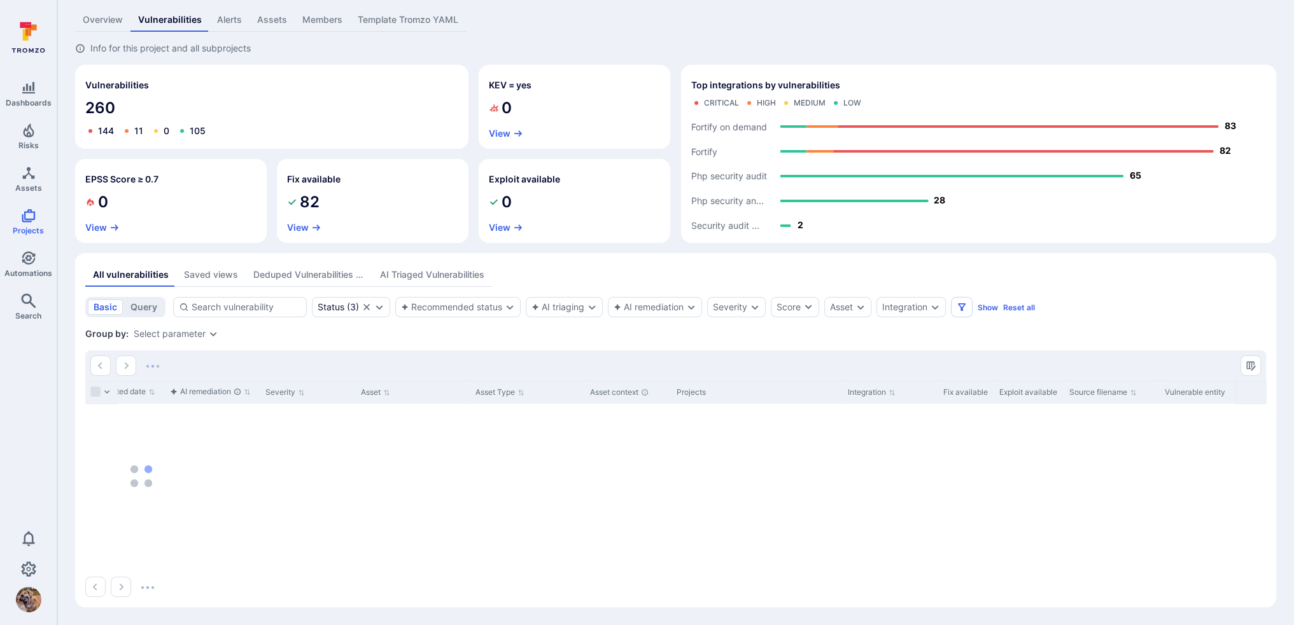
scroll to position [45, 0]
click at [92, 442] on icon "Go to the previous page" at bounding box center [95, 588] width 10 height 10
click at [316, 274] on div "Deduped Vulnerabilities across scanners" at bounding box center [308, 275] width 111 height 13
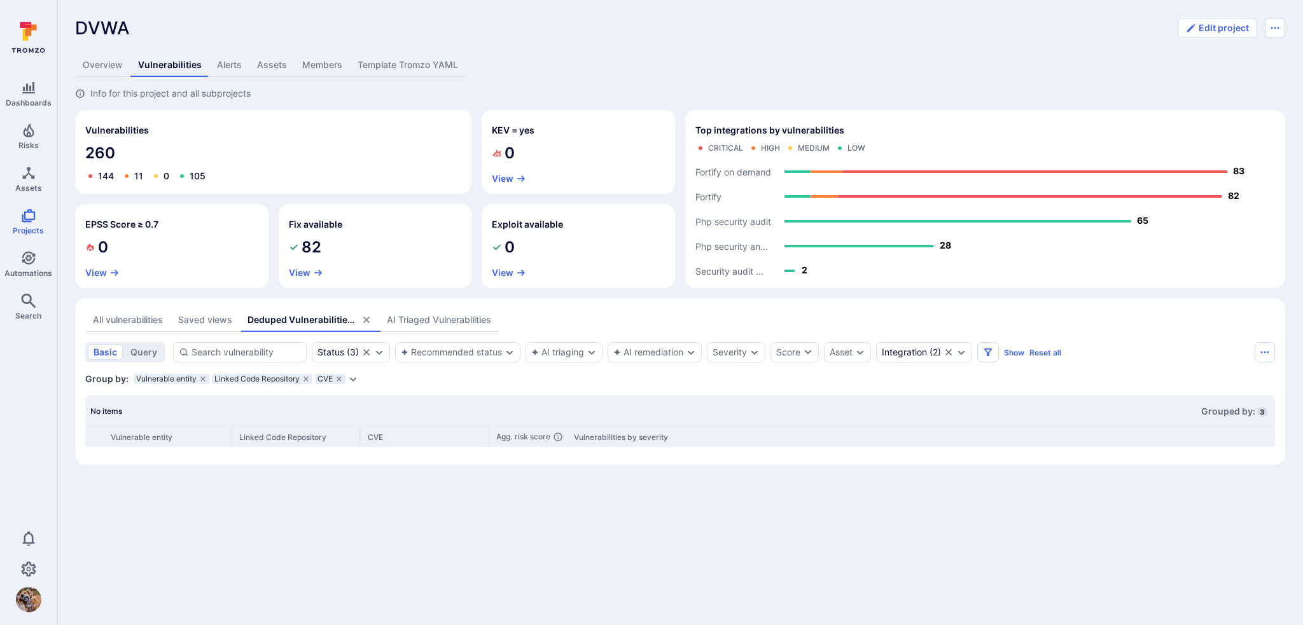
click at [136, 321] on div "All vulnerabilities" at bounding box center [128, 320] width 70 height 13
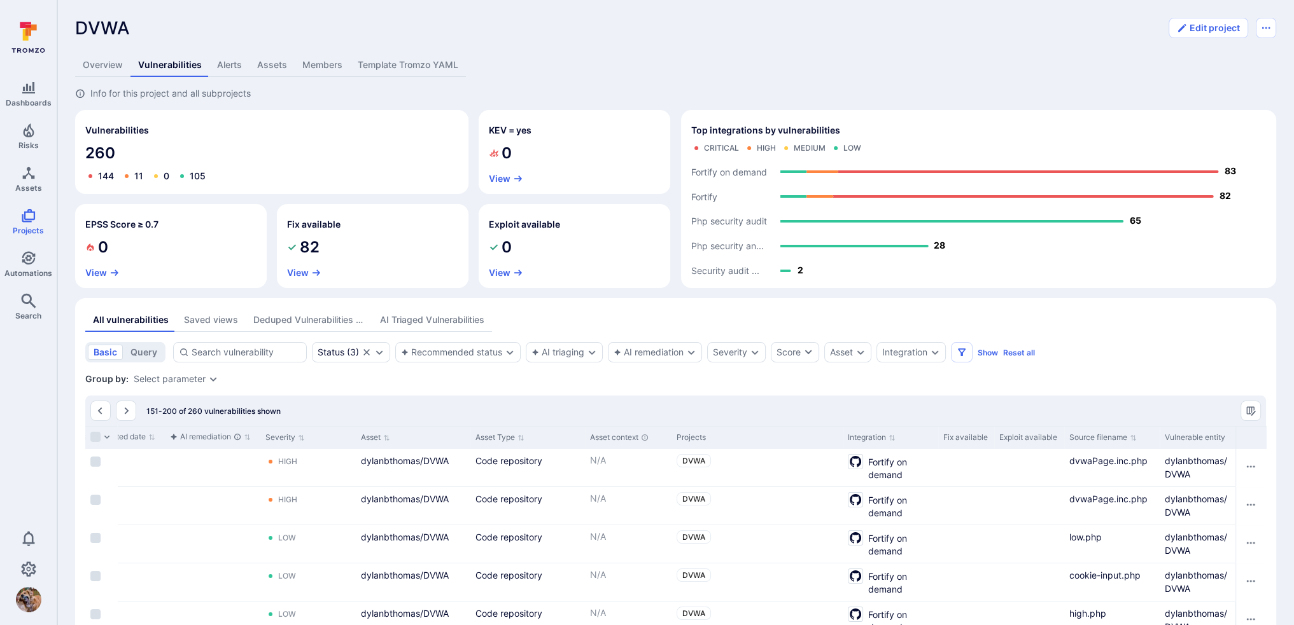
scroll to position [0, 525]
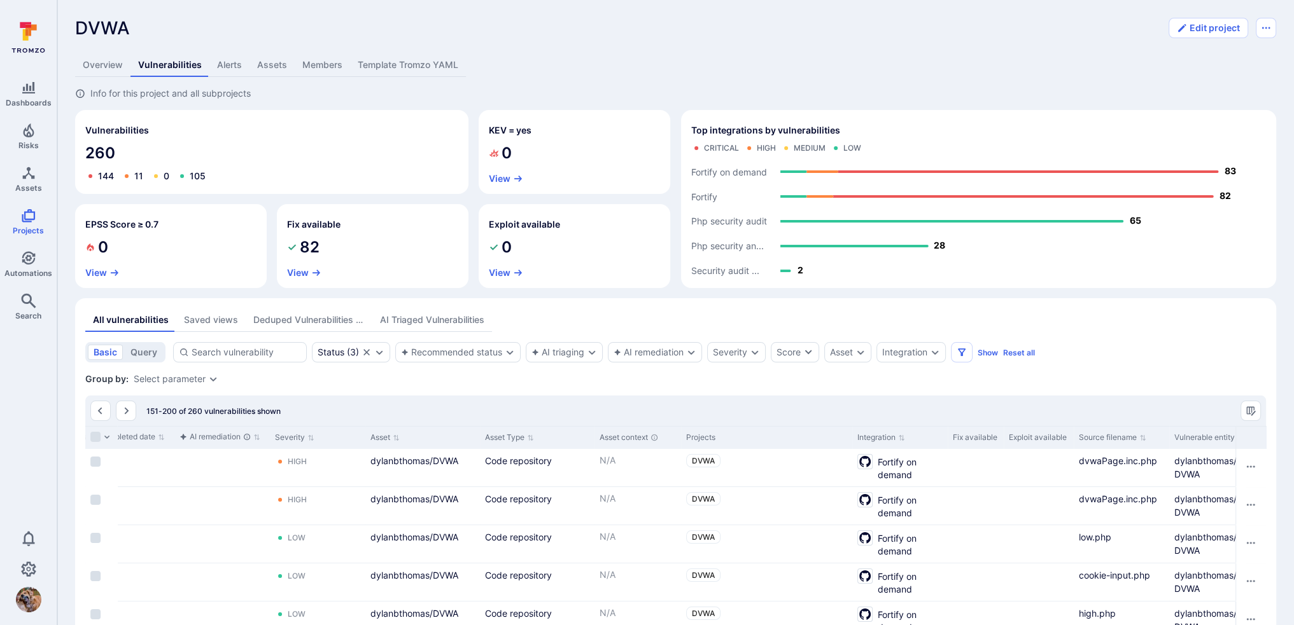
click at [292, 322] on div "Deduped Vulnerabilities across scanners" at bounding box center [308, 320] width 111 height 13
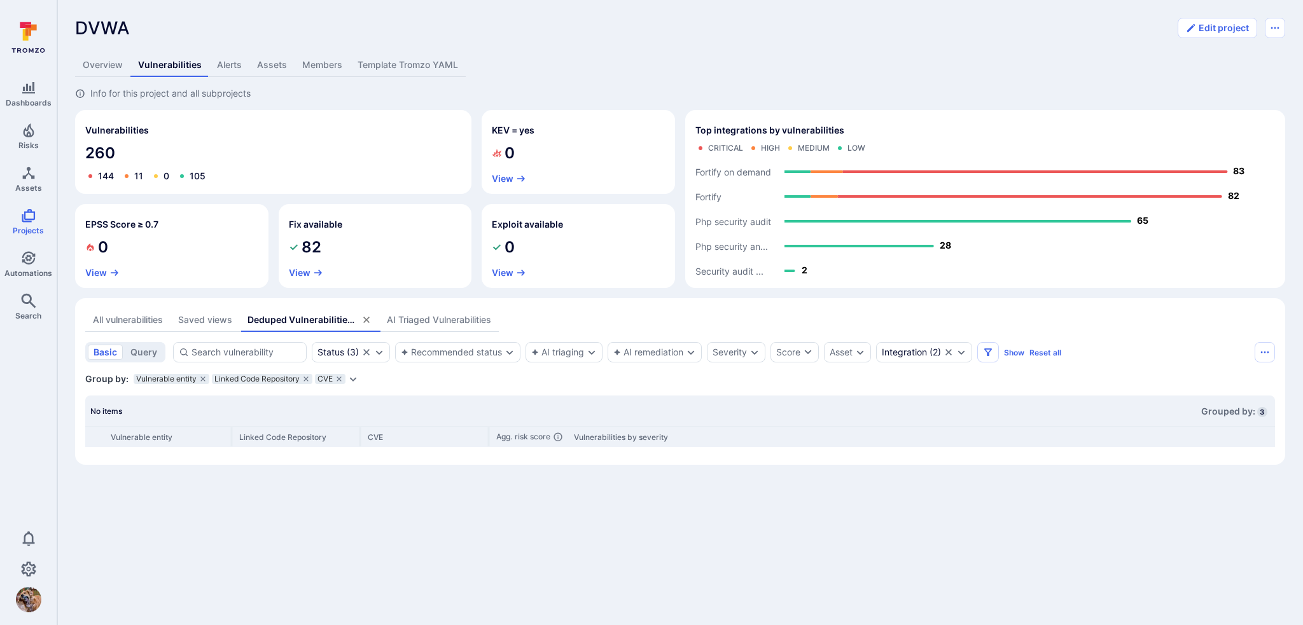
click at [145, 327] on button "All vulnerabilities" at bounding box center [127, 321] width 85 height 24
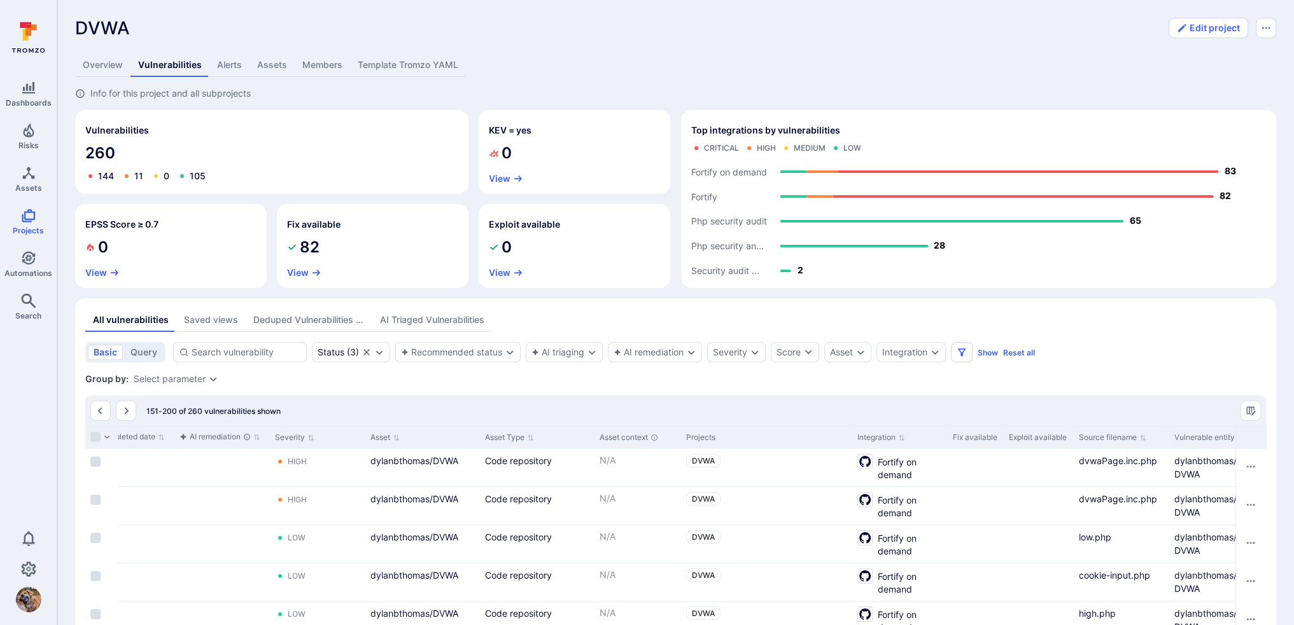
click at [145, 323] on div "All vulnerabilities" at bounding box center [131, 320] width 76 height 13
click at [512, 349] on icon "Expand dropdown" at bounding box center [510, 352] width 10 height 10
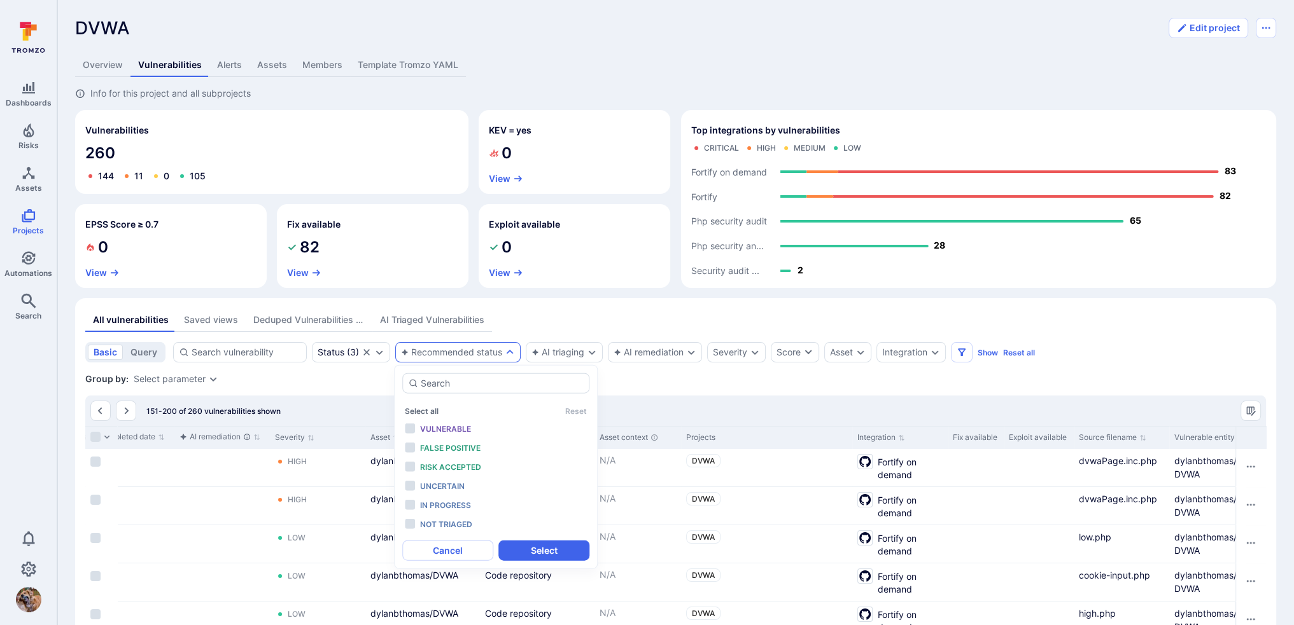
click at [512, 349] on icon "Expand dropdown" at bounding box center [510, 352] width 10 height 10
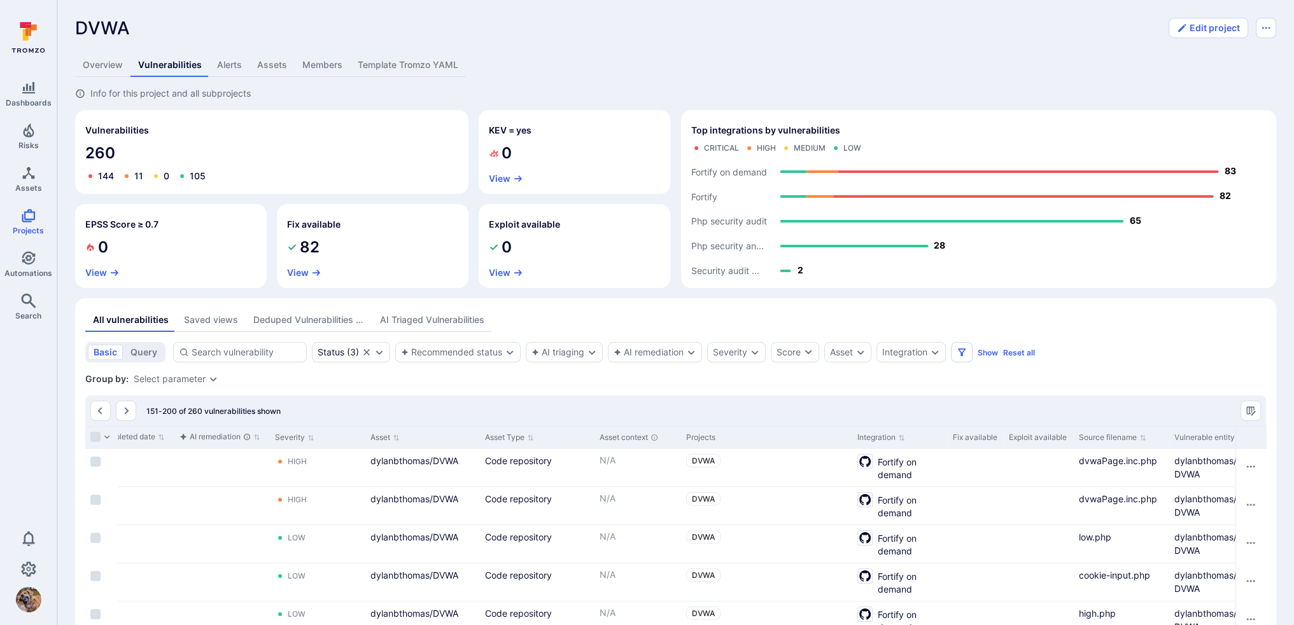
click at [684, 373] on div "Group by: Select parameter" at bounding box center [675, 379] width 1180 height 13
click at [967, 411] on icon "Manage columns" at bounding box center [1250, 411] width 10 height 10
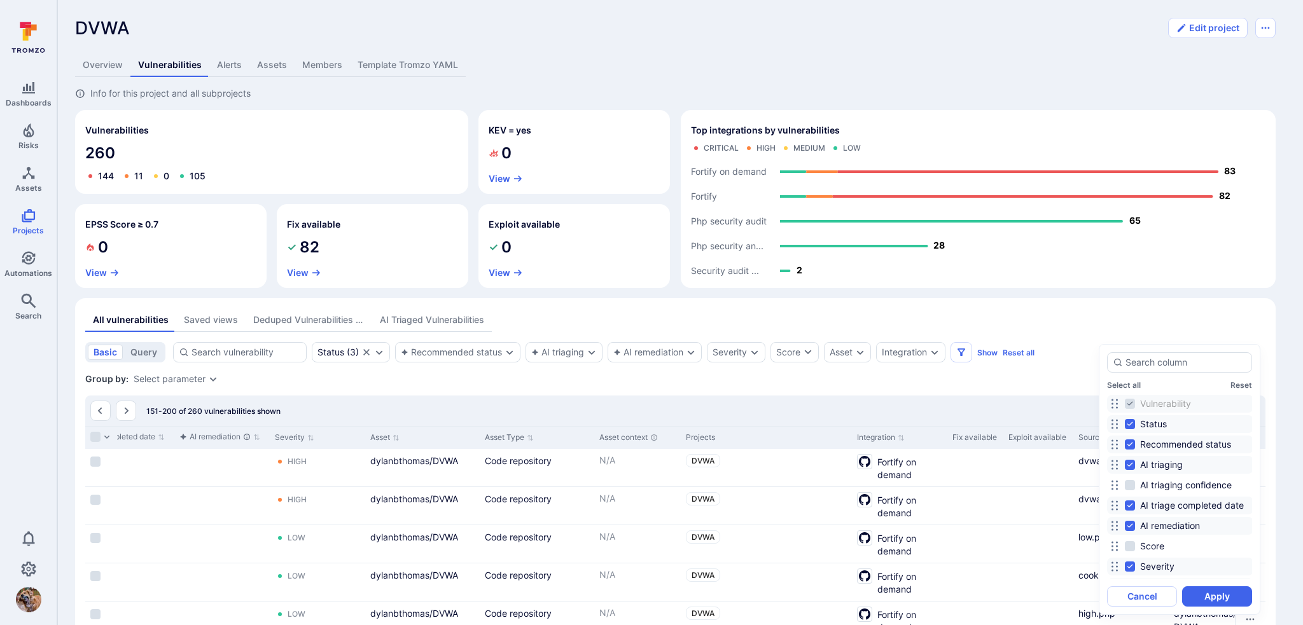
click at [964, 381] on div at bounding box center [651, 312] width 1303 height 625
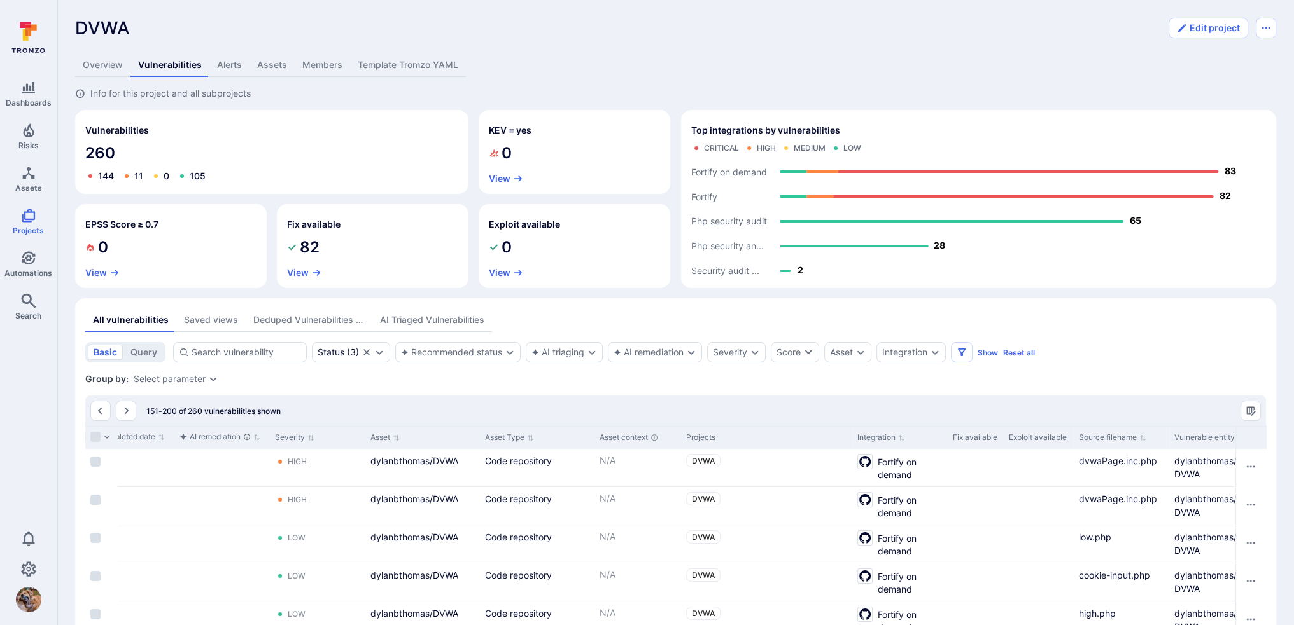
click at [199, 380] on div "Select parameter" at bounding box center [170, 379] width 72 height 10
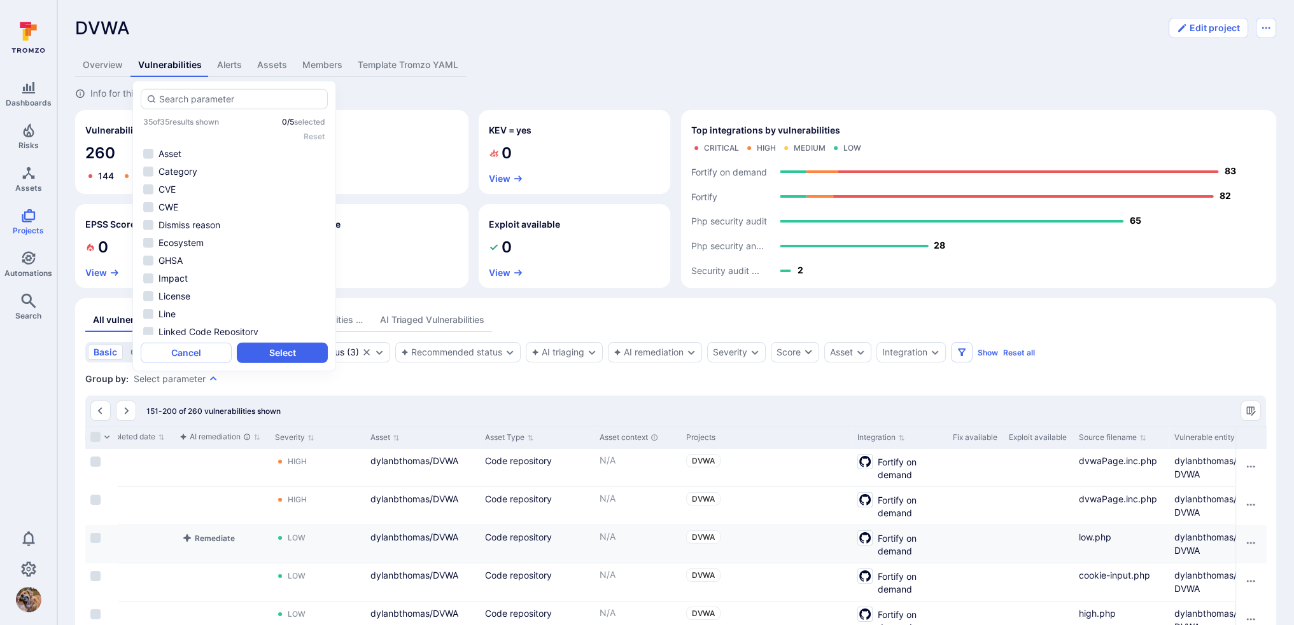
drag, startPoint x: 484, startPoint y: 402, endPoint x: 567, endPoint y: 556, distance: 174.8
click at [484, 402] on div "151-200 of 260 vulnerabilities shown" at bounding box center [675, 411] width 1180 height 31
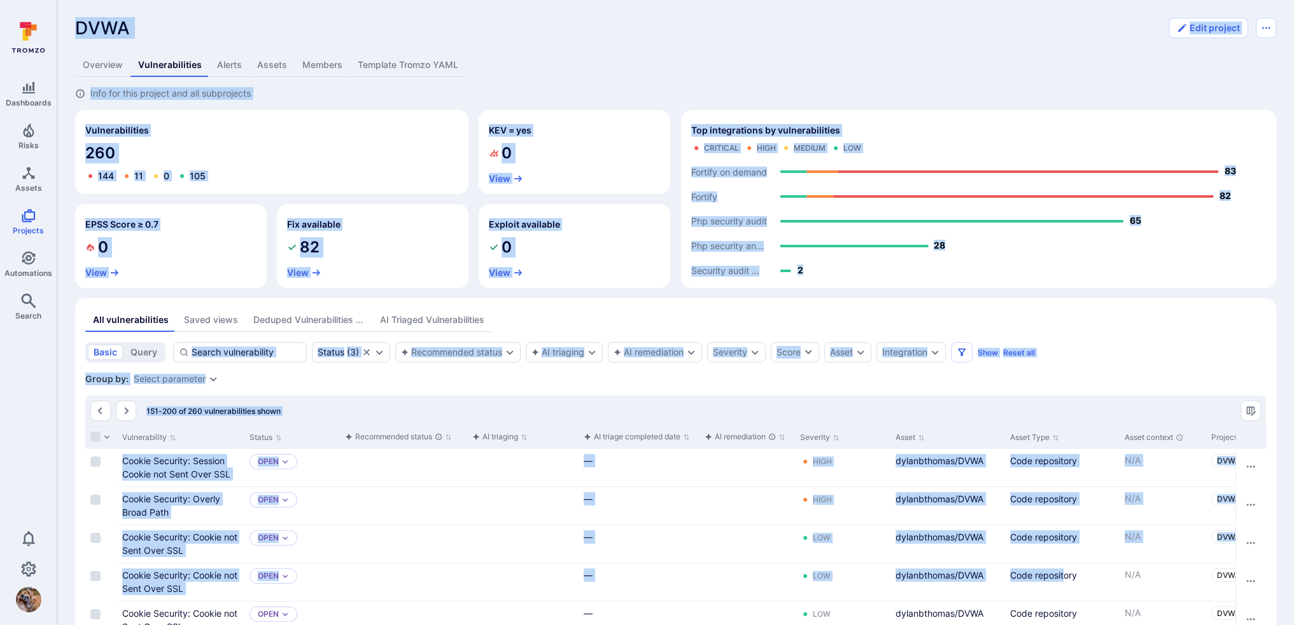
drag, startPoint x: 358, startPoint y: 589, endPoint x: 28, endPoint y: 592, distance: 329.6
click at [369, 442] on div "Cell for aiCtx.triageStatus" at bounding box center [403, 545] width 127 height 38
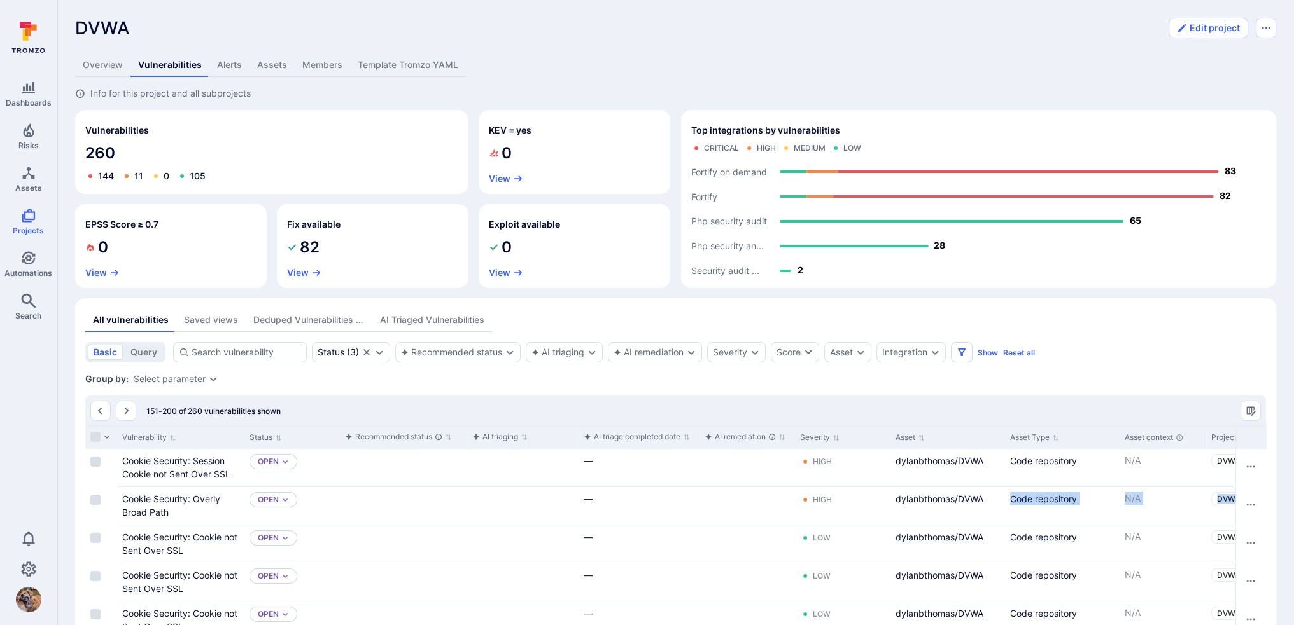
scroll to position [0, 534]
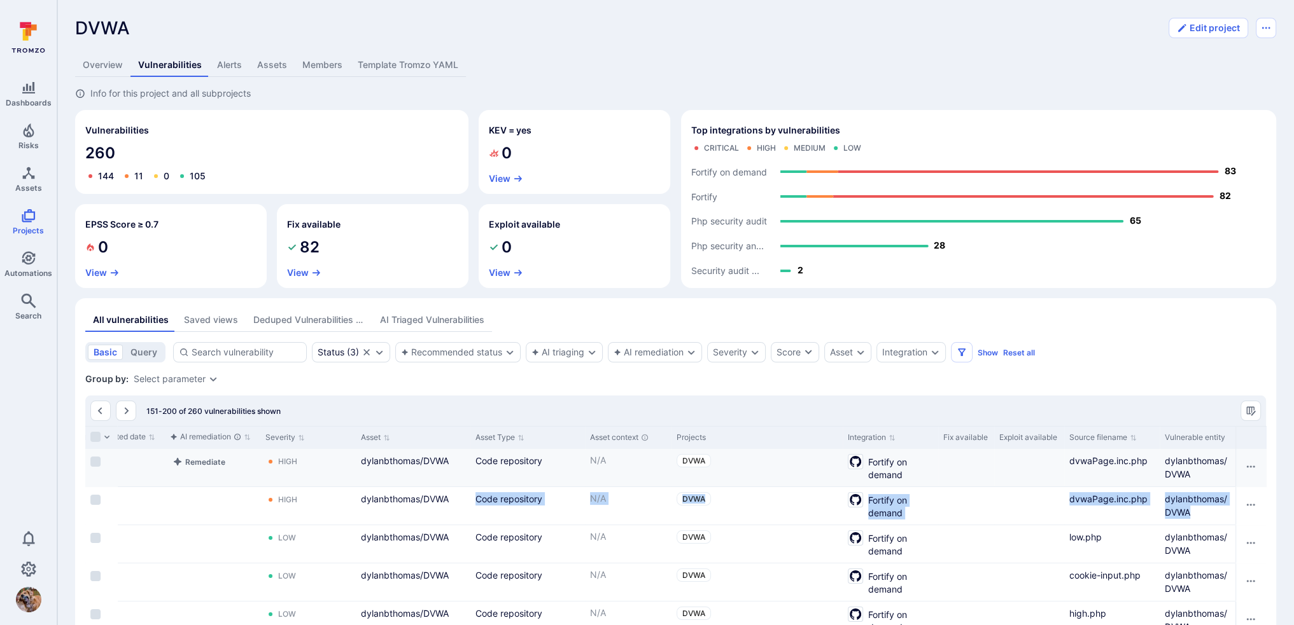
drag, startPoint x: 998, startPoint y: 524, endPoint x: 1076, endPoint y: 466, distance: 97.4
click at [967, 442] on div "dylanbthomas/DVWA" at bounding box center [1197, 506] width 76 height 38
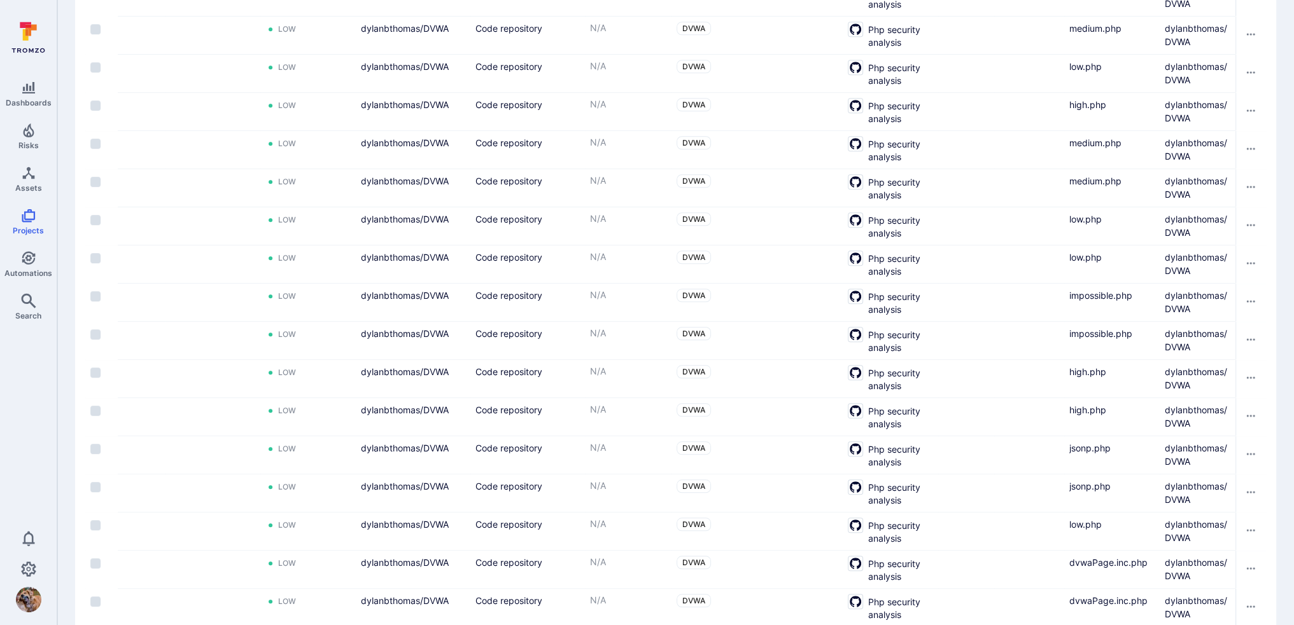
scroll to position [1792, 0]
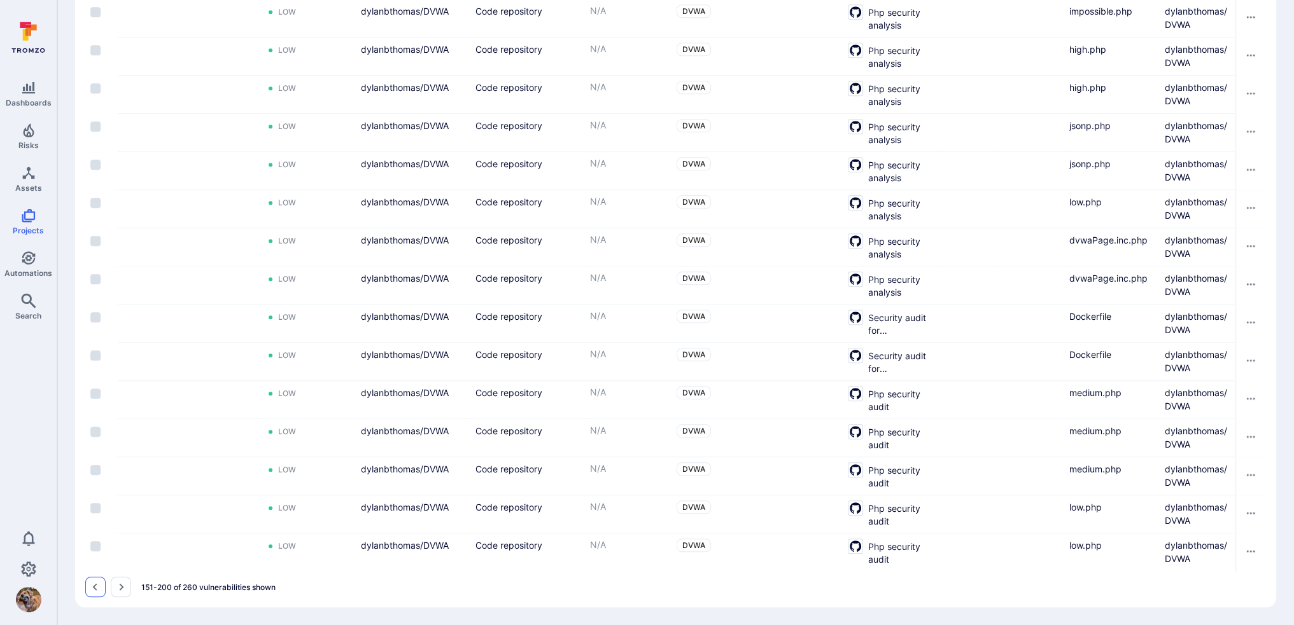
click at [97, 442] on icon "Go to the previous page" at bounding box center [95, 587] width 10 height 10
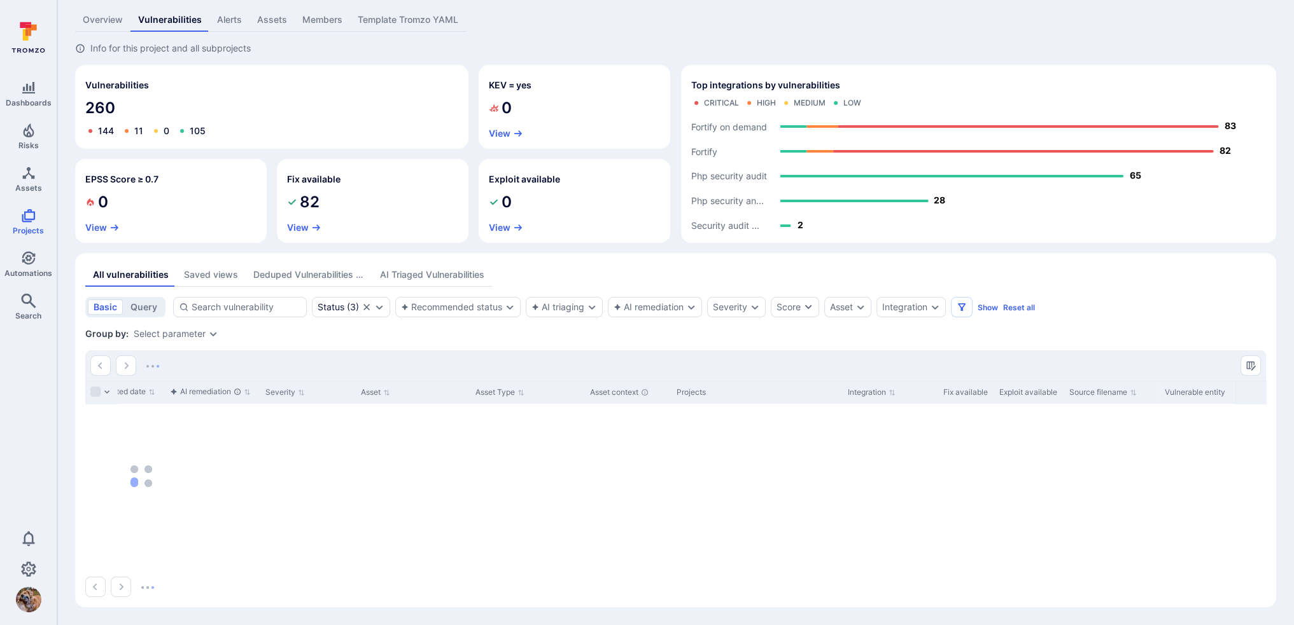
scroll to position [45, 0]
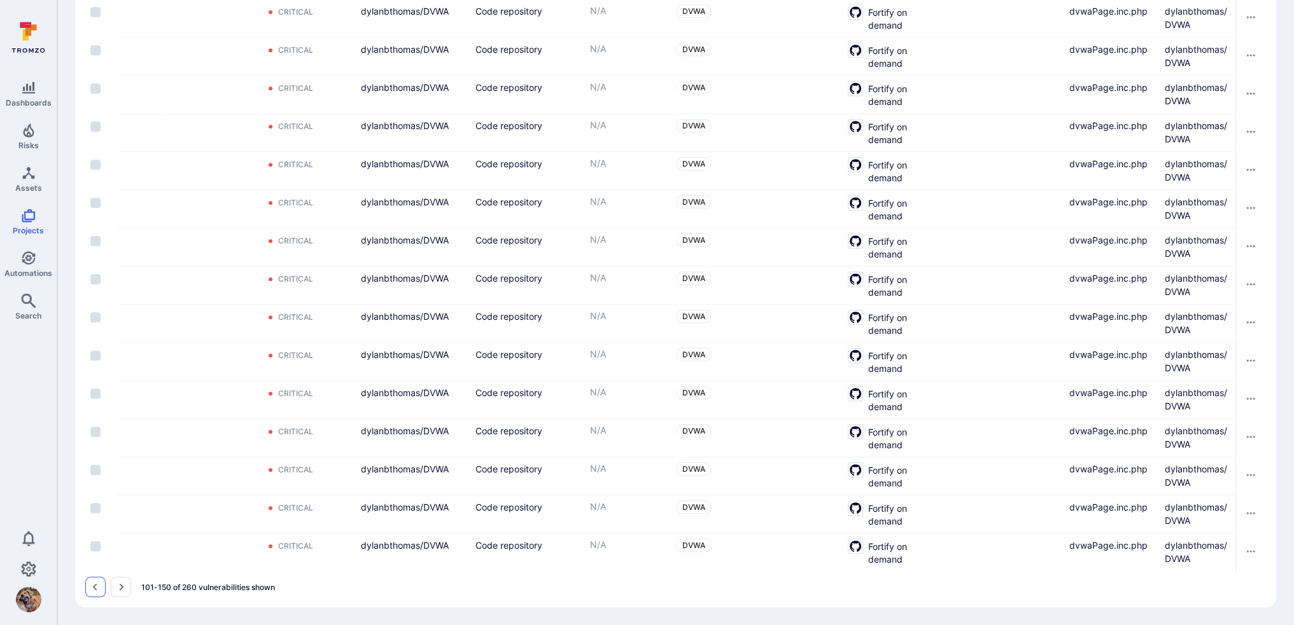
click at [92, 442] on icon "Go to the previous page" at bounding box center [95, 587] width 10 height 10
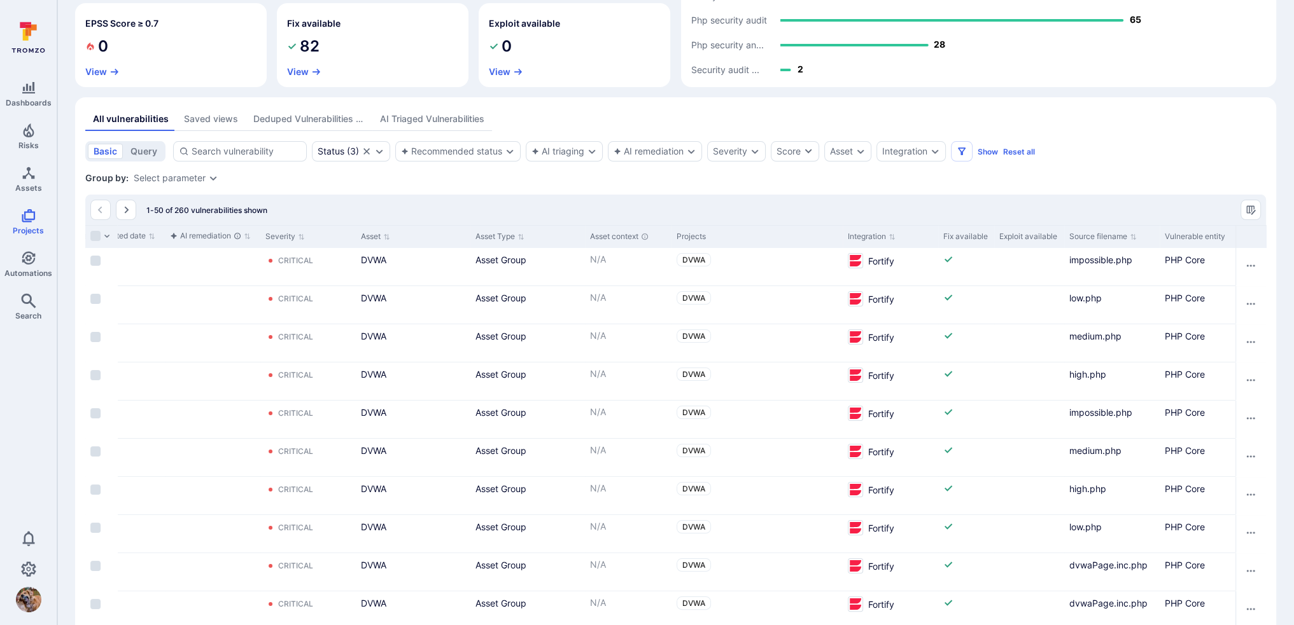
scroll to position [137, 0]
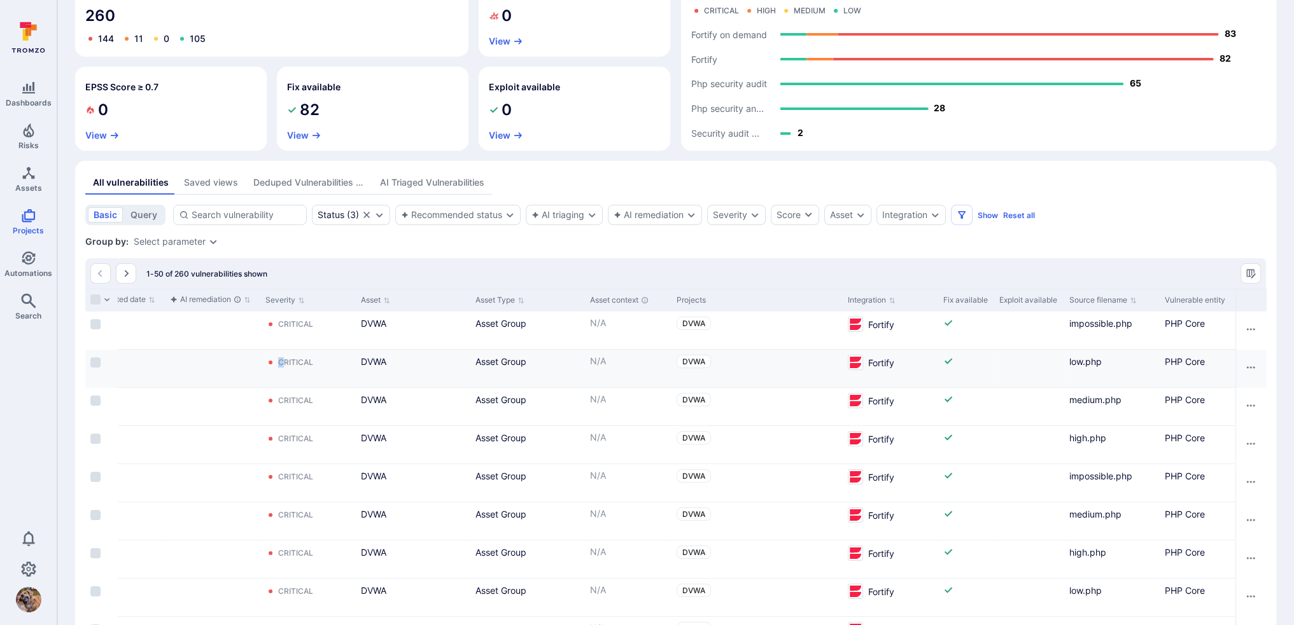
drag, startPoint x: 106, startPoint y: 383, endPoint x: 283, endPoint y: 381, distance: 176.9
click at [283, 381] on div "Command Injection Open — Critical DVWA Asset Group N/A DVWA Fortify low.php PHP…" at bounding box center [408, 369] width 1715 height 38
click at [384, 377] on div "DVWA" at bounding box center [413, 369] width 115 height 38
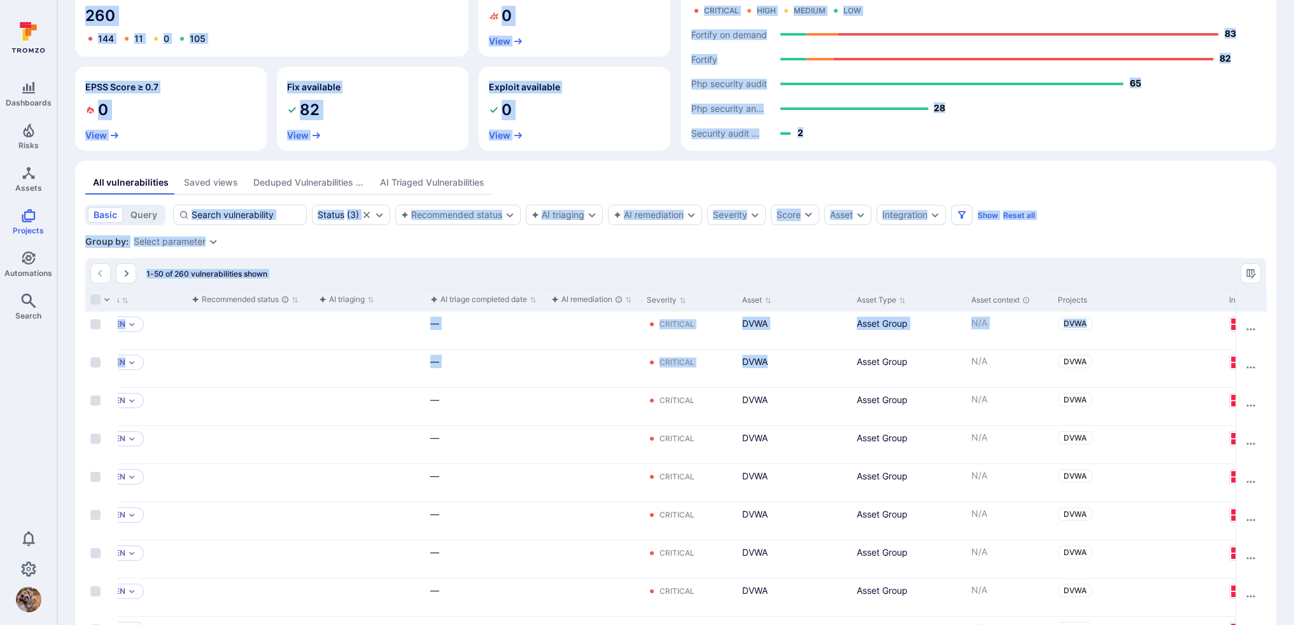
scroll to position [0, 0]
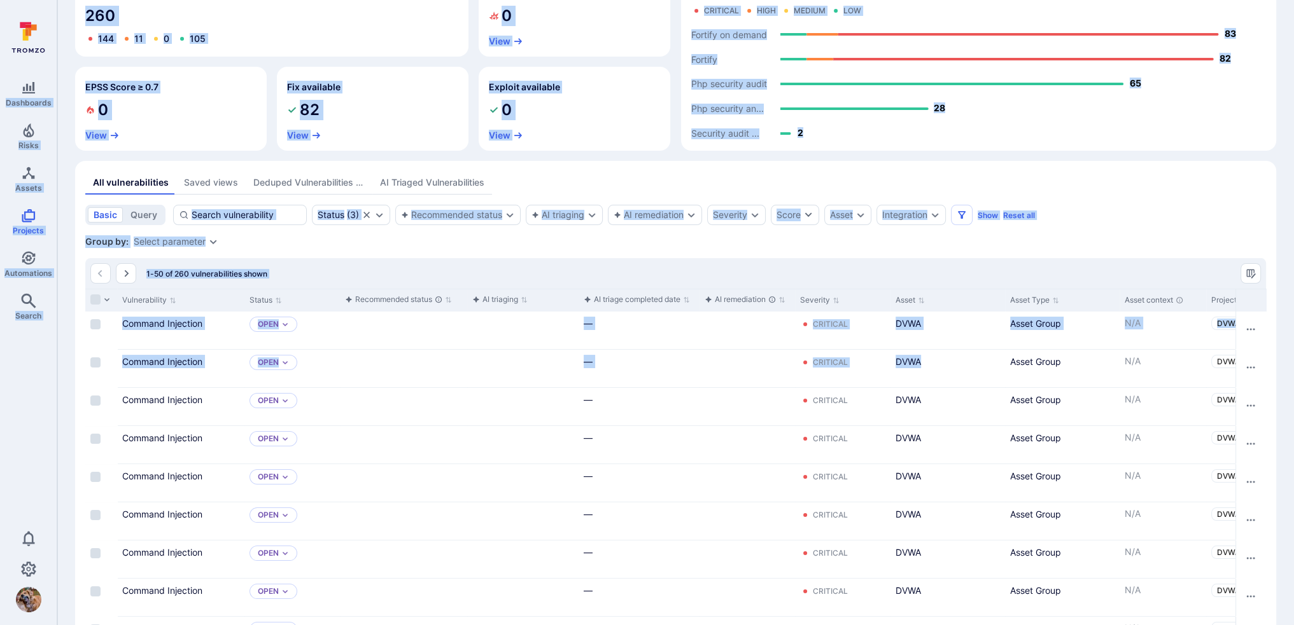
drag, startPoint x: 409, startPoint y: 380, endPoint x: -24, endPoint y: 447, distance: 437.9
click at [0, 442] on html "Dashboards Risks Assets Projects Automations Search 0 Projects DVWA ... Show mo…" at bounding box center [647, 175] width 1294 height 625
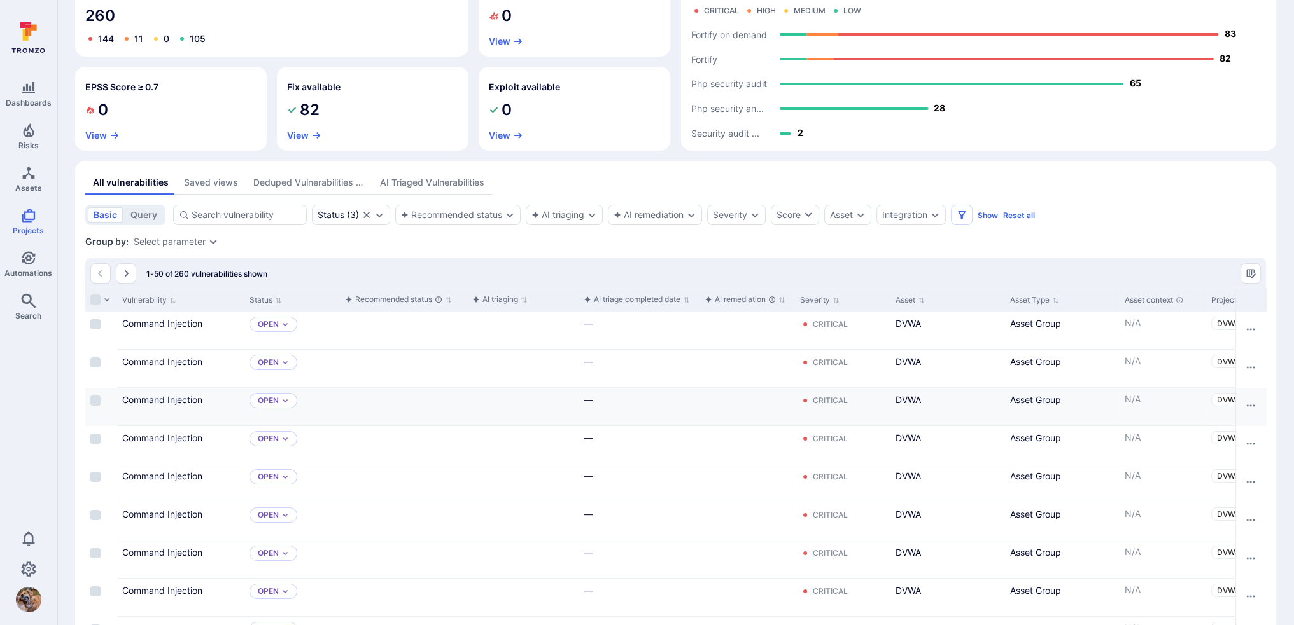
click at [224, 396] on div "Command Injection" at bounding box center [180, 399] width 117 height 13
click at [183, 242] on div "Select parameter" at bounding box center [170, 242] width 72 height 10
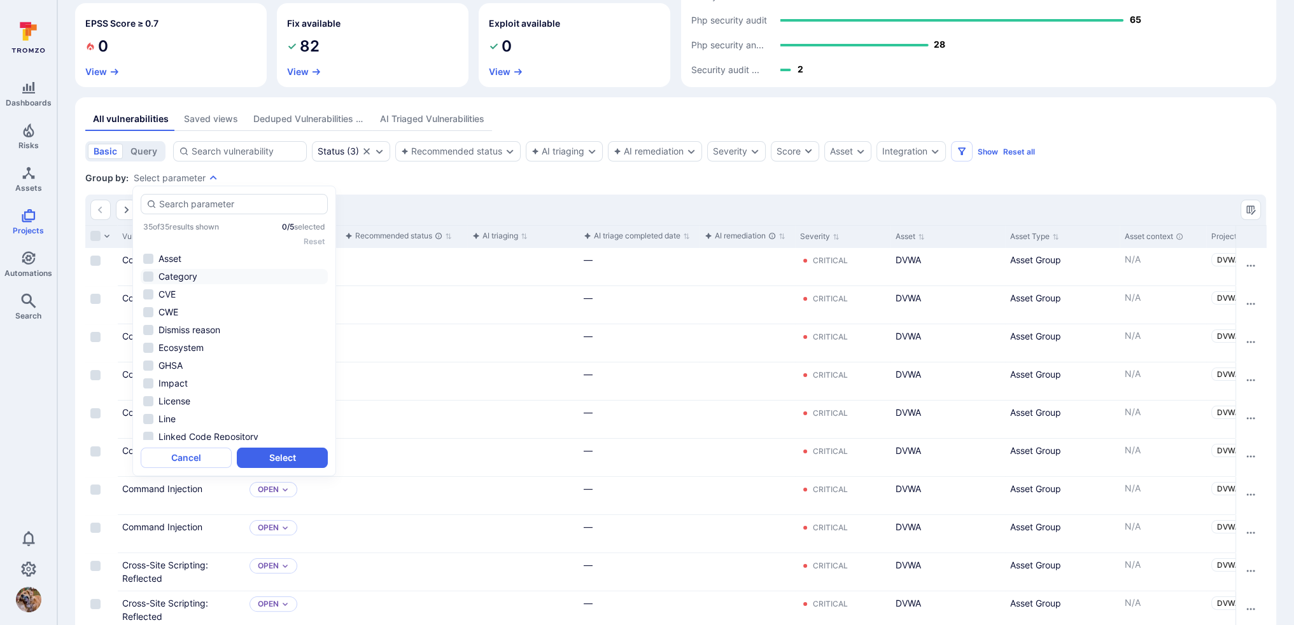
click at [173, 274] on li "Category" at bounding box center [234, 276] width 187 height 15
click at [280, 442] on button "Select" at bounding box center [282, 458] width 91 height 20
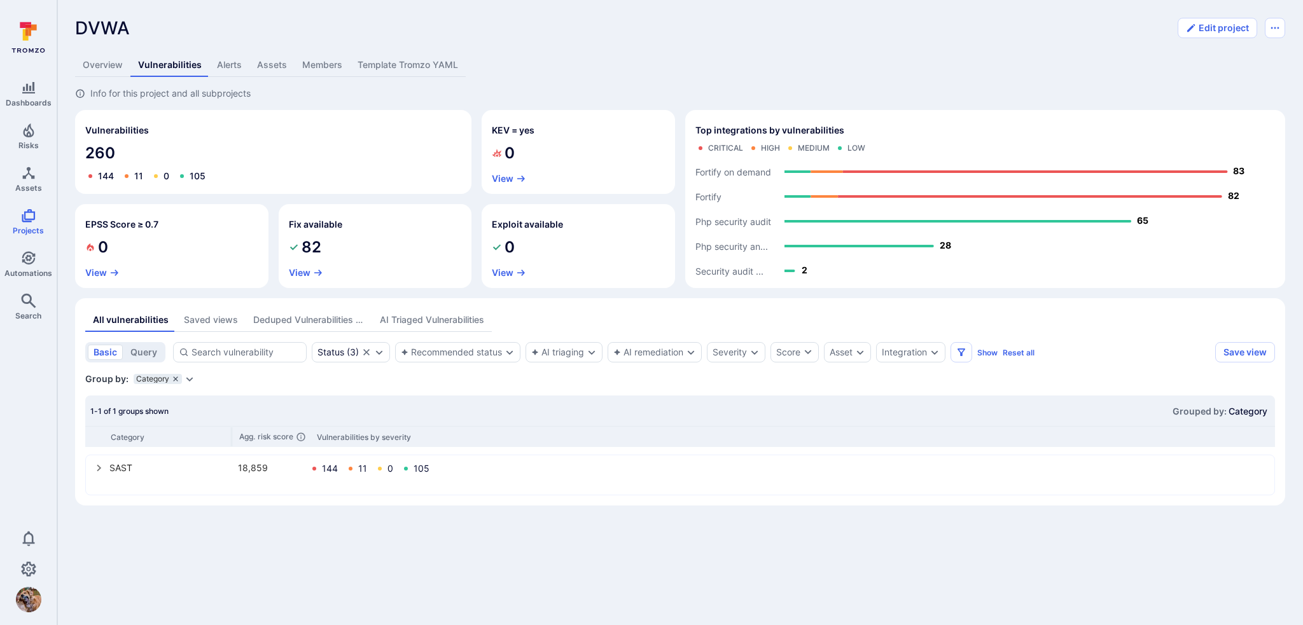
click at [173, 377] on icon "grouping parameters" at bounding box center [175, 379] width 4 height 4
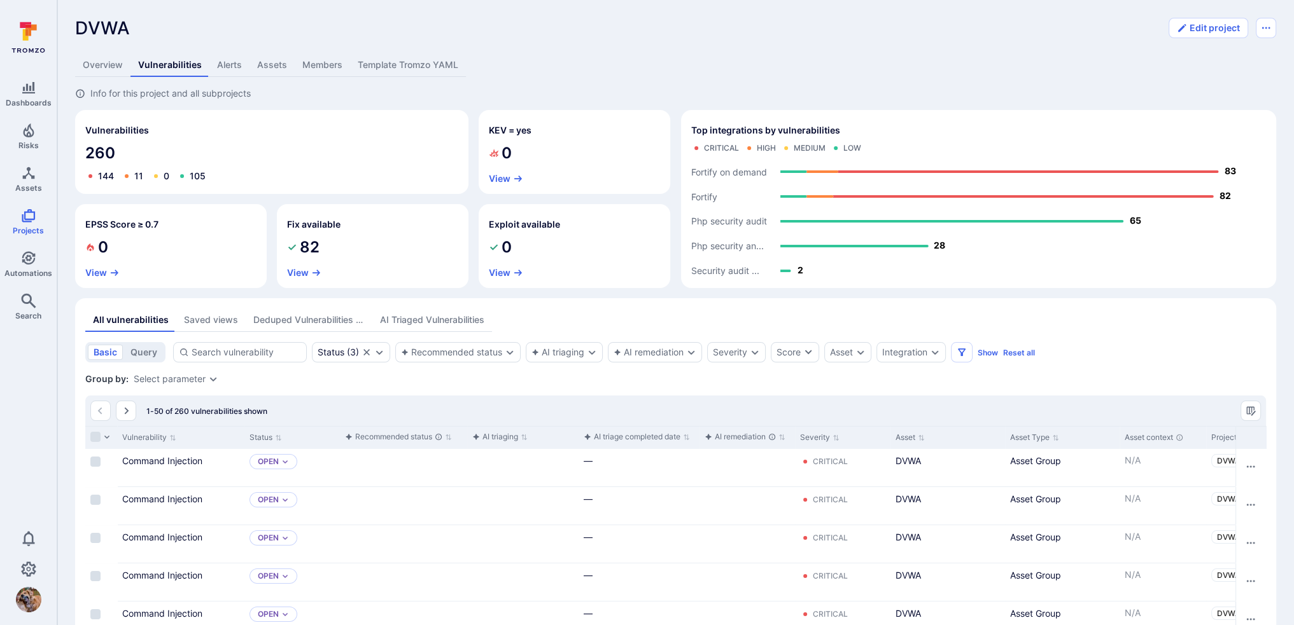
click at [165, 379] on div "Select parameter" at bounding box center [170, 379] width 72 height 10
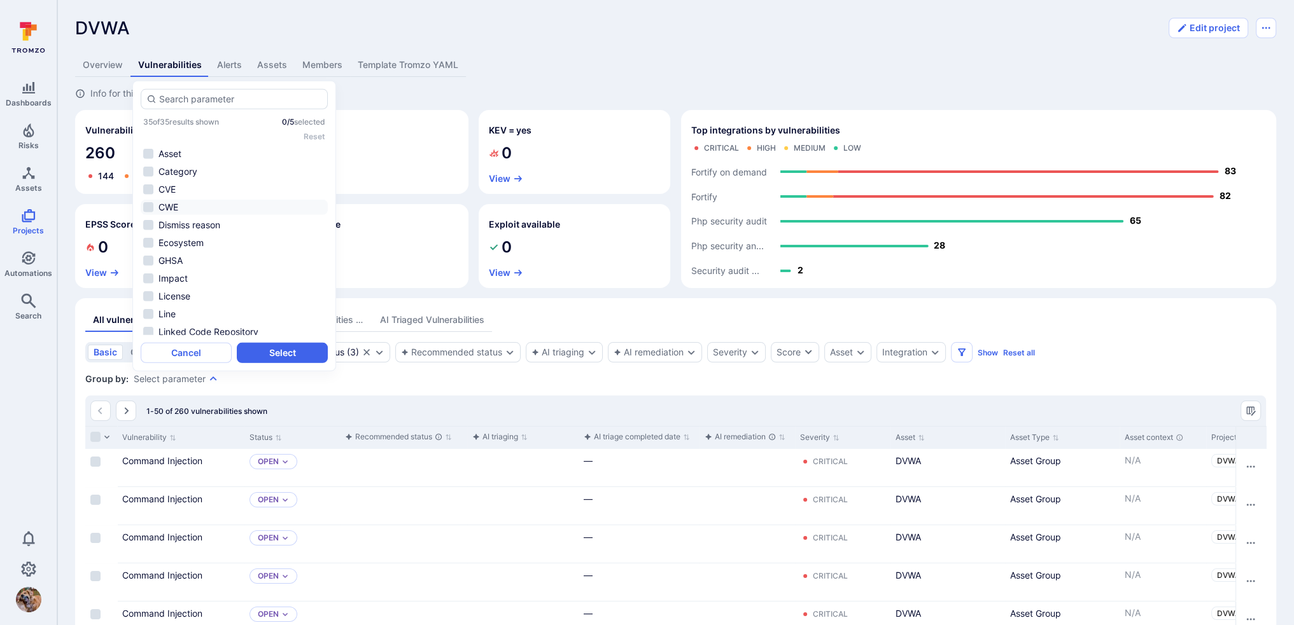
click at [173, 211] on li "CWE" at bounding box center [234, 207] width 187 height 15
click at [277, 346] on button "Select" at bounding box center [282, 353] width 91 height 20
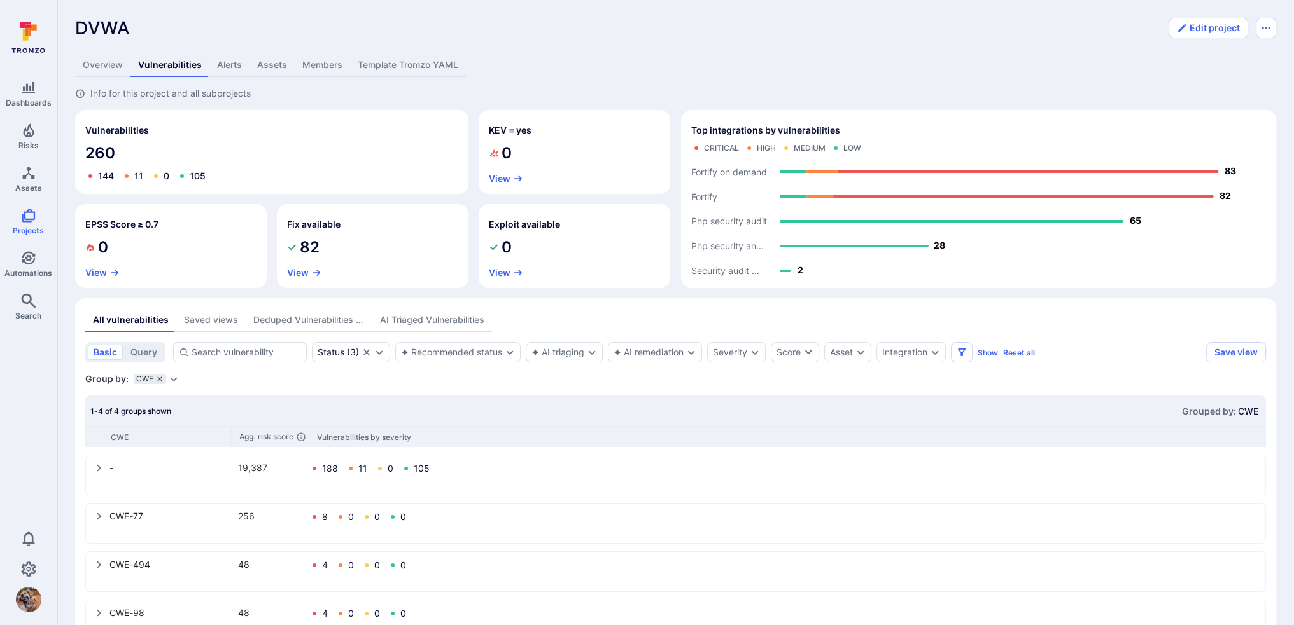
click at [159, 377] on icon "grouping parameters" at bounding box center [160, 379] width 8 height 8
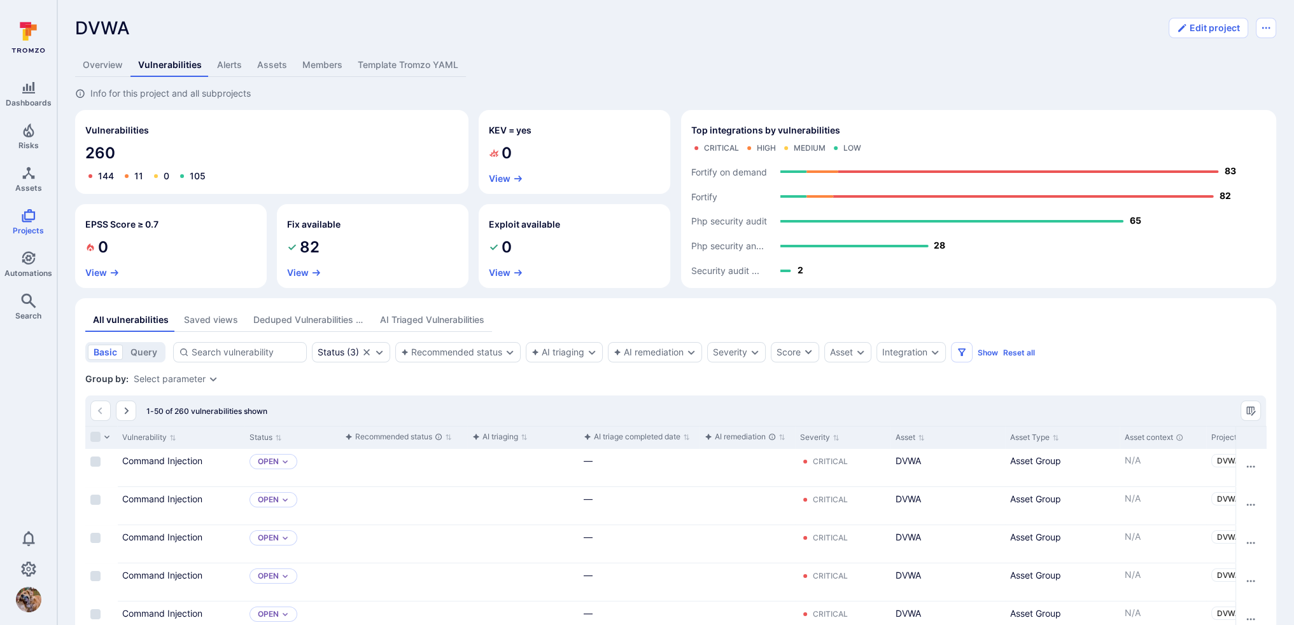
click at [177, 375] on div "Select parameter" at bounding box center [170, 379] width 72 height 10
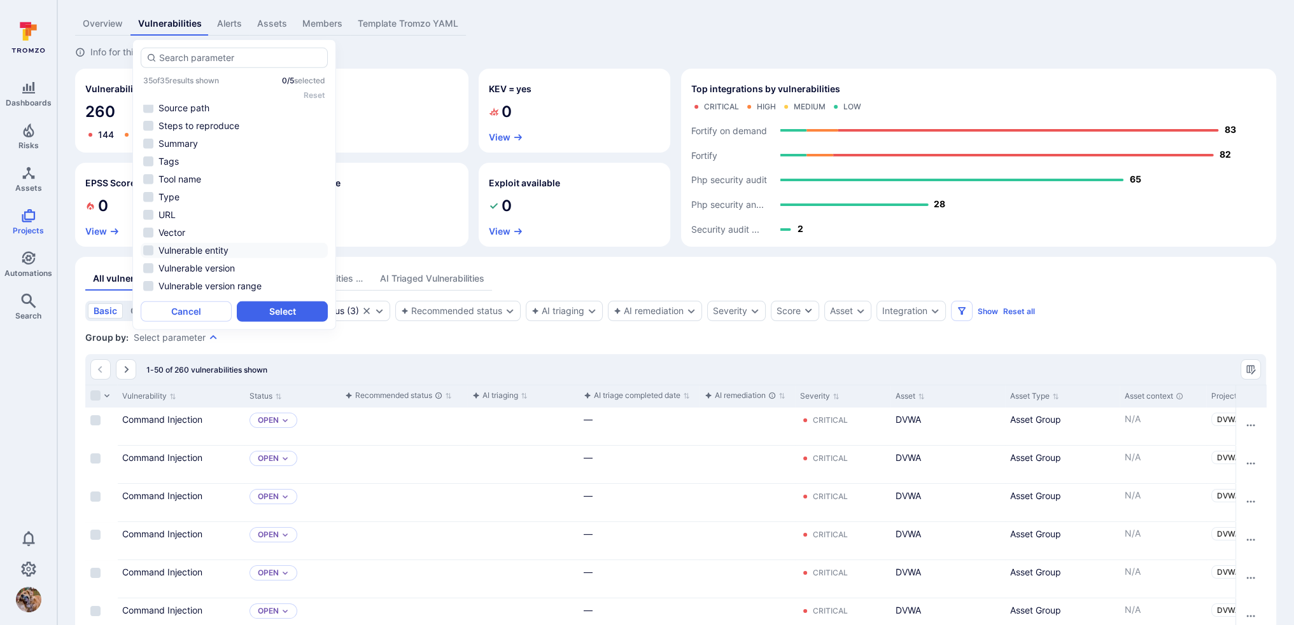
scroll to position [64, 0]
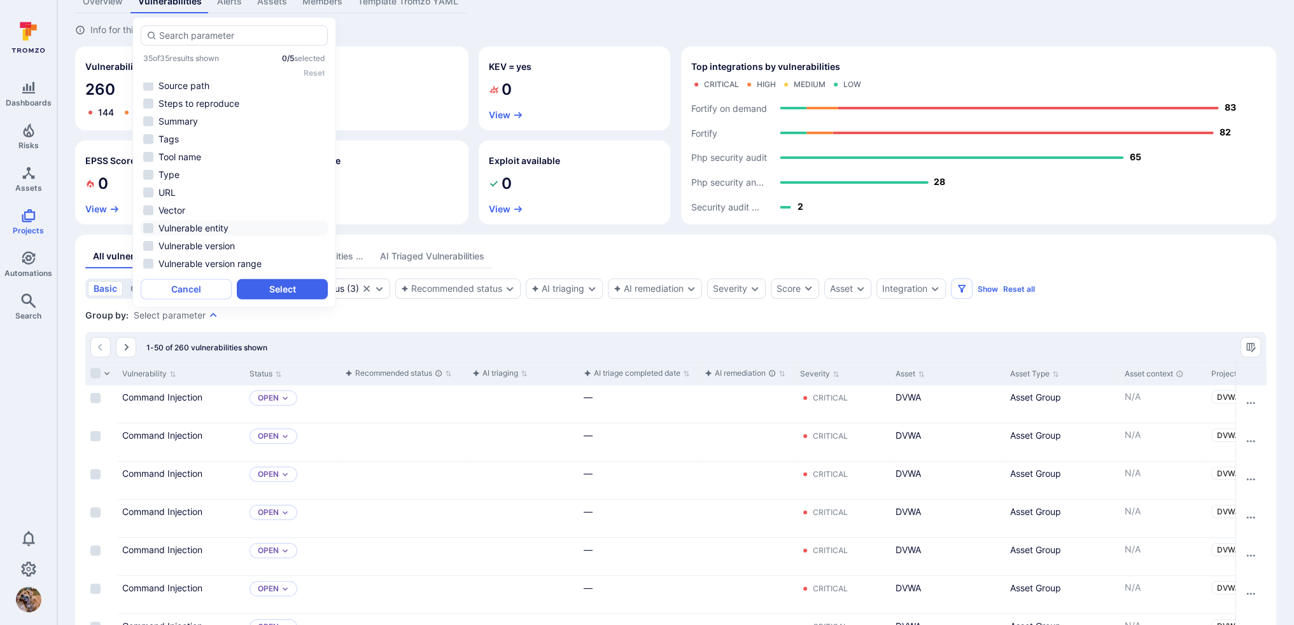
click at [196, 293] on input at bounding box center [246, 289] width 109 height 13
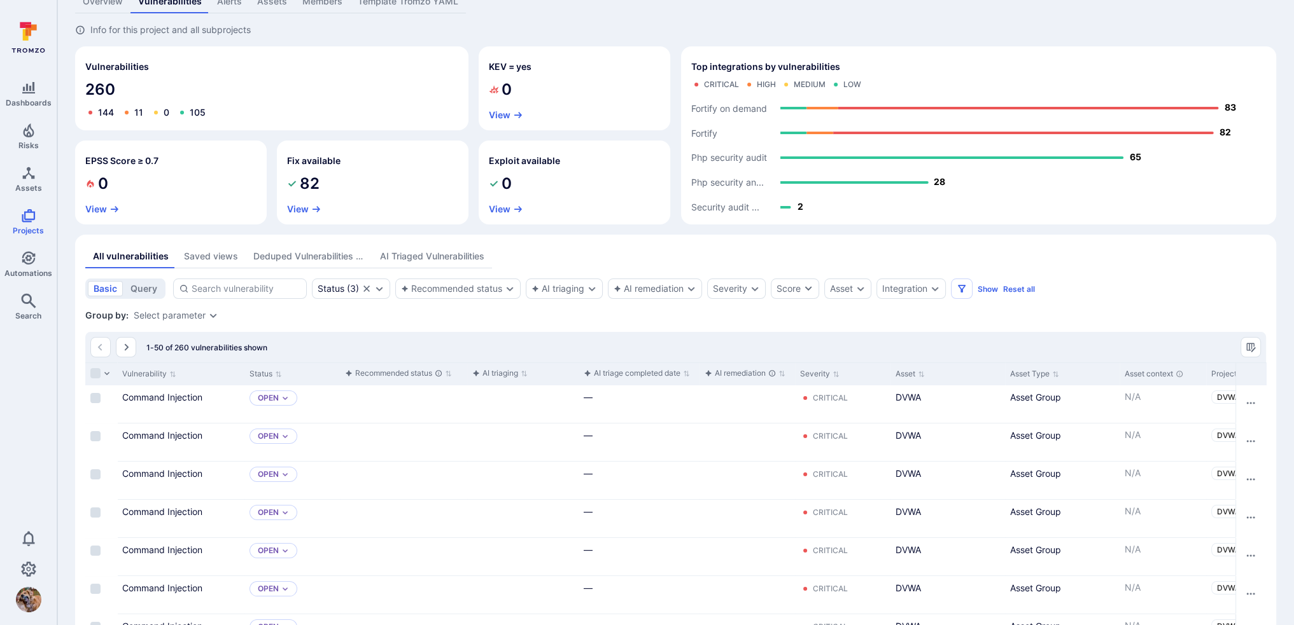
scroll to position [0, 0]
